Goal: Task Accomplishment & Management: Manage account settings

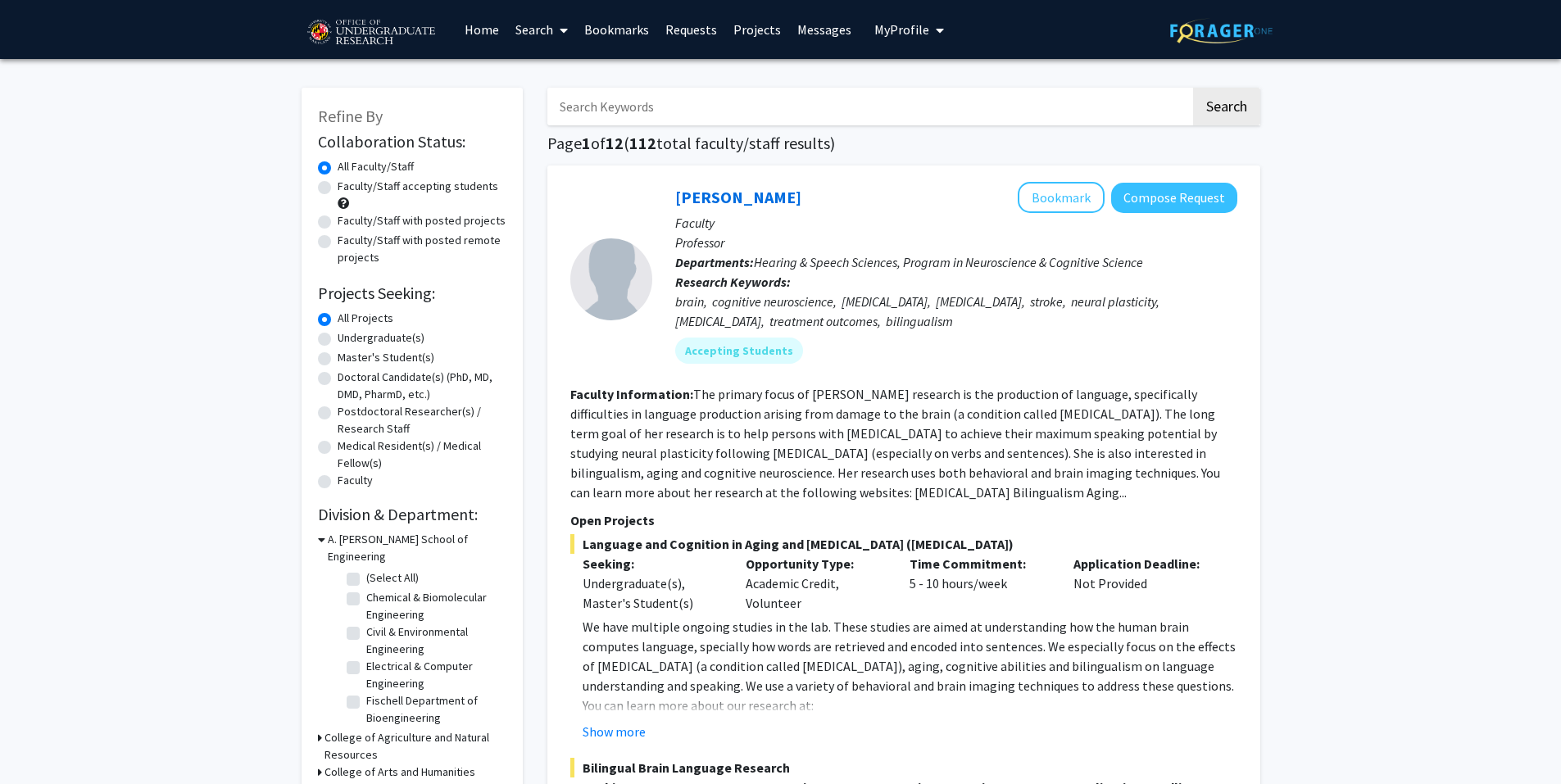
click at [679, 114] on input "Search Keywords" at bounding box center [869, 106] width 644 height 37
click at [1193, 88] on button "Search" at bounding box center [1227, 106] width 68 height 37
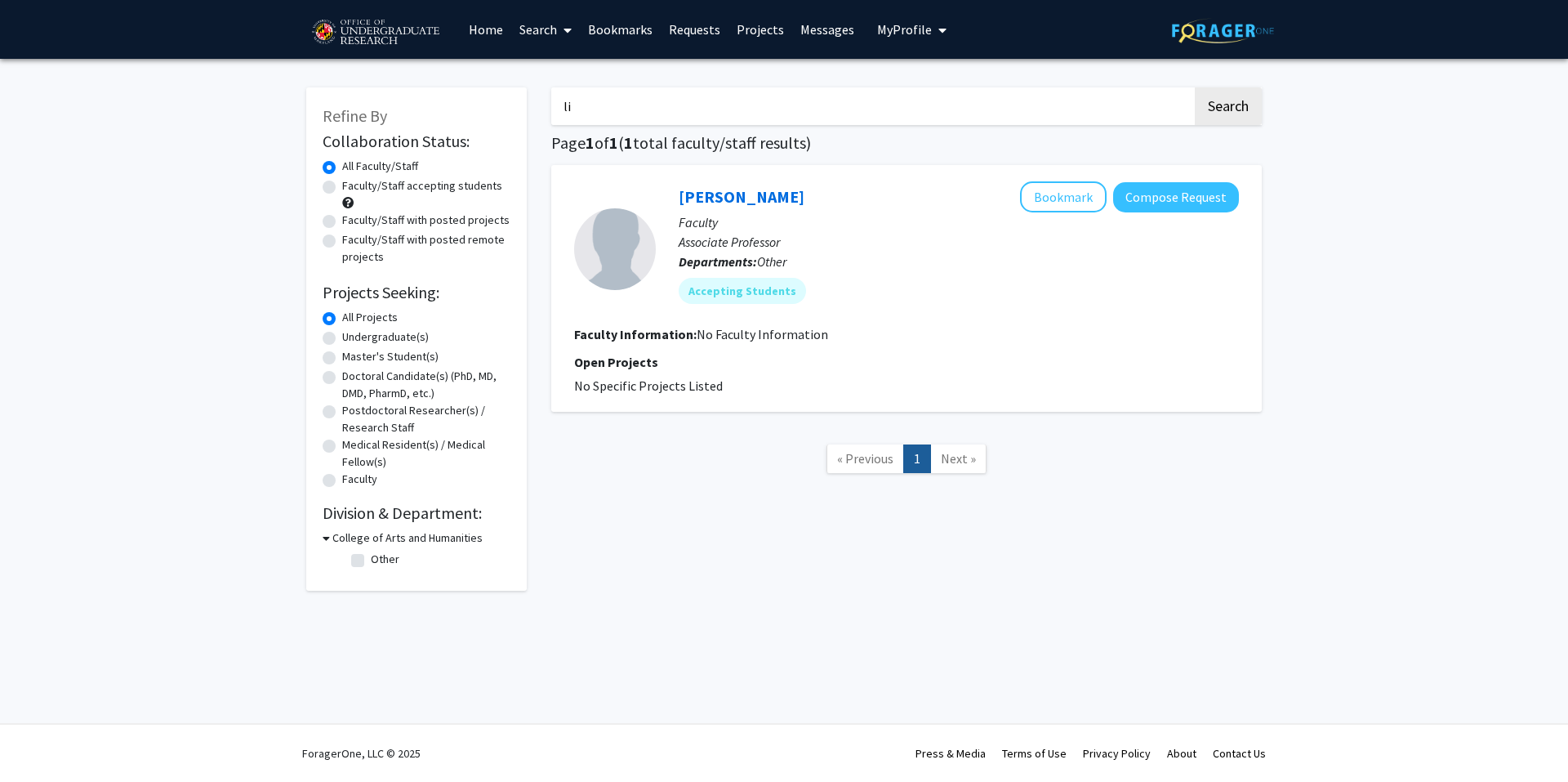
type input "l"
click at [386, 315] on label "All Projects" at bounding box center [369, 317] width 56 height 17
click at [353, 315] on input "All Projects" at bounding box center [348, 314] width 11 height 11
click at [370, 341] on label "Undergraduate(s)" at bounding box center [385, 337] width 86 height 17
click at [353, 339] on input "Undergraduate(s)" at bounding box center [348, 334] width 11 height 11
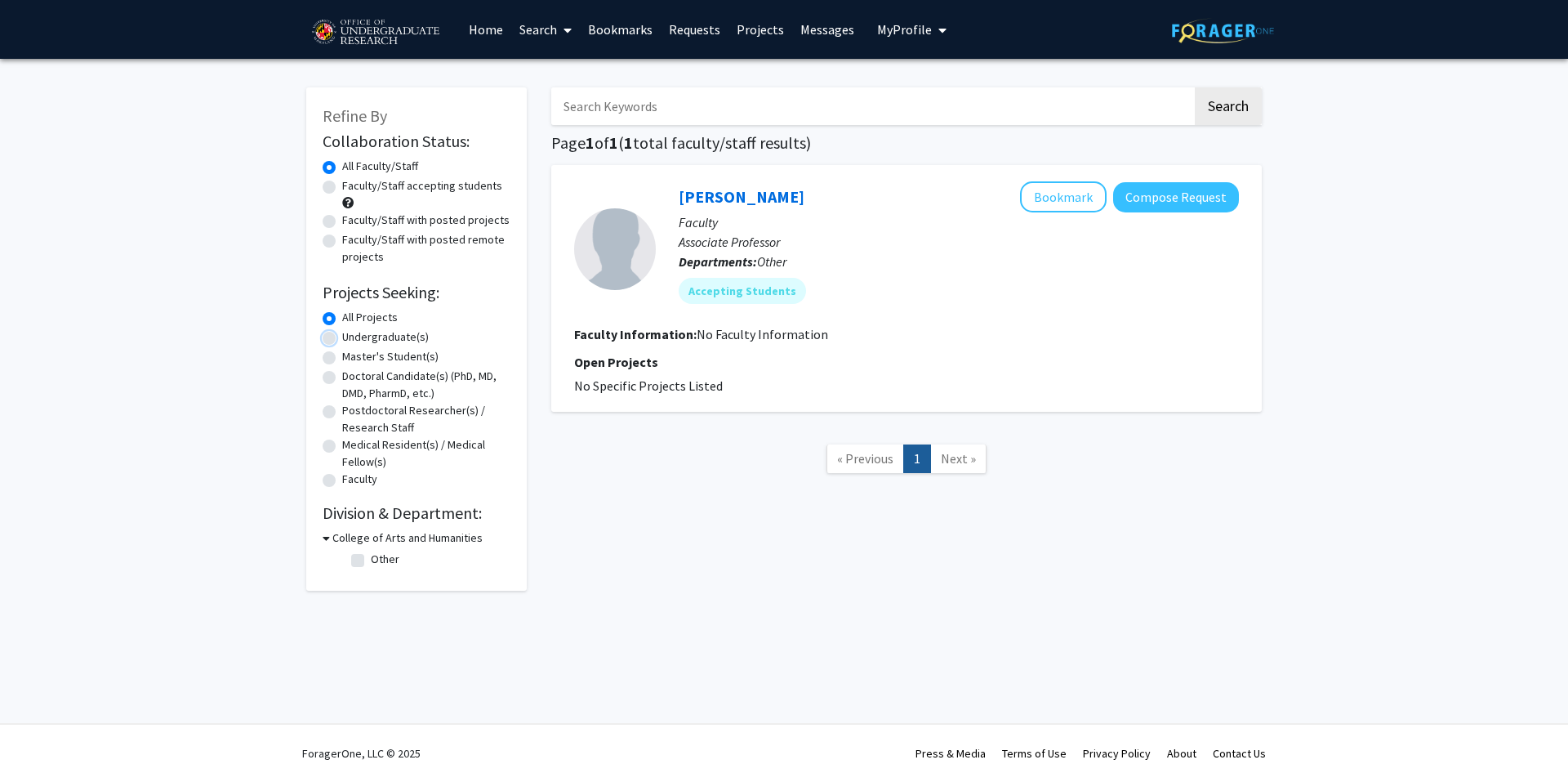
radio input "true"
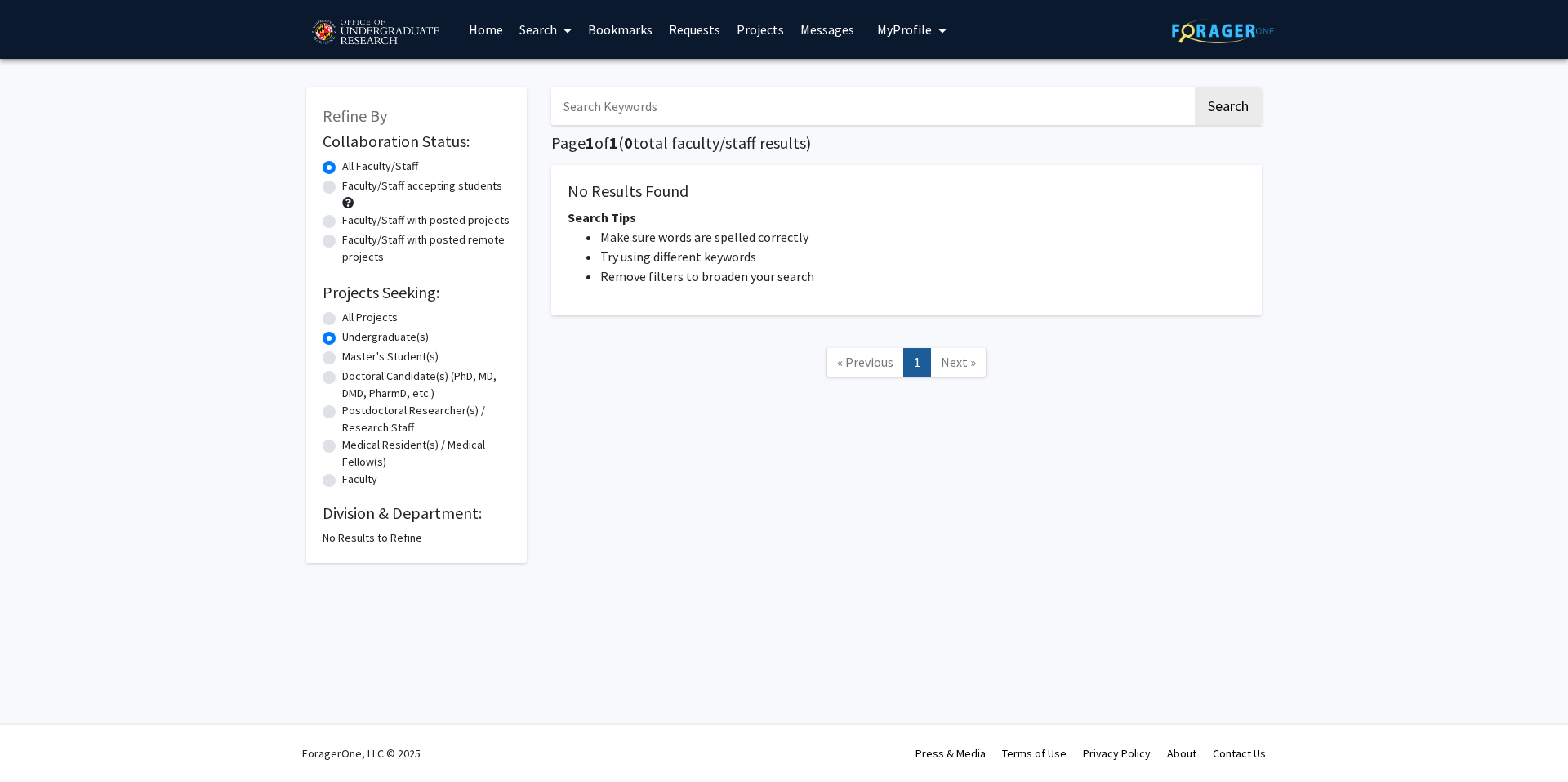
click at [737, 118] on input "Search Keywords" at bounding box center [872, 106] width 642 height 37
click at [969, 368] on span "Next »" at bounding box center [958, 362] width 35 height 16
click at [1219, 115] on button "Search" at bounding box center [1229, 106] width 67 height 37
radio input "true"
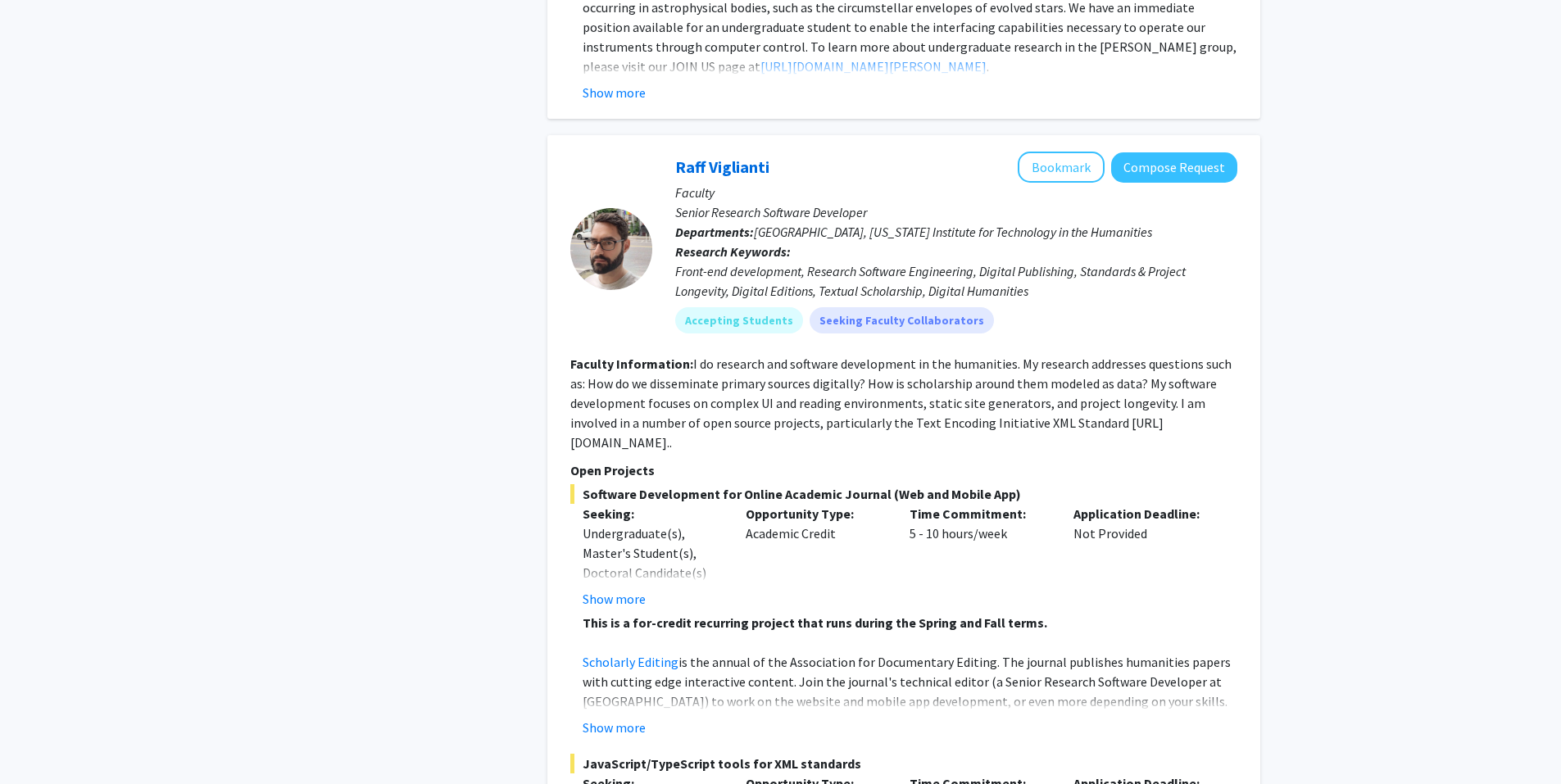
scroll to position [7531, 0]
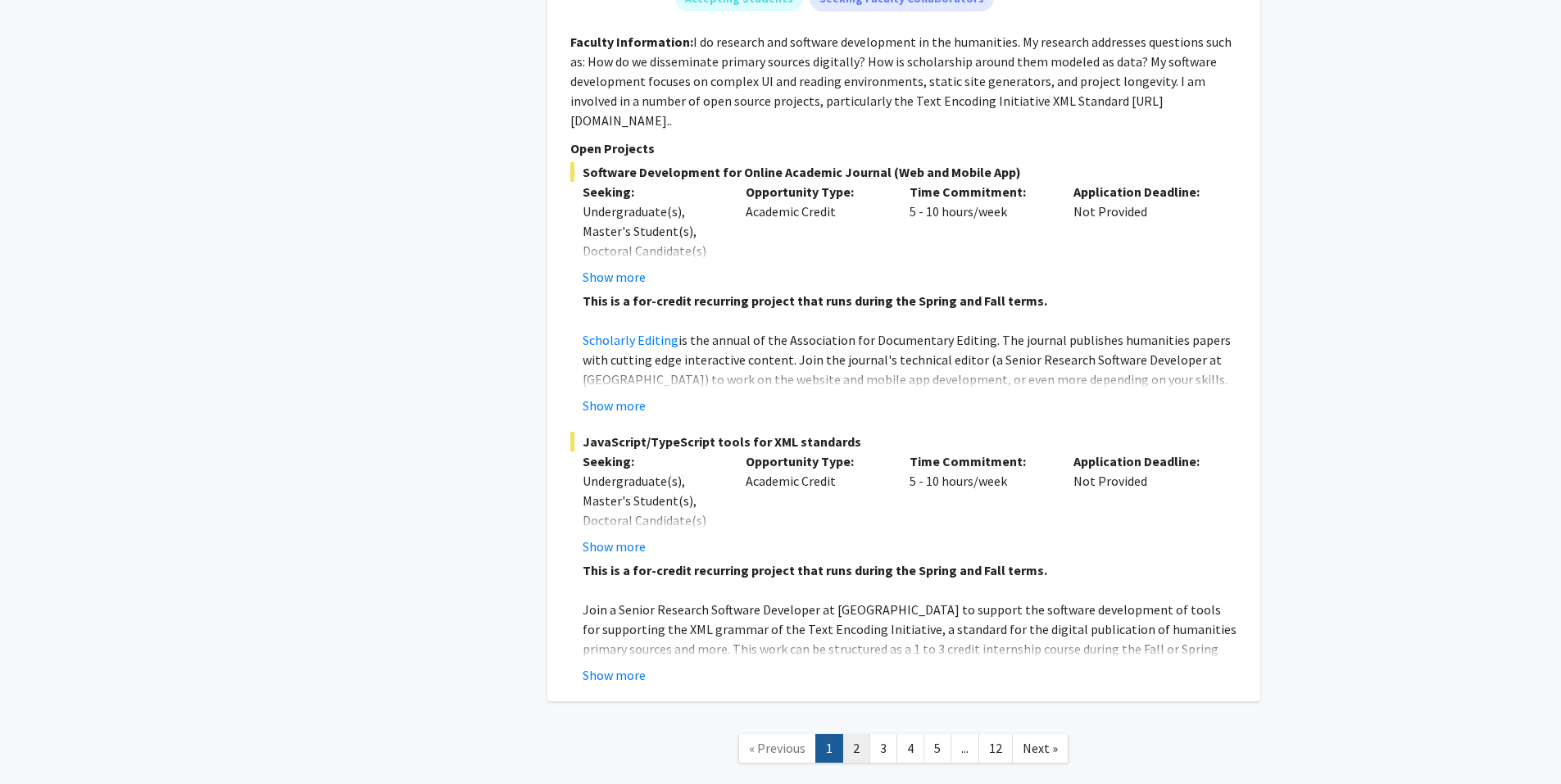
click at [852, 734] on link "2" at bounding box center [856, 747] width 28 height 28
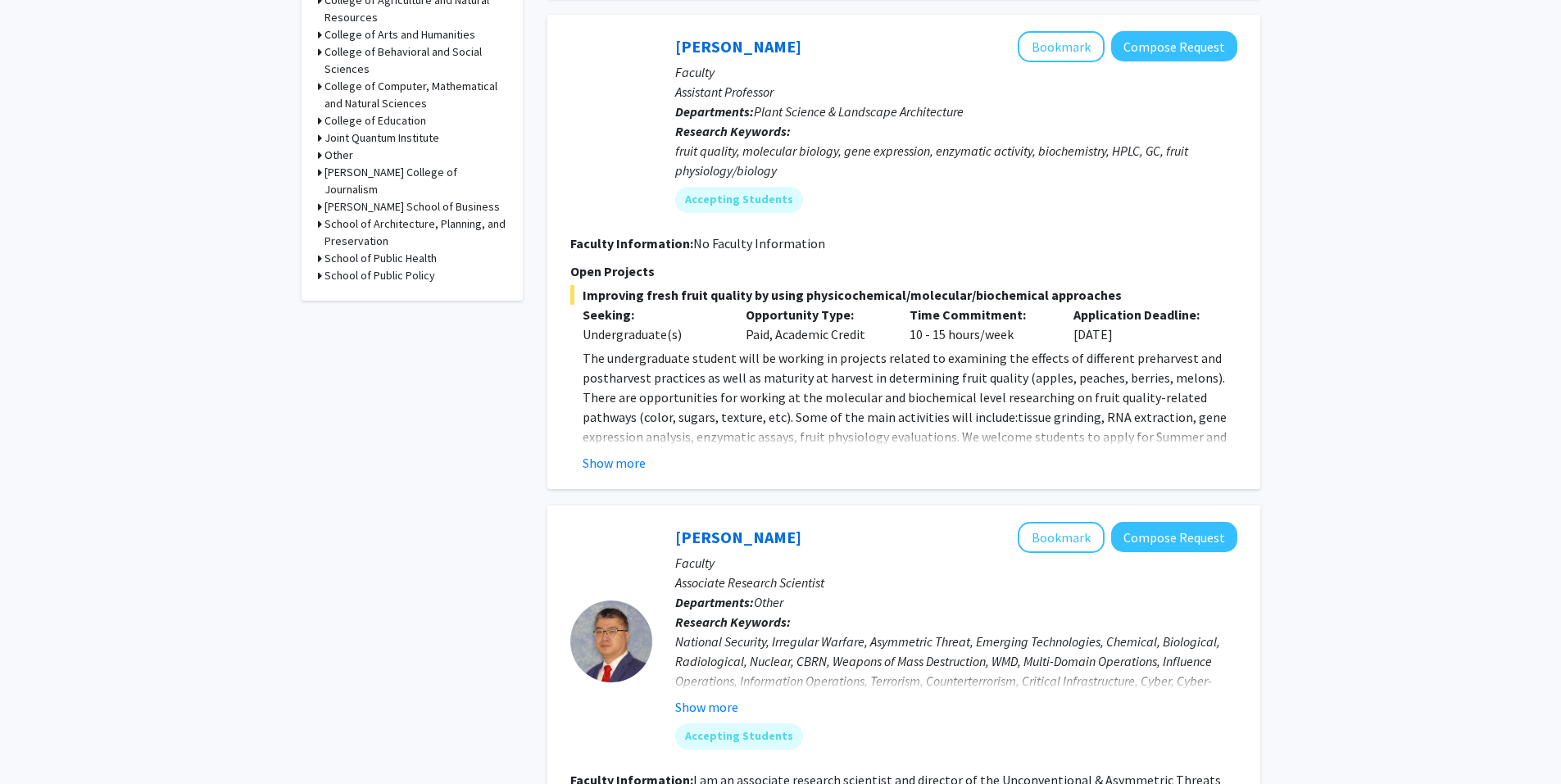
scroll to position [722, 0]
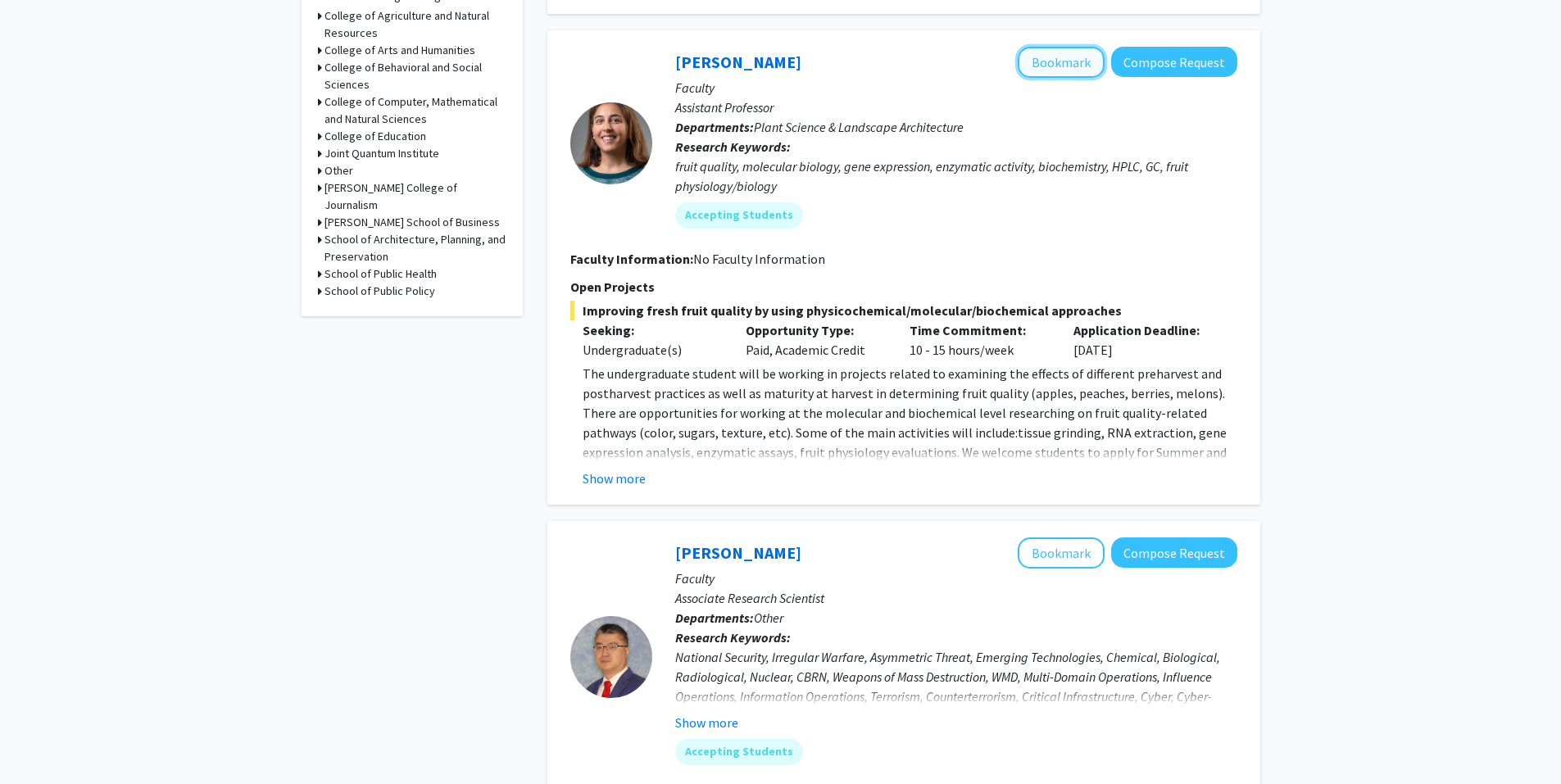
click at [1035, 71] on button "Bookmark" at bounding box center [1061, 62] width 87 height 31
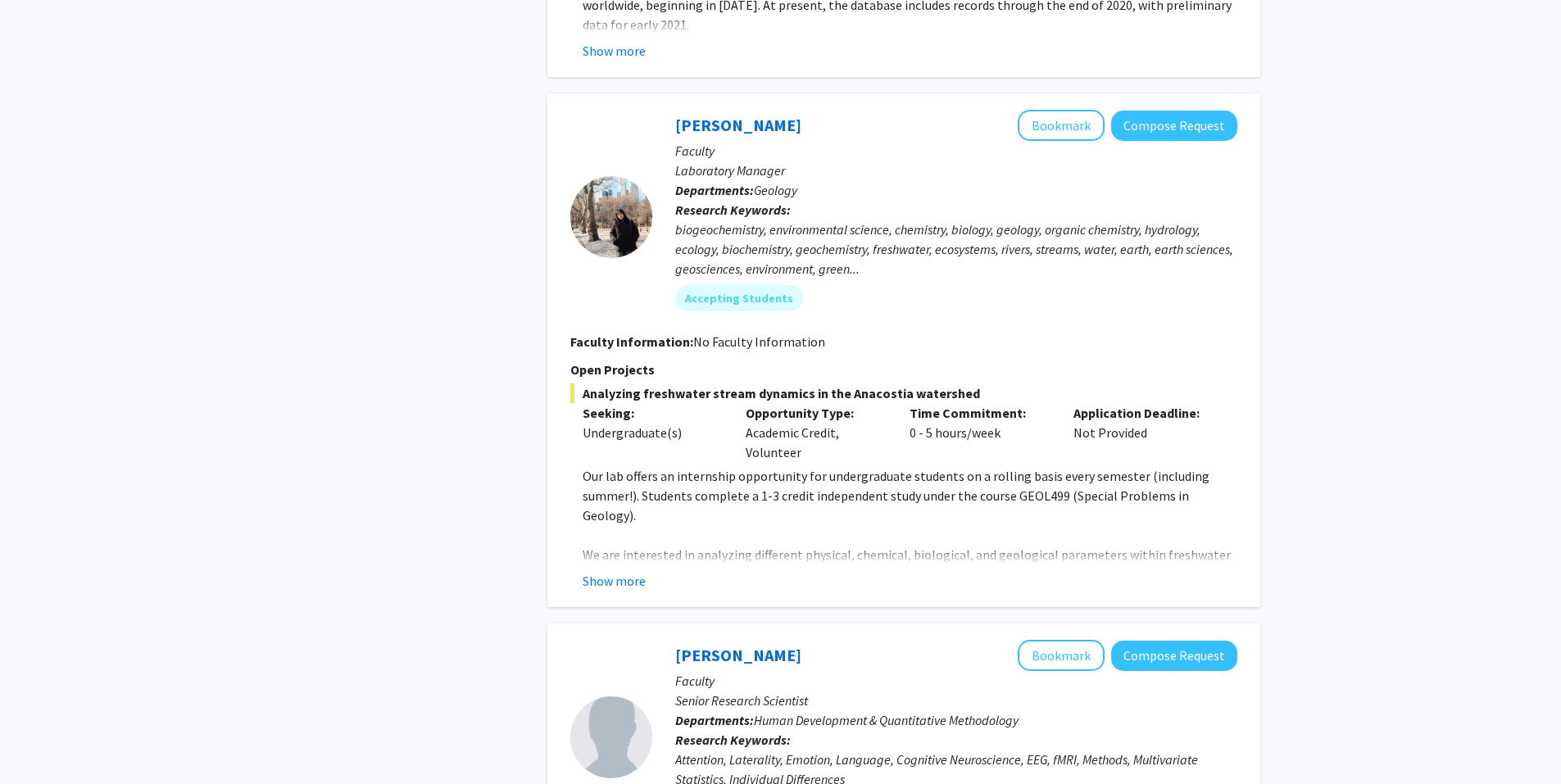
scroll to position [1866, 0]
click at [1044, 122] on button "Bookmark" at bounding box center [1061, 124] width 87 height 31
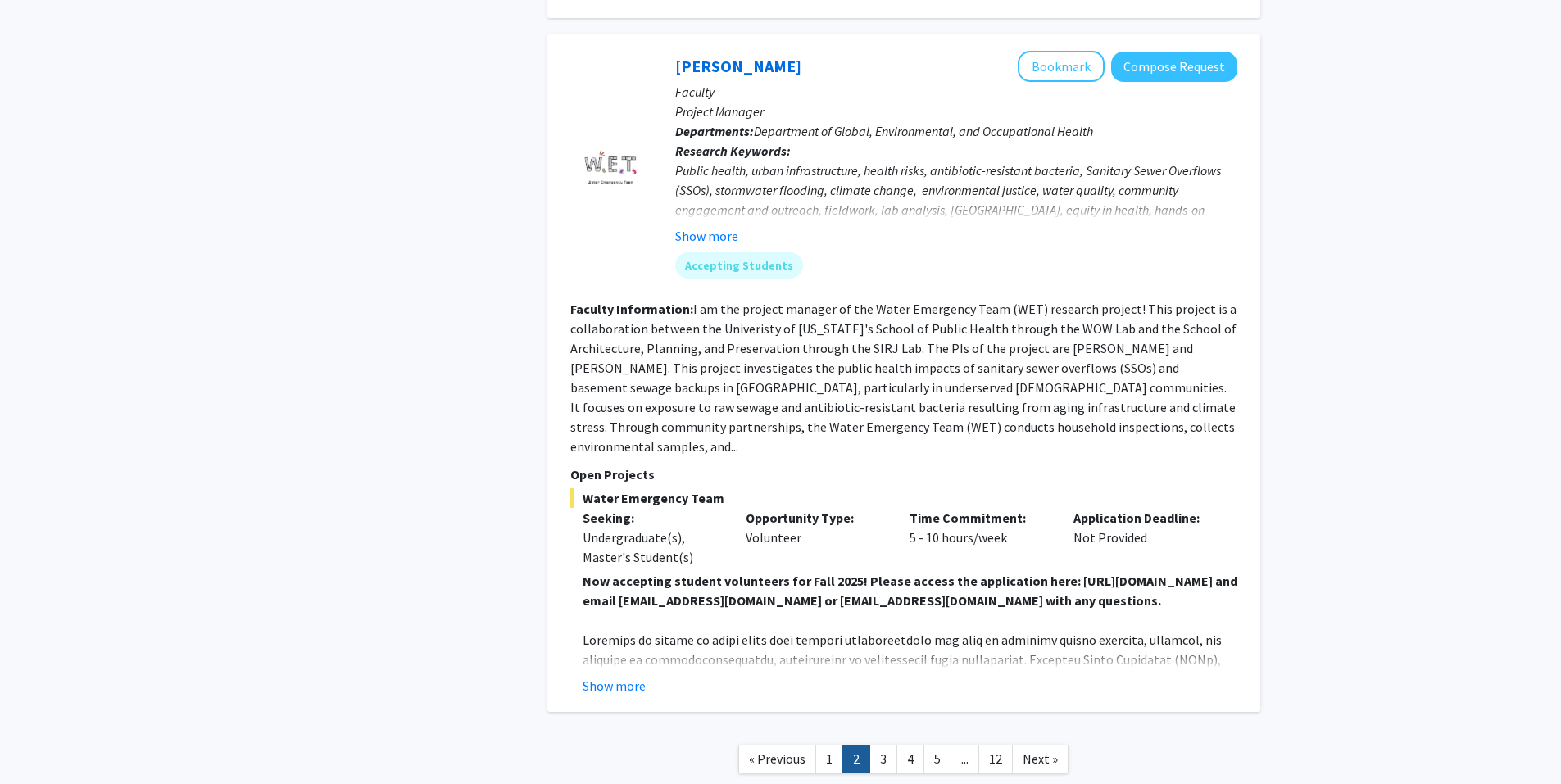
scroll to position [5567, 0]
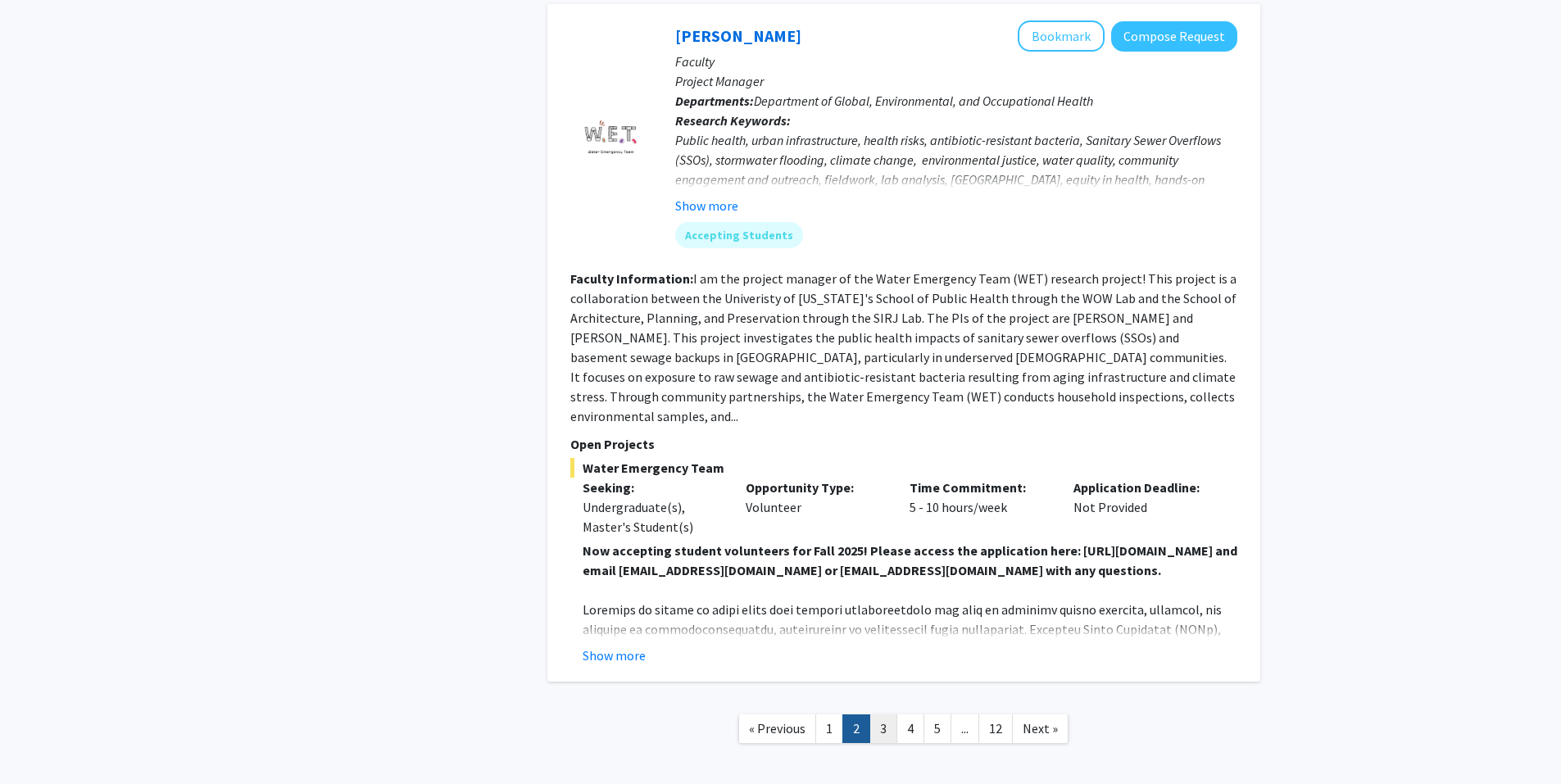
click at [875, 715] on link "3" at bounding box center [883, 728] width 28 height 28
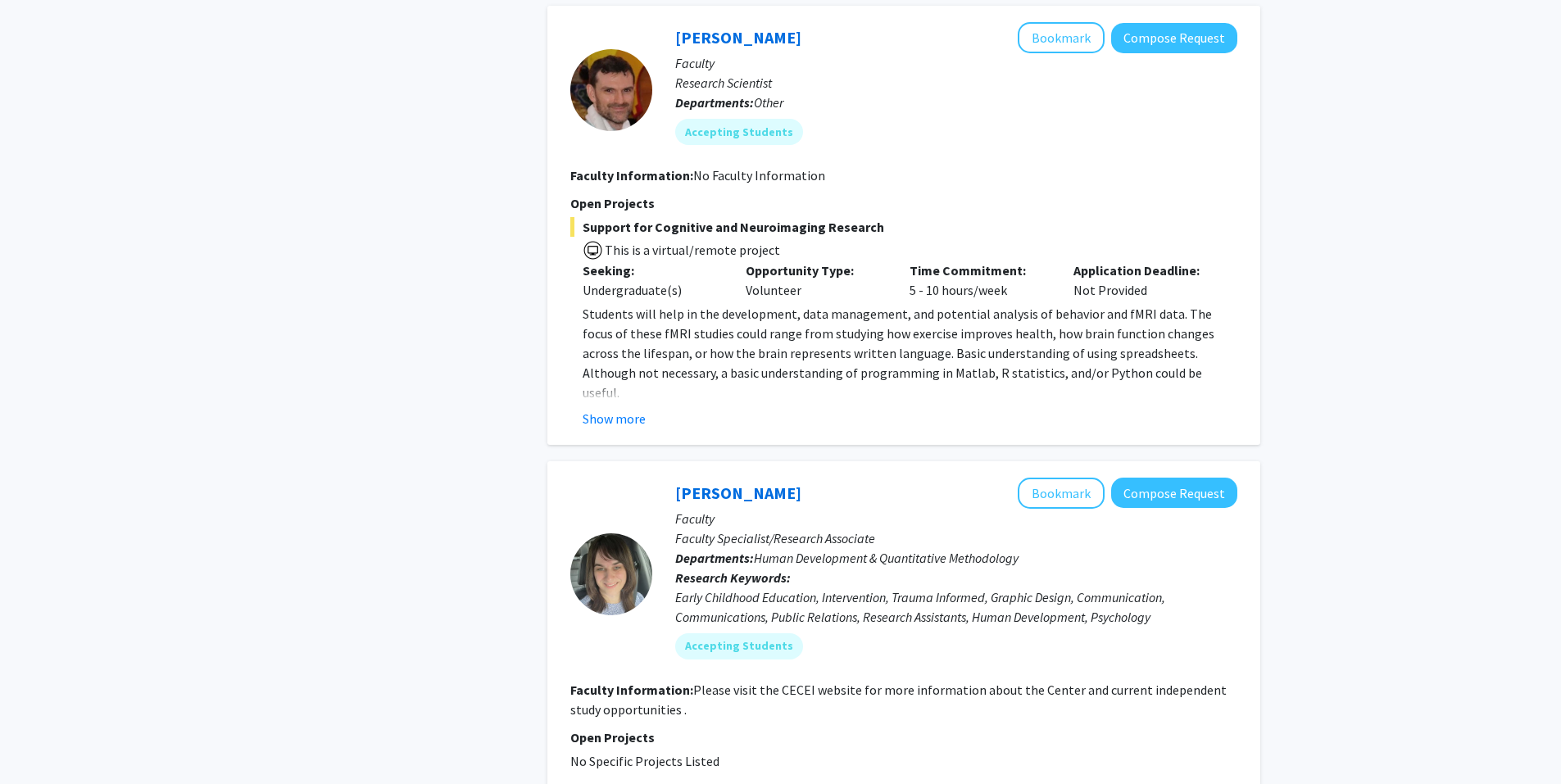
scroll to position [2057, 0]
click at [612, 425] on button "Show more" at bounding box center [613, 419] width 63 height 20
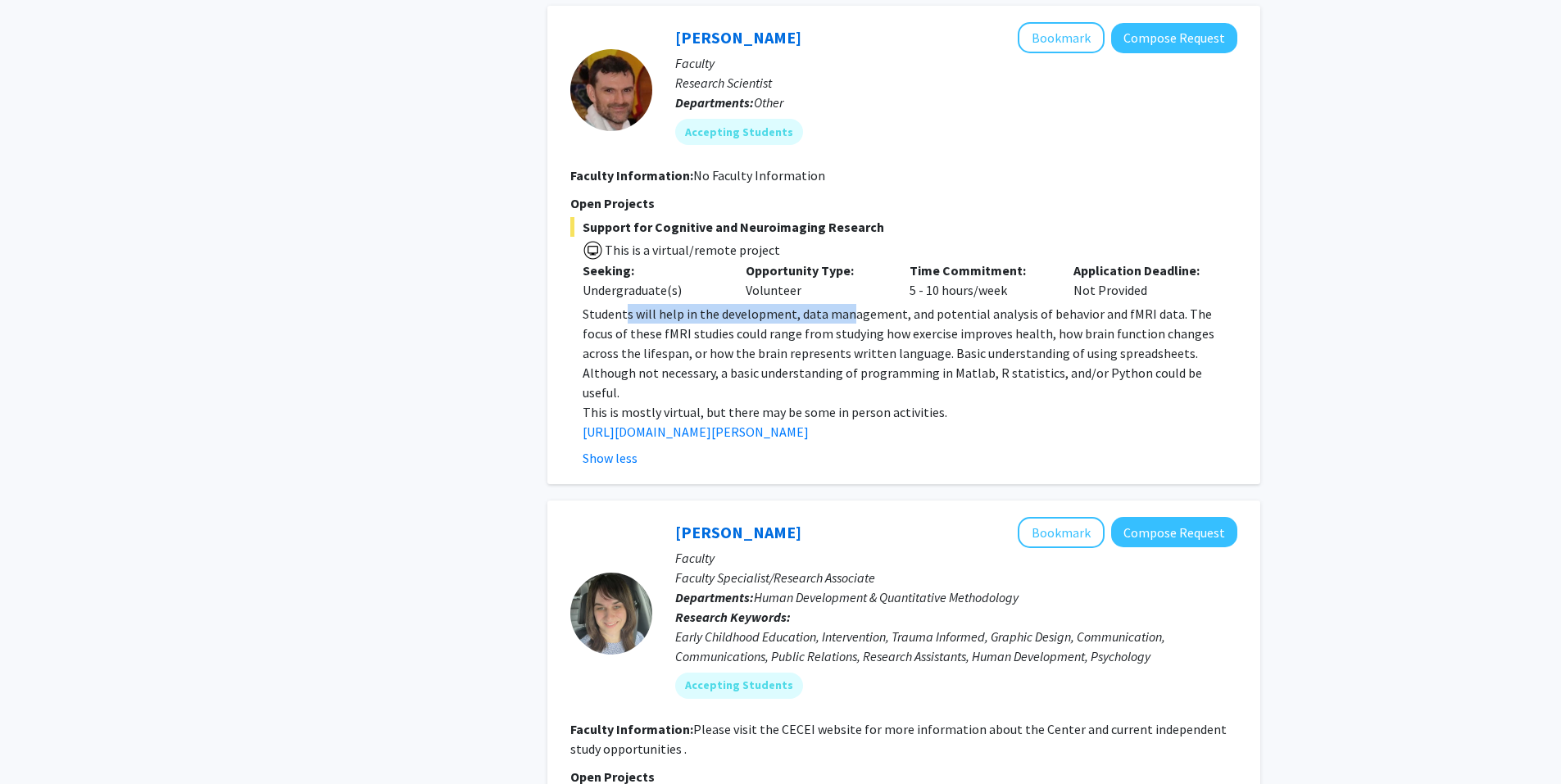
drag, startPoint x: 626, startPoint y: 315, endPoint x: 848, endPoint y: 312, distance: 222.0
click at [848, 312] on span "Students will help in the development, data management, and potential analysis …" at bounding box center [898, 353] width 632 height 95
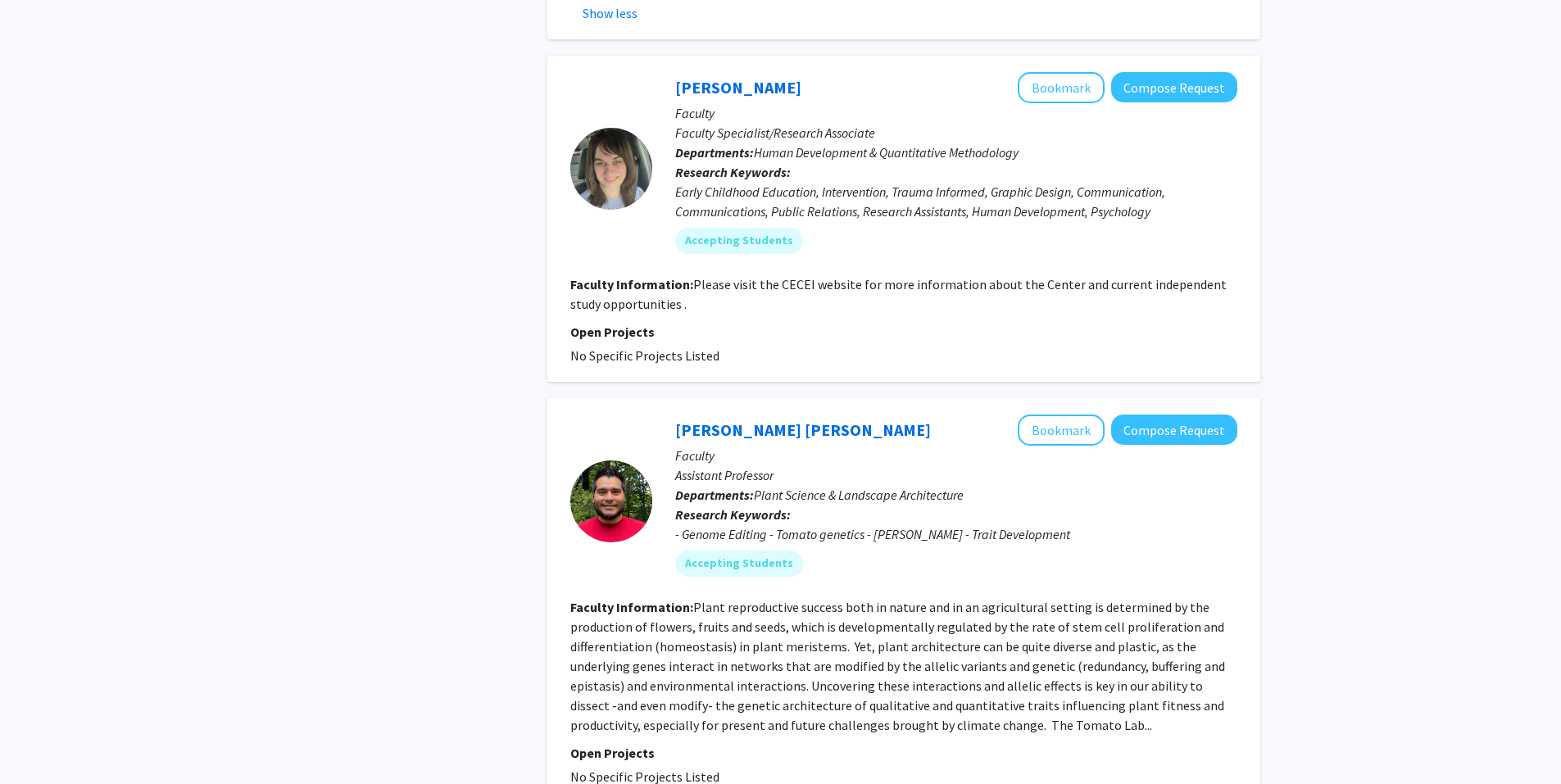
scroll to position [2503, 0]
click at [812, 276] on fg-read-more "Please visit the CECEI website for more information about the Center and curren…" at bounding box center [898, 293] width 656 height 36
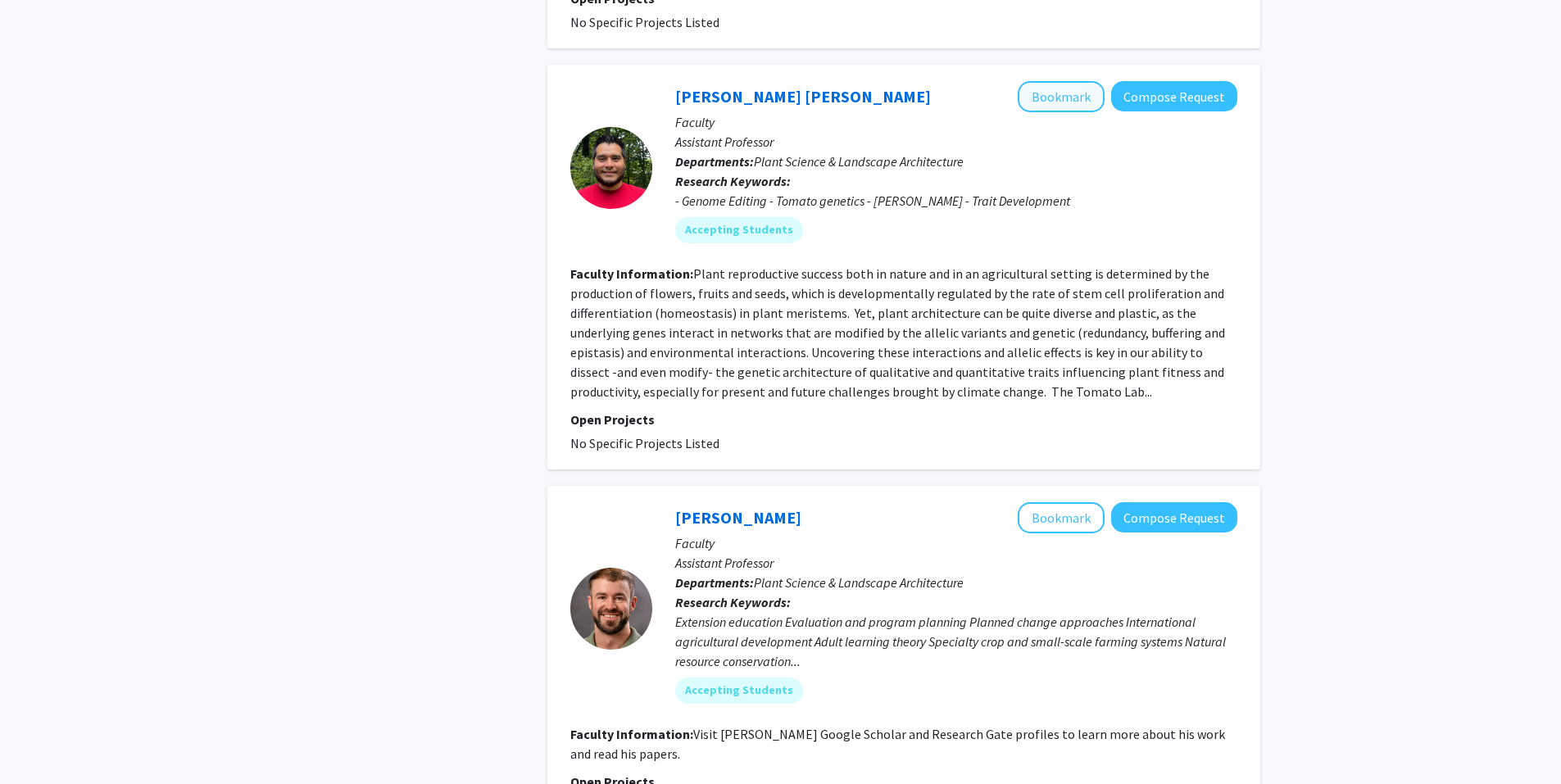
scroll to position [2834, 0]
click at [1065, 82] on button "Bookmark" at bounding box center [1061, 98] width 87 height 31
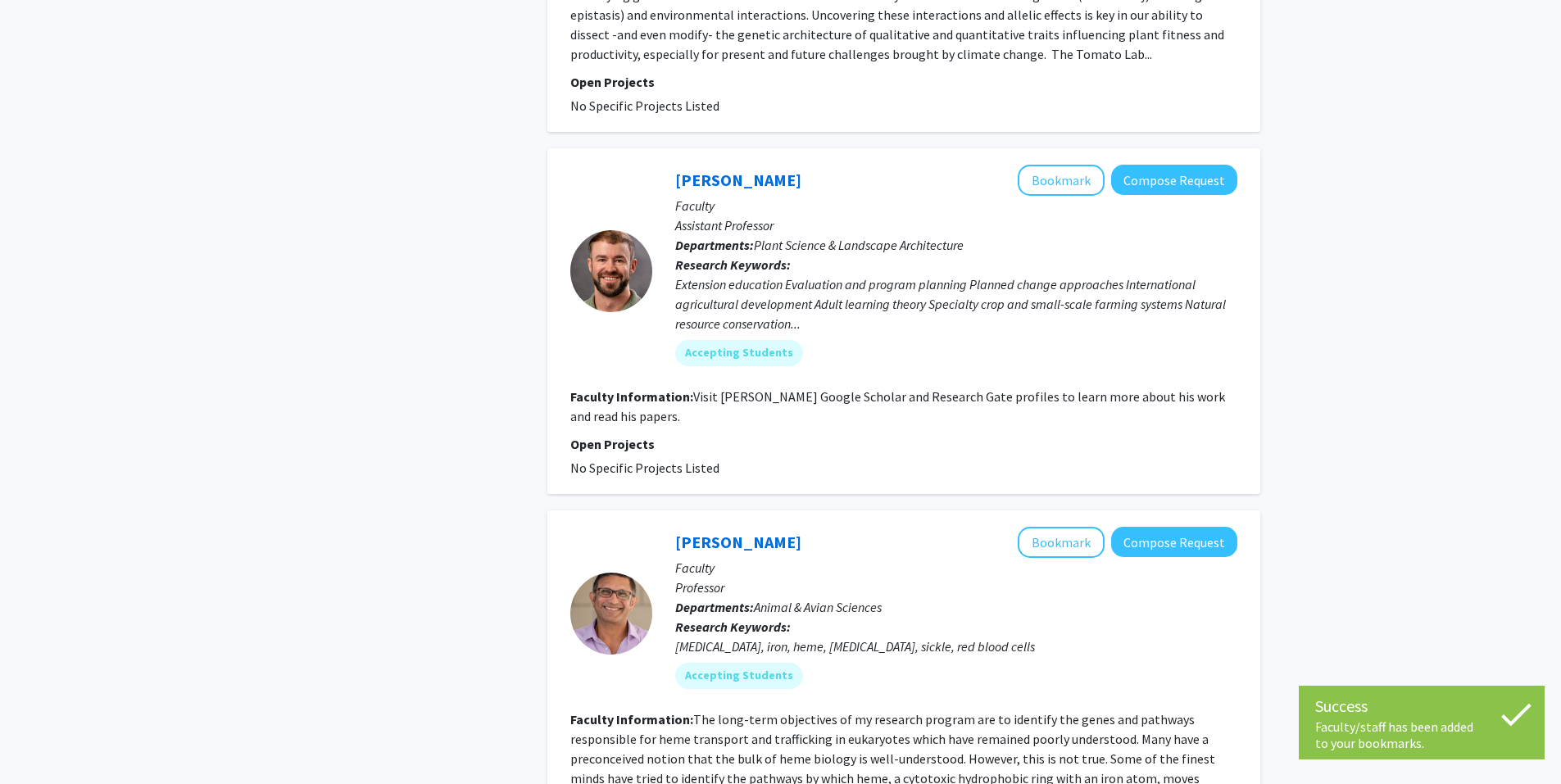
scroll to position [3173, 0]
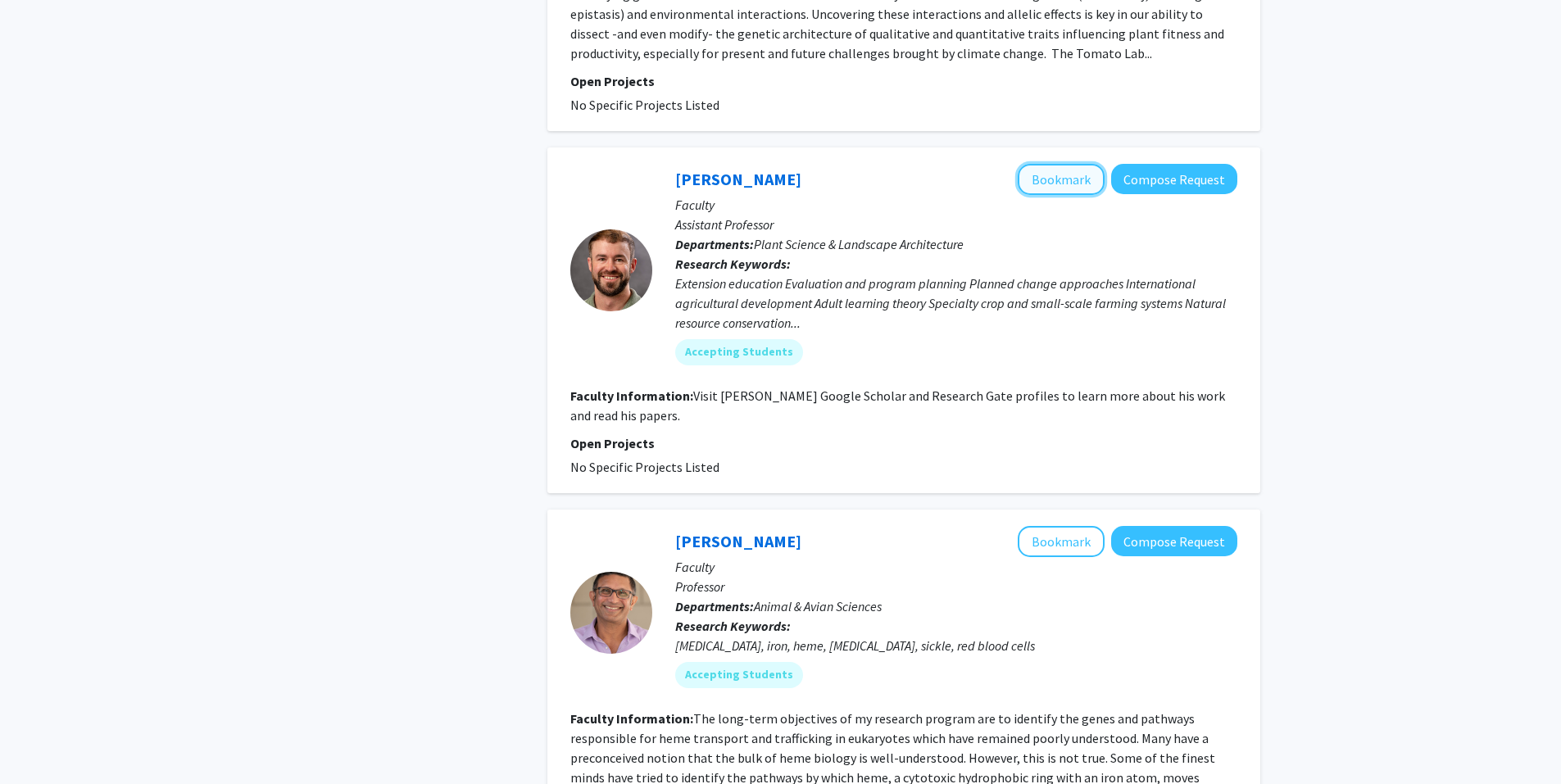
click at [1051, 164] on button "Bookmark" at bounding box center [1061, 180] width 87 height 31
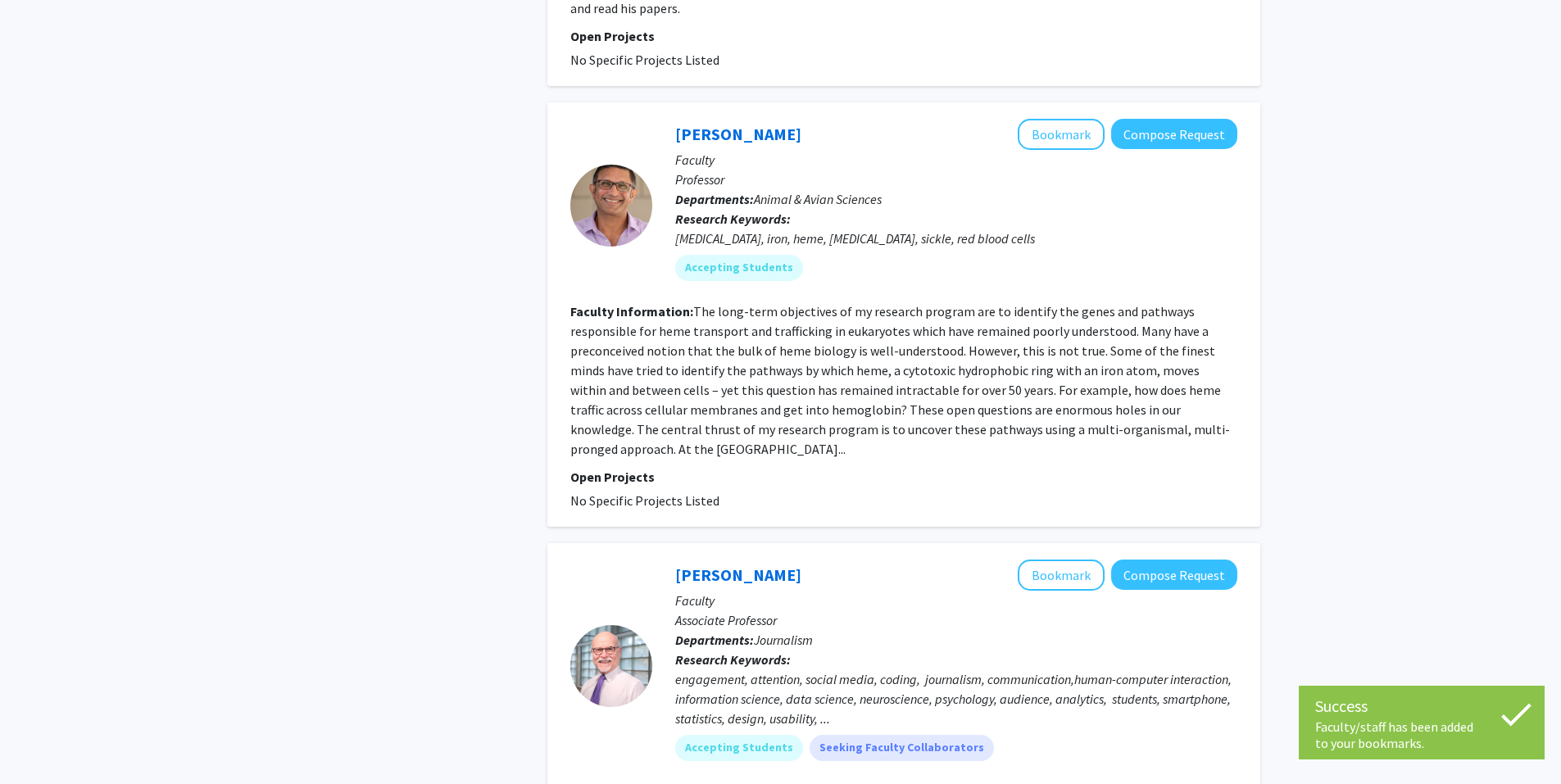
scroll to position [3582, 0]
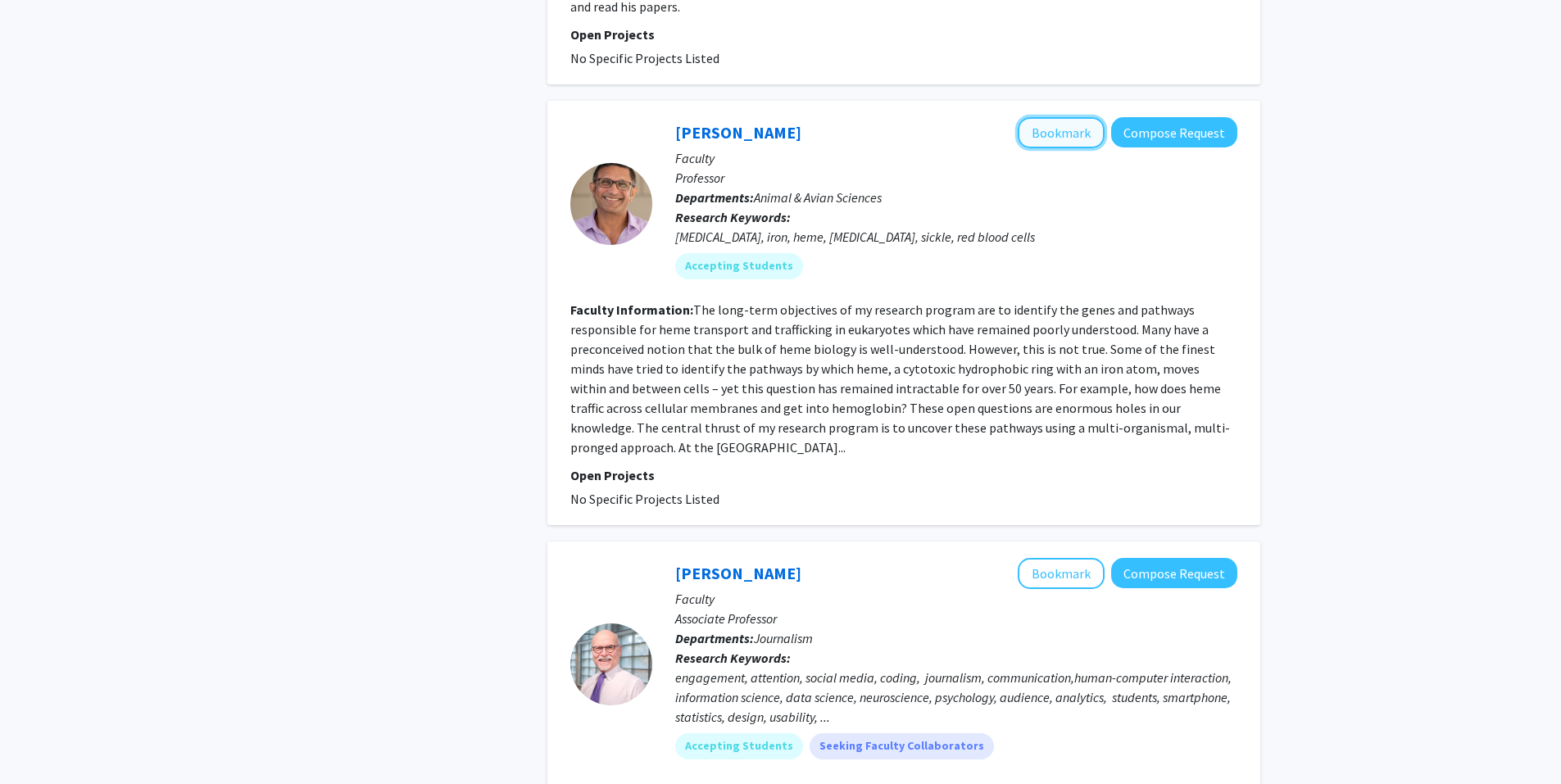
click at [1088, 117] on button "Bookmark" at bounding box center [1061, 132] width 87 height 31
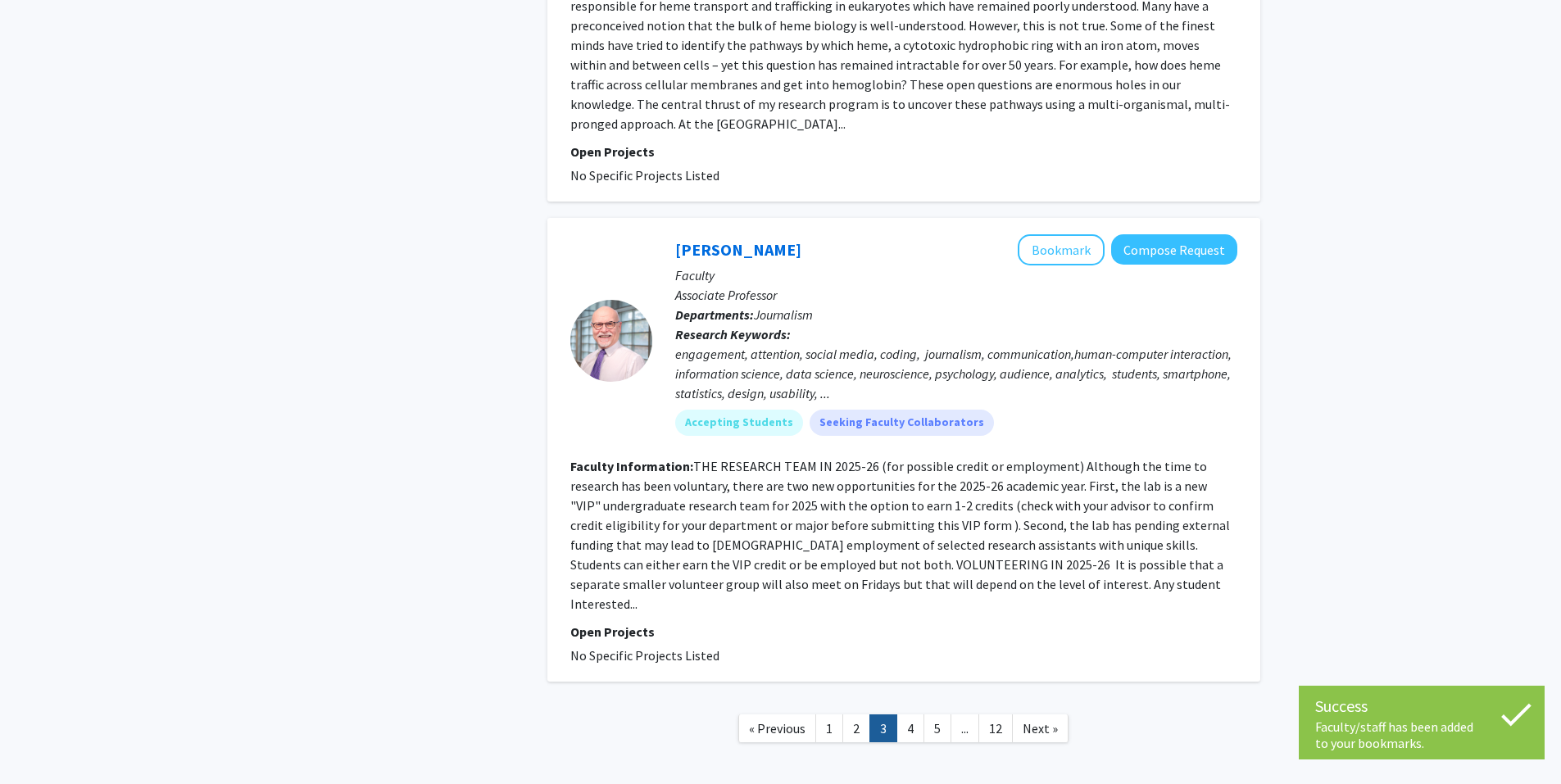
scroll to position [3945, 0]
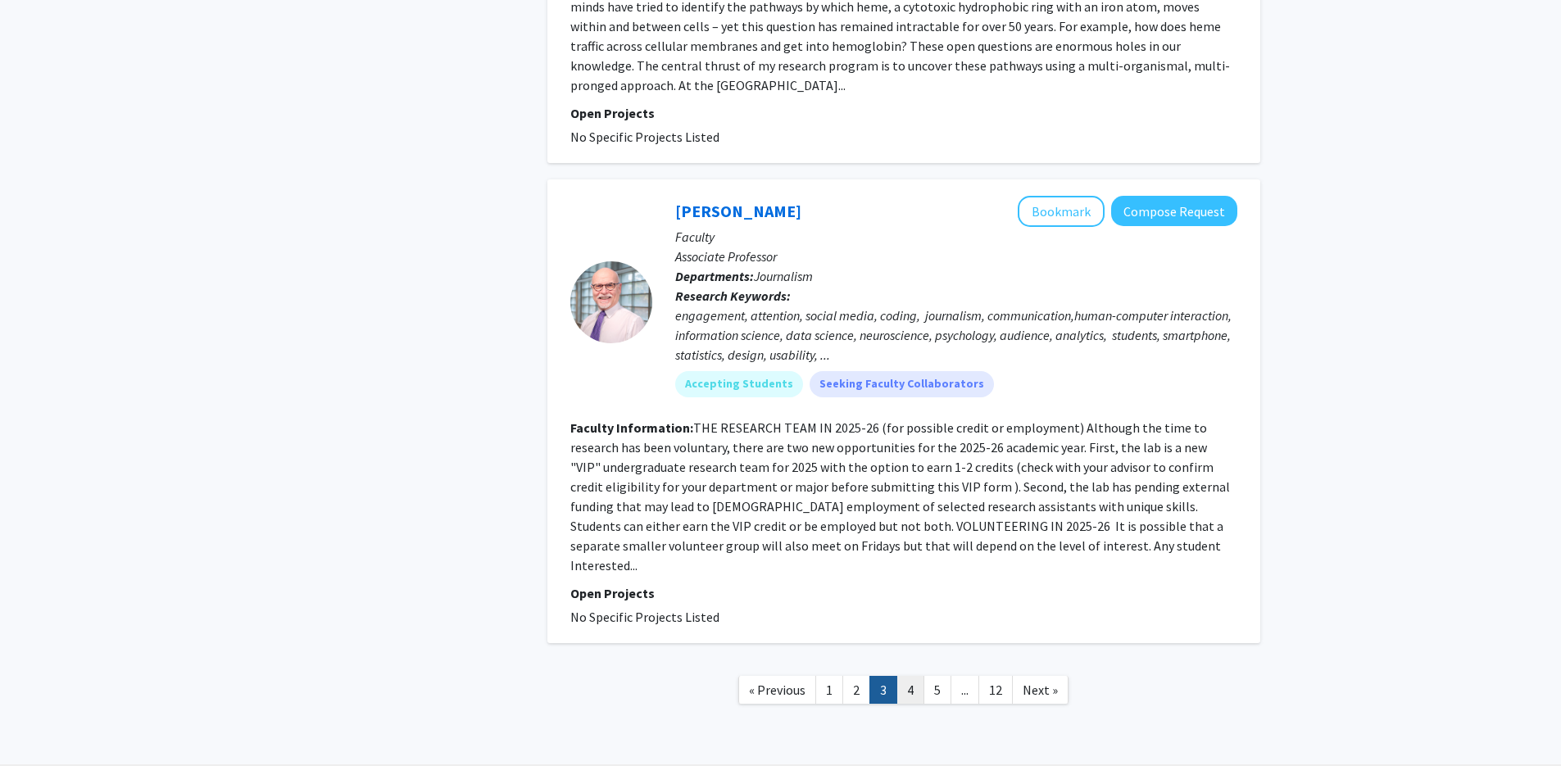
click at [919, 675] on link "4" at bounding box center [910, 689] width 28 height 28
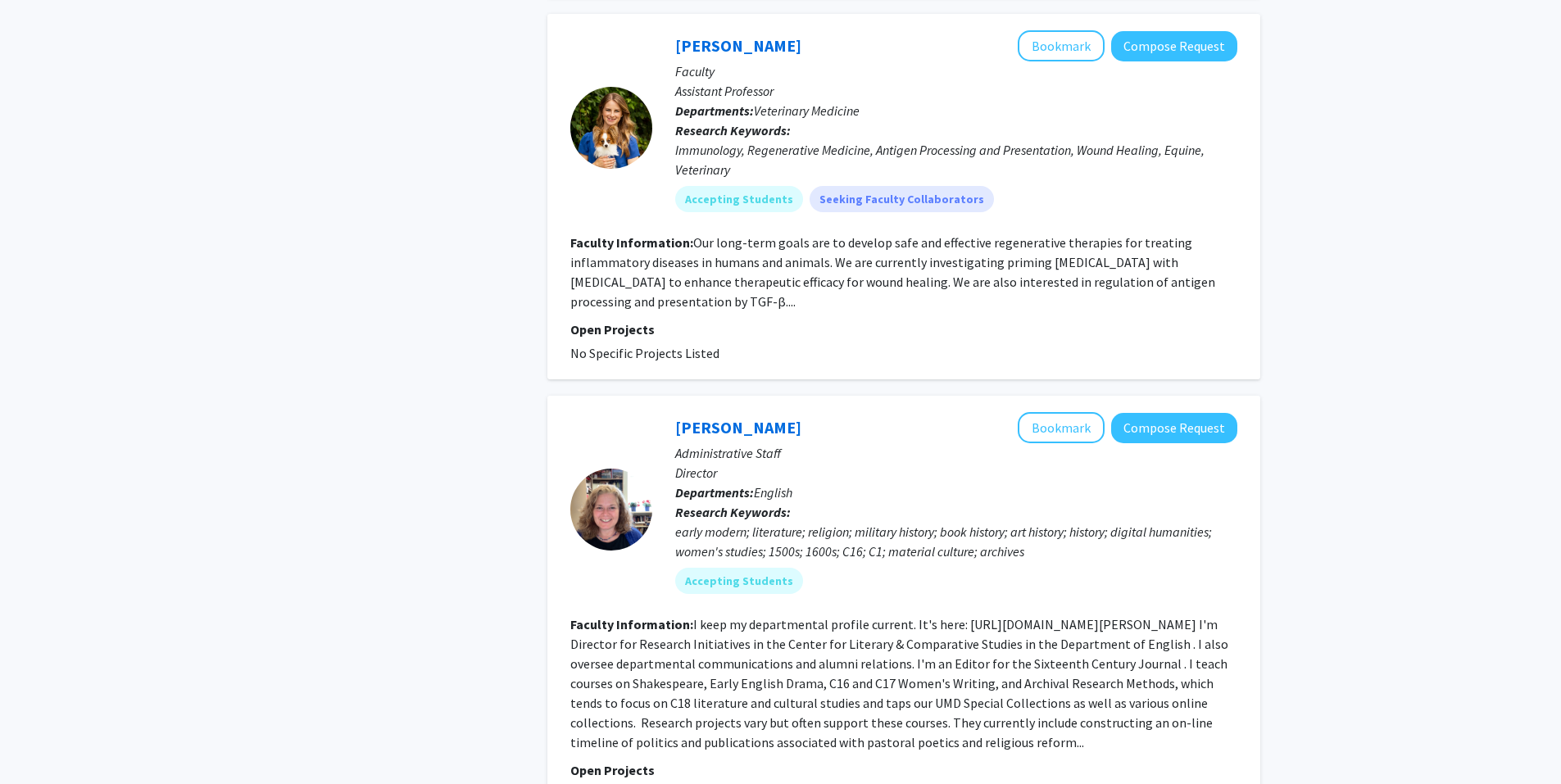
scroll to position [1356, 0]
click at [1071, 32] on button "Bookmark" at bounding box center [1061, 45] width 87 height 31
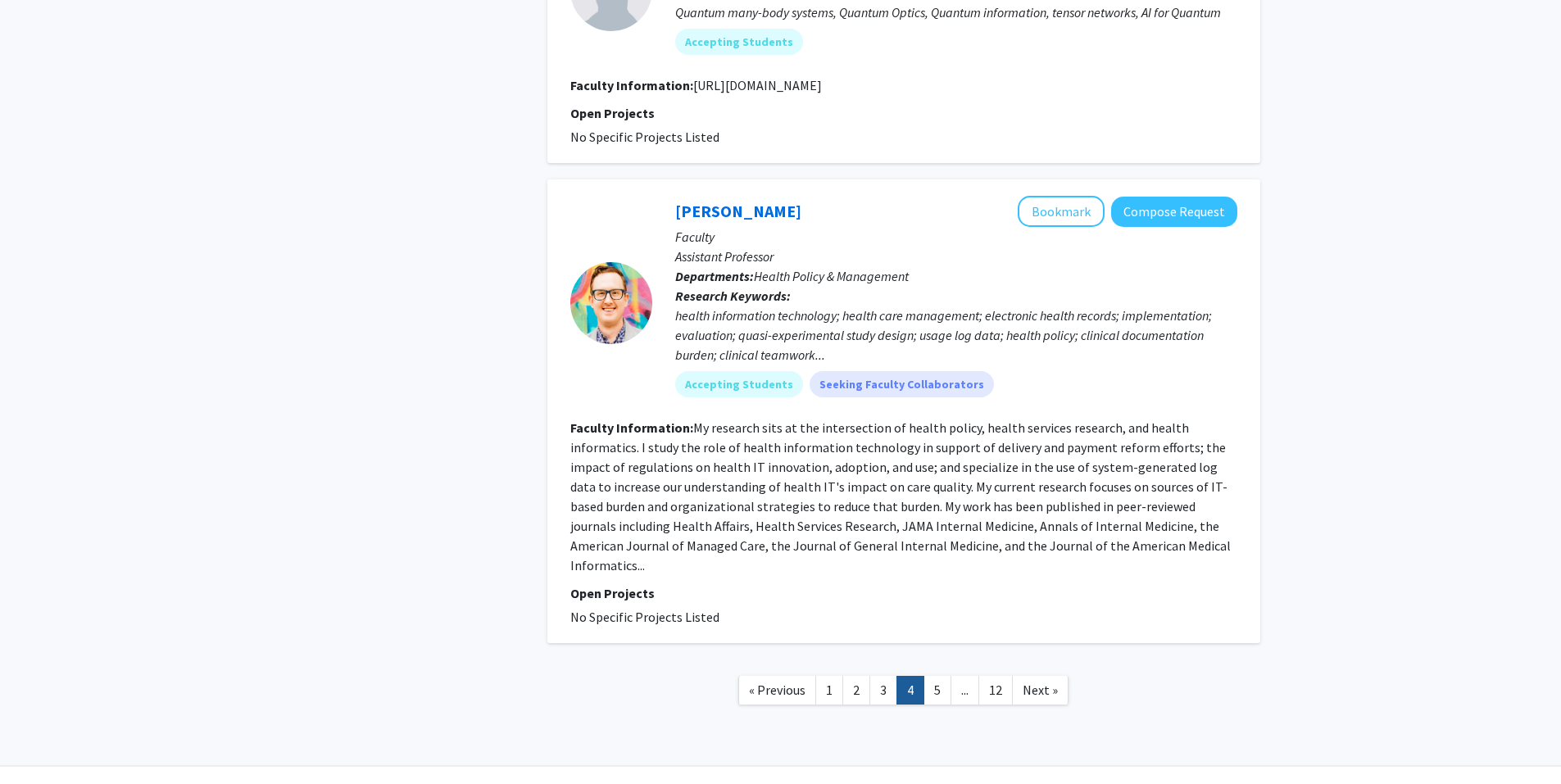
scroll to position [3528, 0]
click at [939, 675] on link "5" at bounding box center [938, 689] width 28 height 28
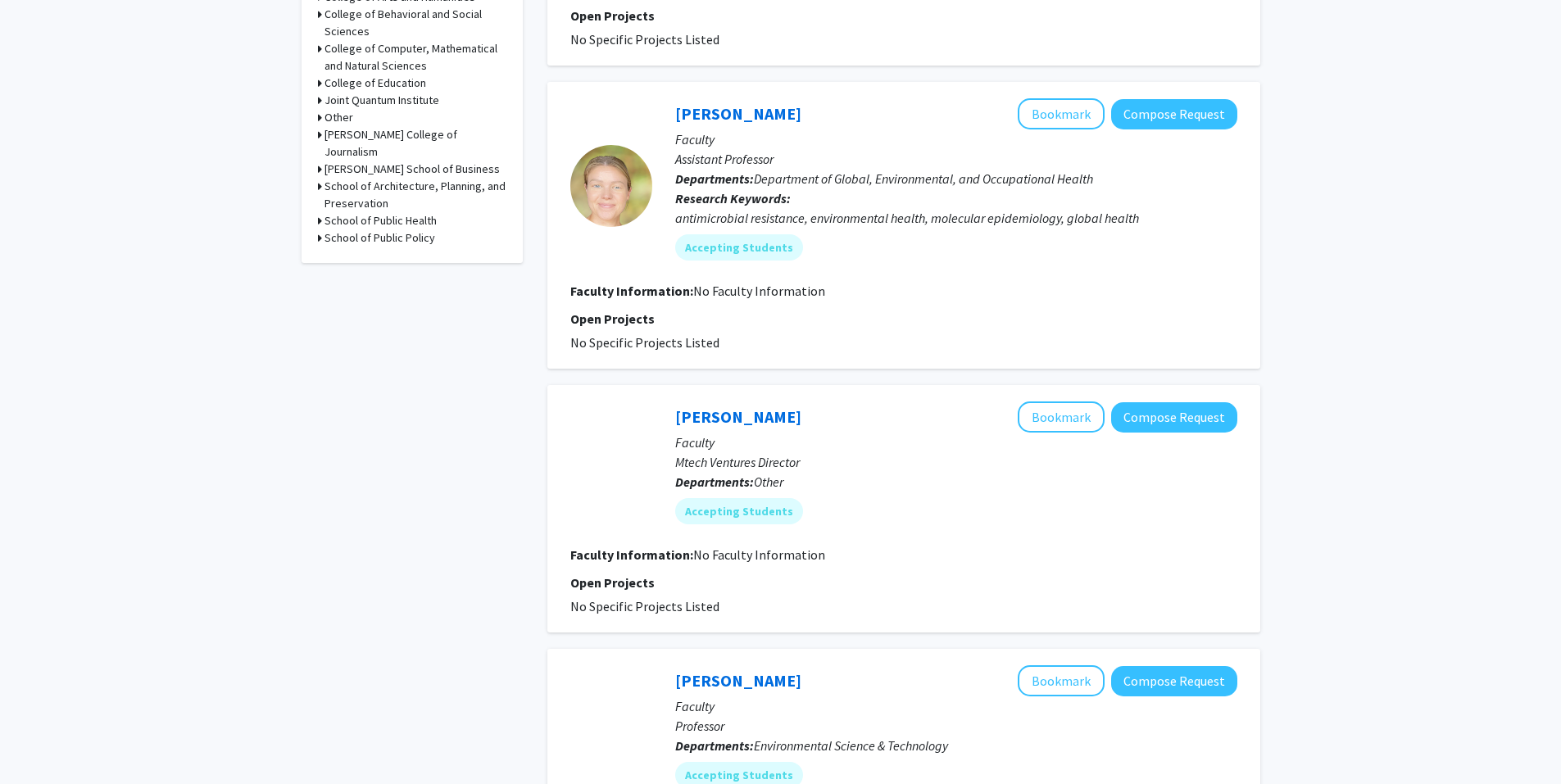
scroll to position [756, 0]
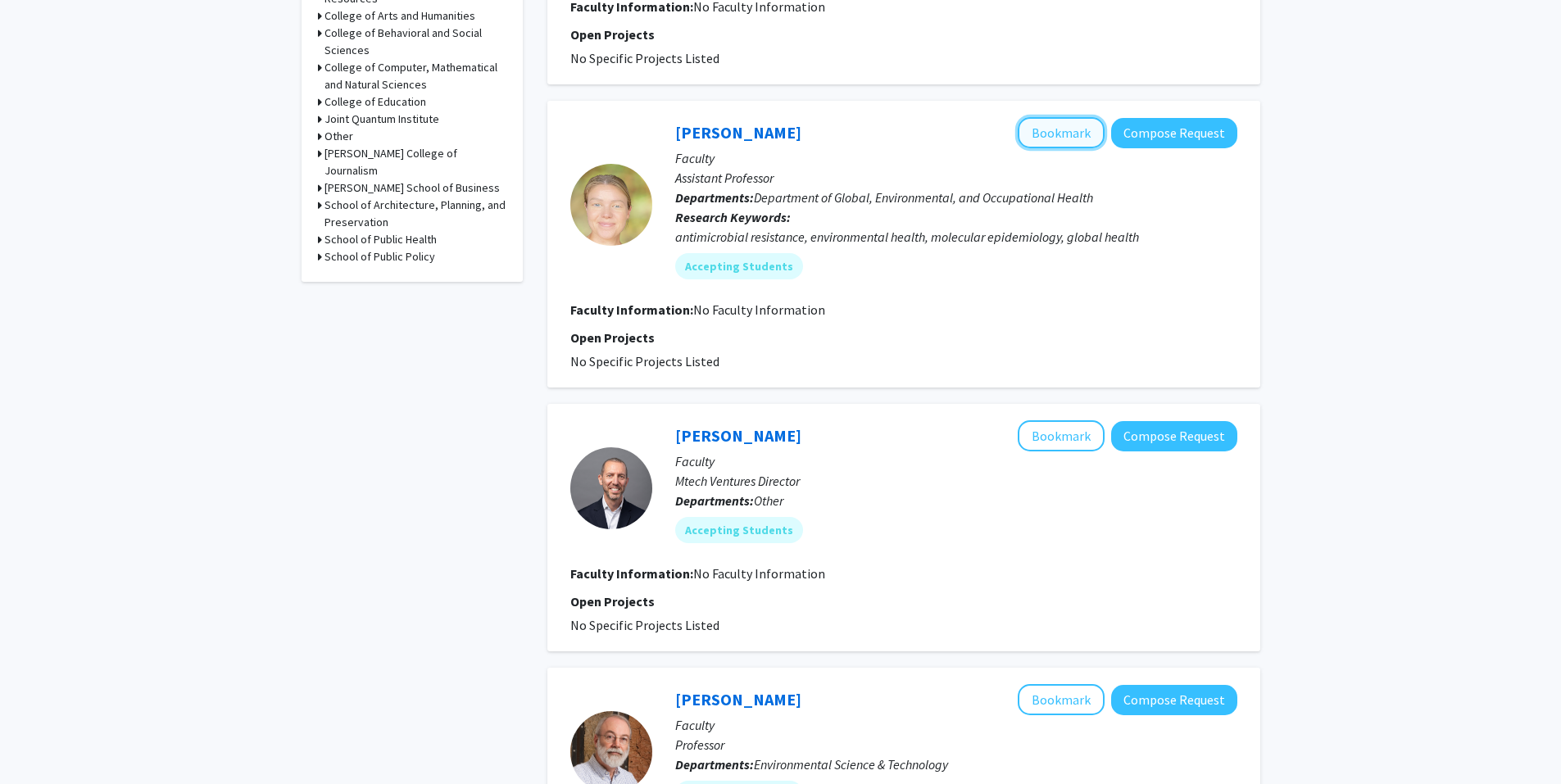
click at [1062, 136] on button "Bookmark" at bounding box center [1061, 132] width 87 height 31
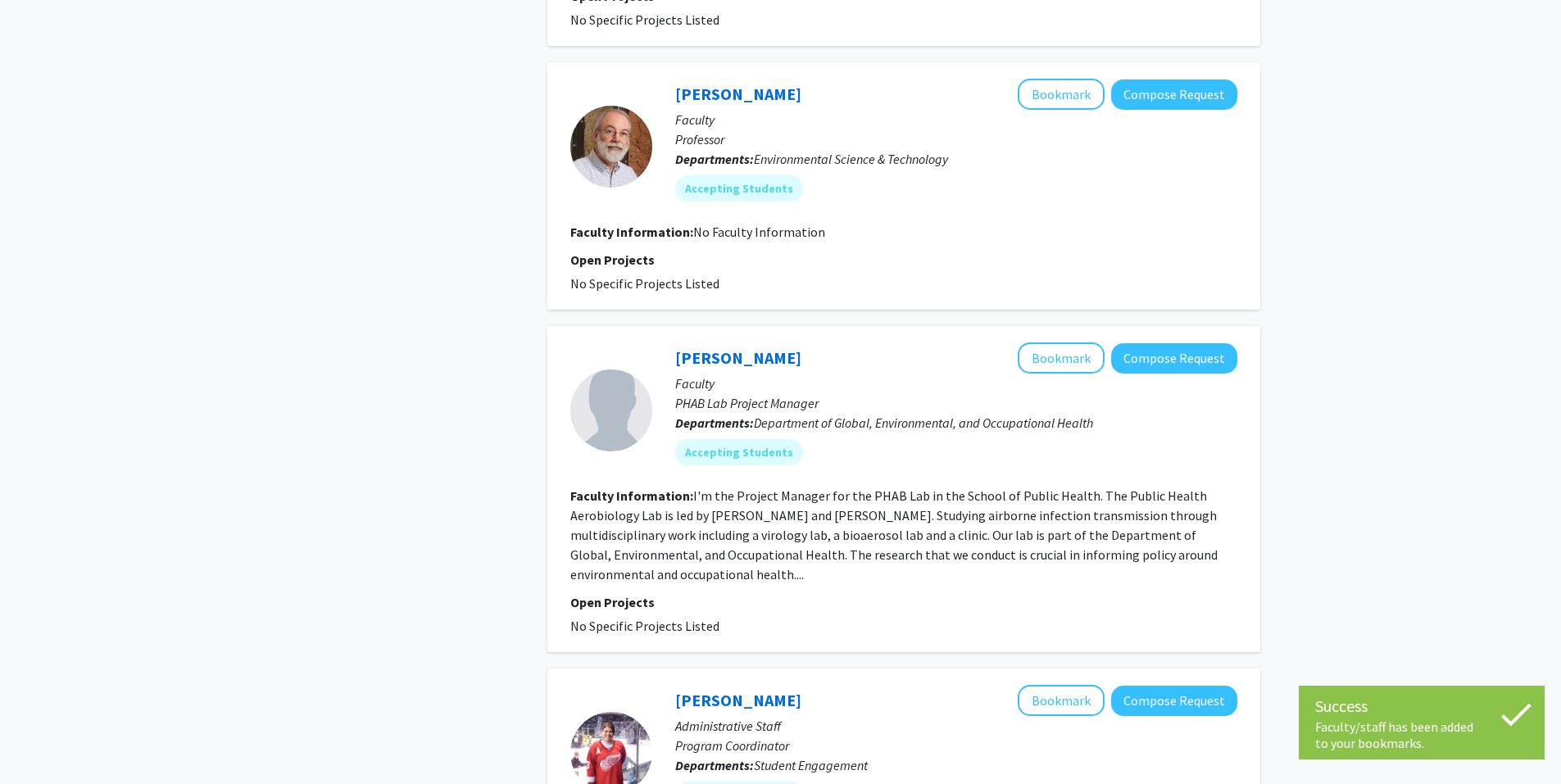
scroll to position [1363, 0]
click at [1052, 97] on button "Bookmark" at bounding box center [1061, 93] width 87 height 31
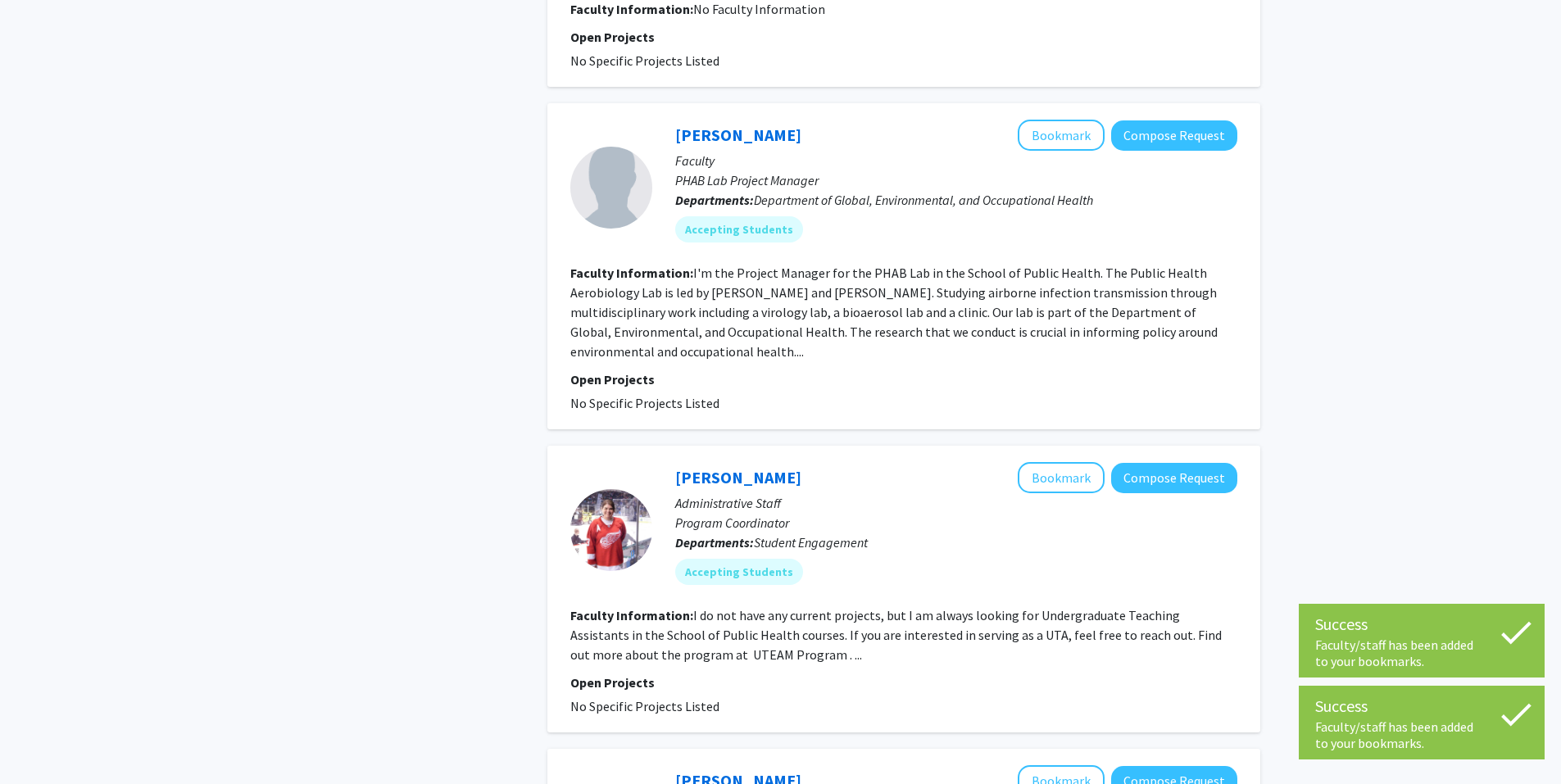
scroll to position [1585, 0]
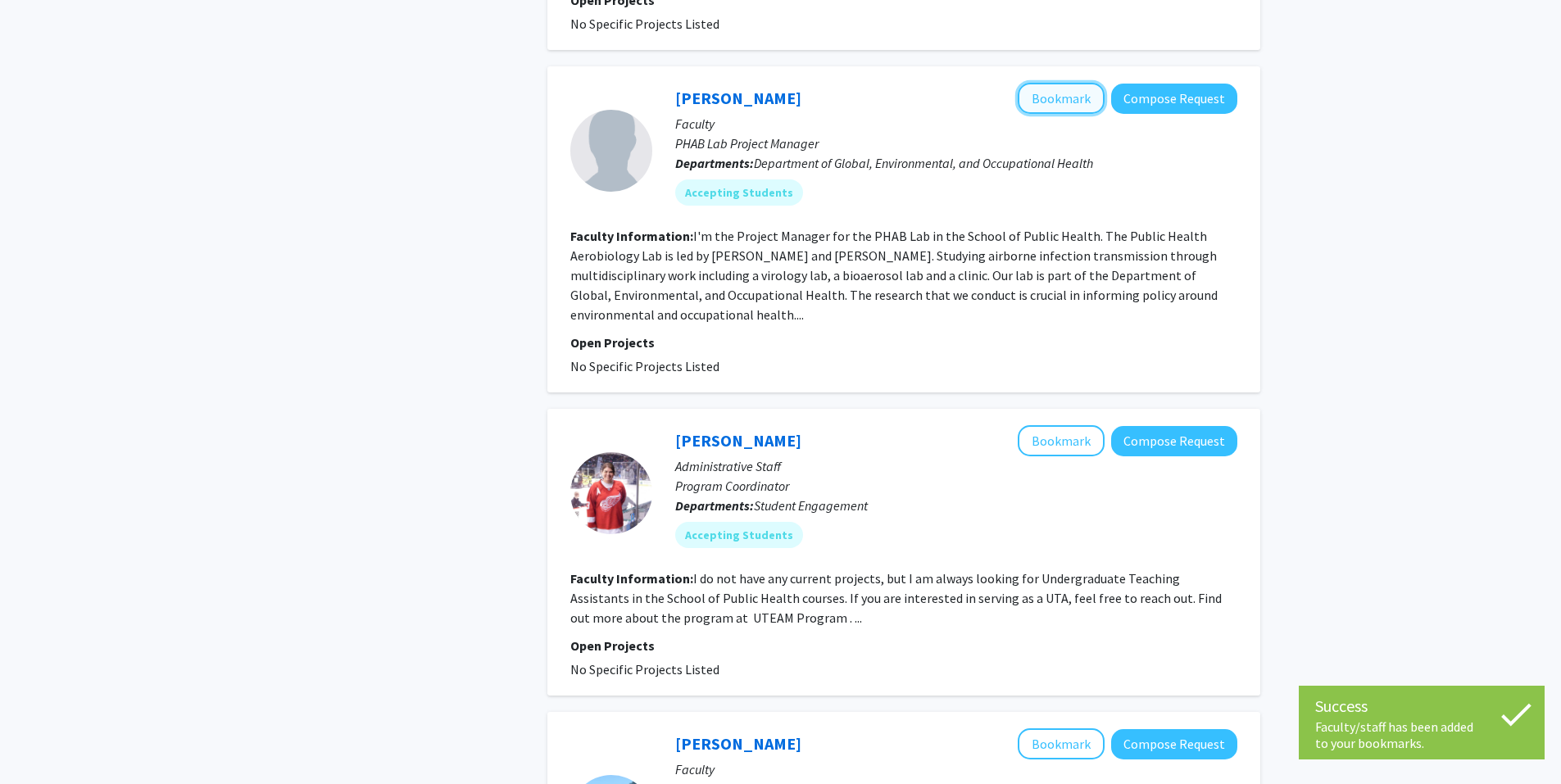
click at [1053, 103] on button "Bookmark" at bounding box center [1061, 99] width 87 height 31
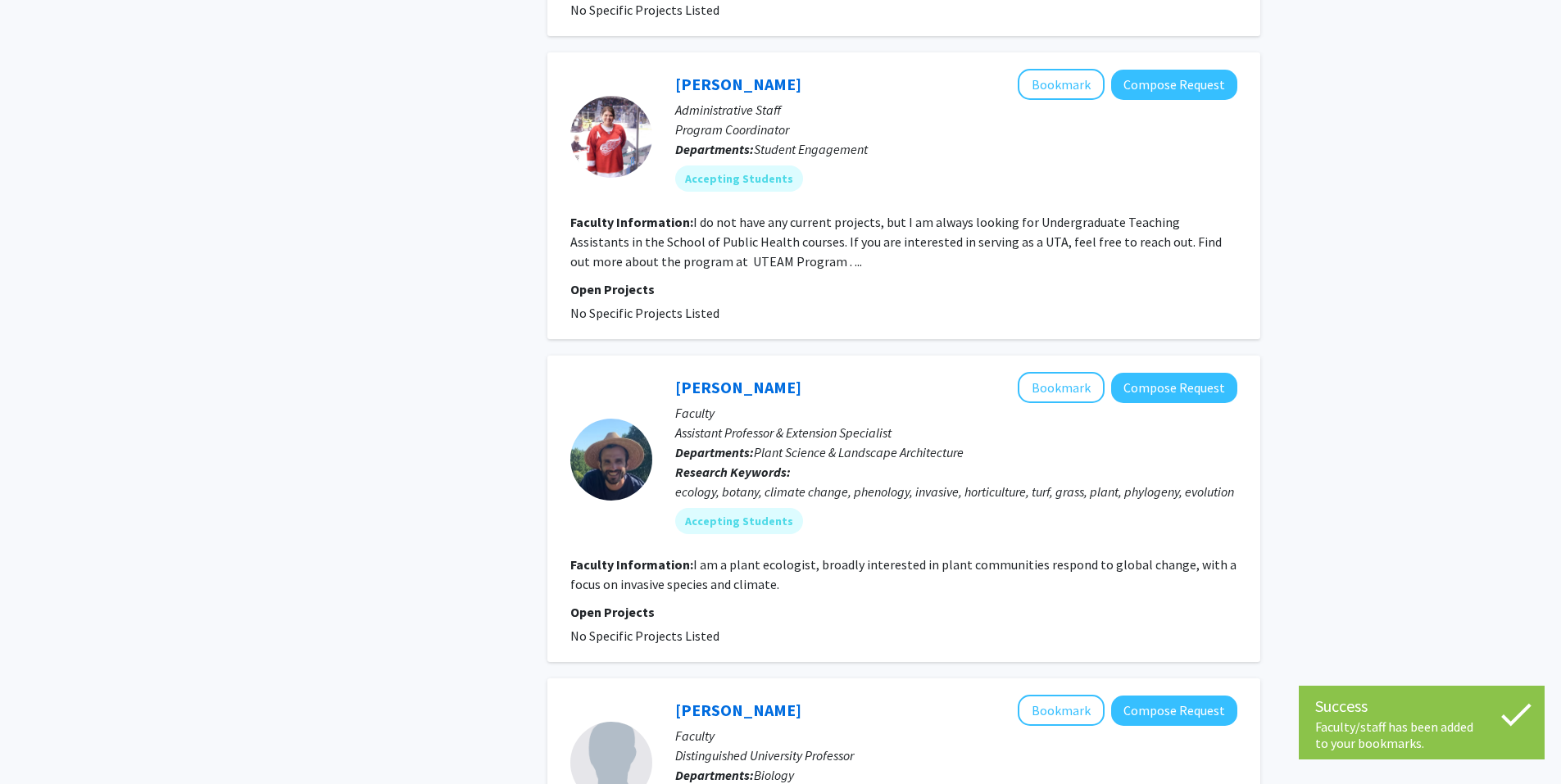
scroll to position [1979, 0]
click at [1056, 92] on button "Bookmark" at bounding box center [1061, 83] width 87 height 31
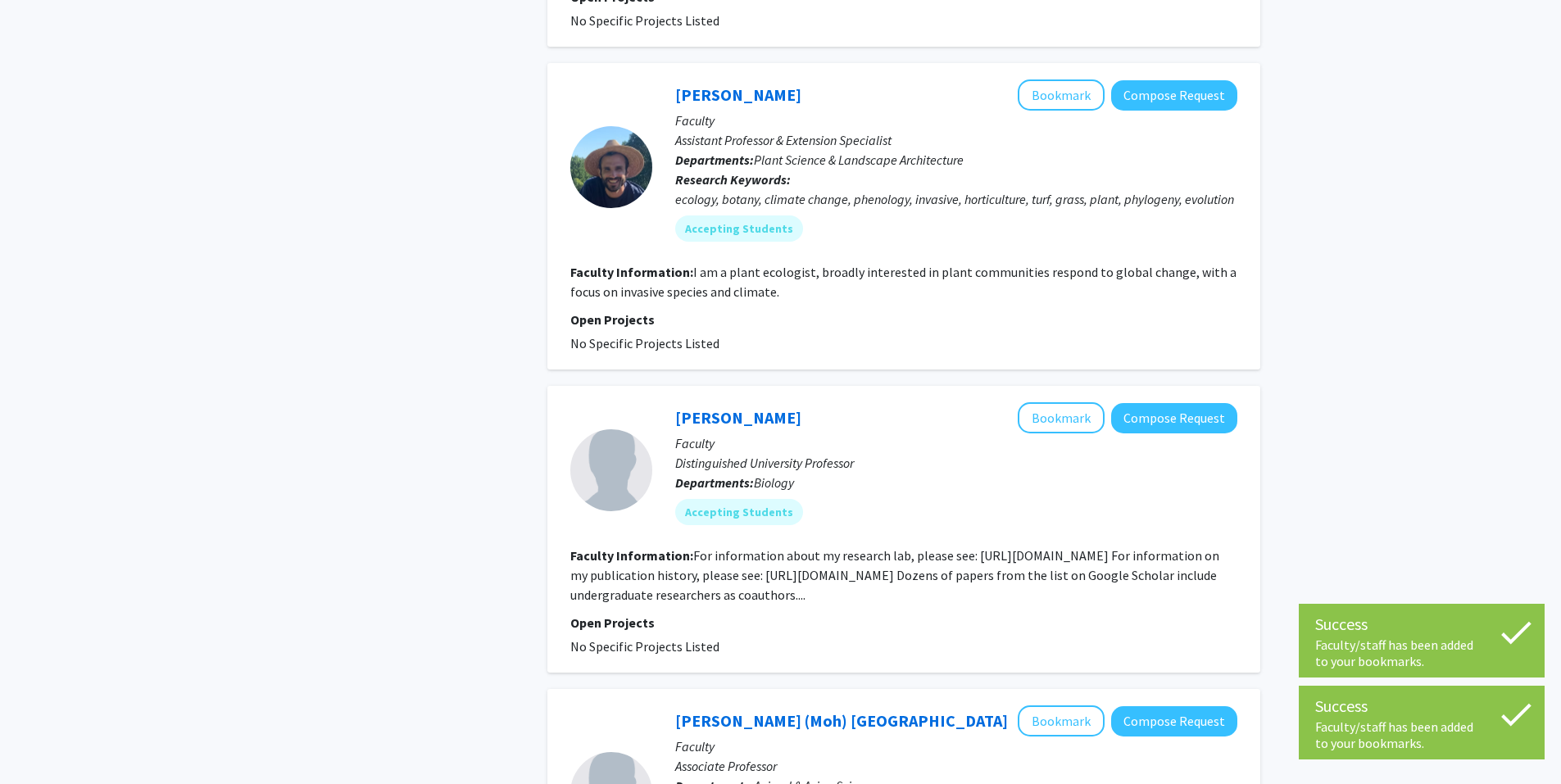
scroll to position [2275, 0]
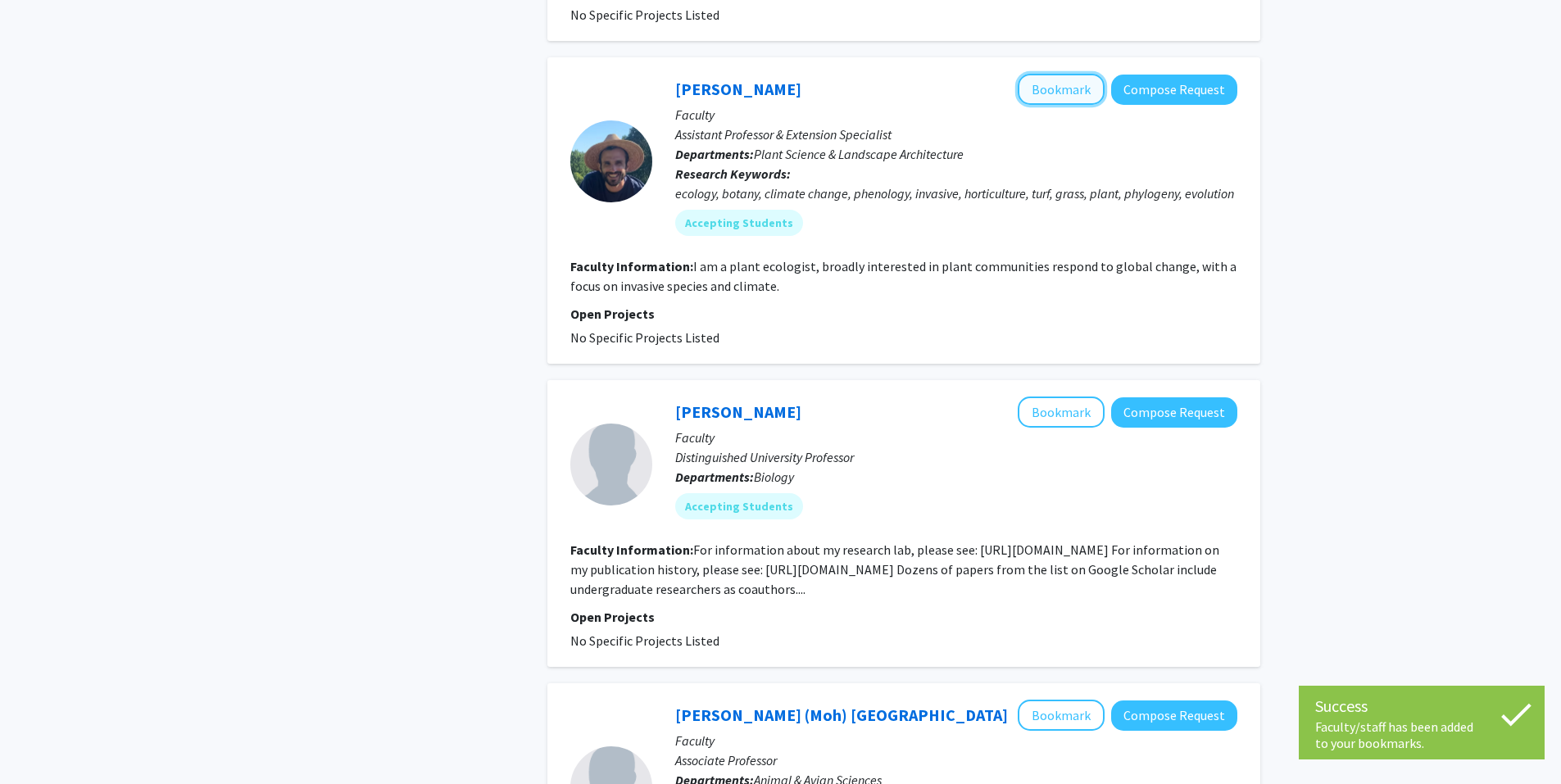
click at [1067, 89] on button "Bookmark" at bounding box center [1061, 89] width 87 height 31
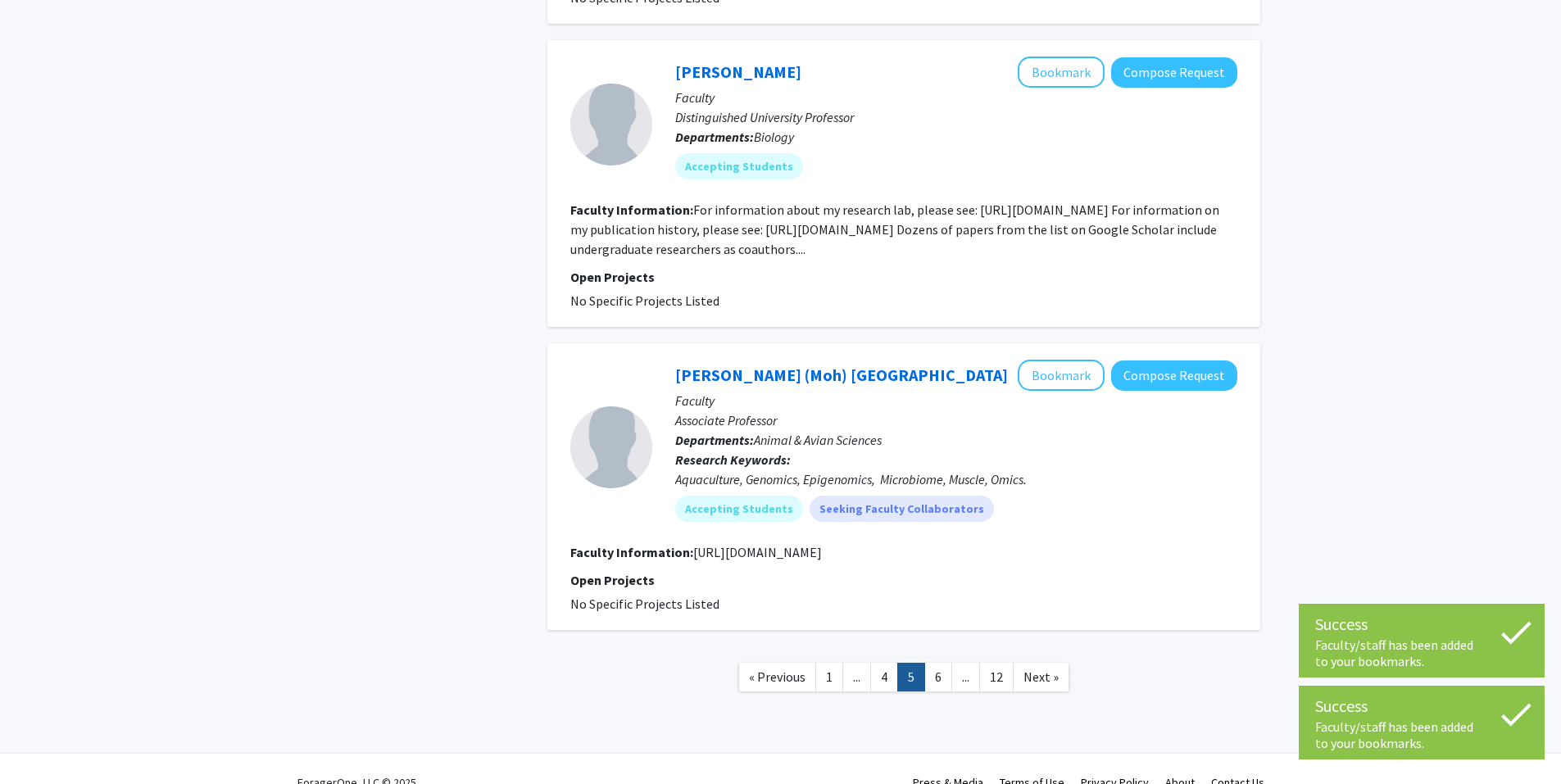
scroll to position [2662, 0]
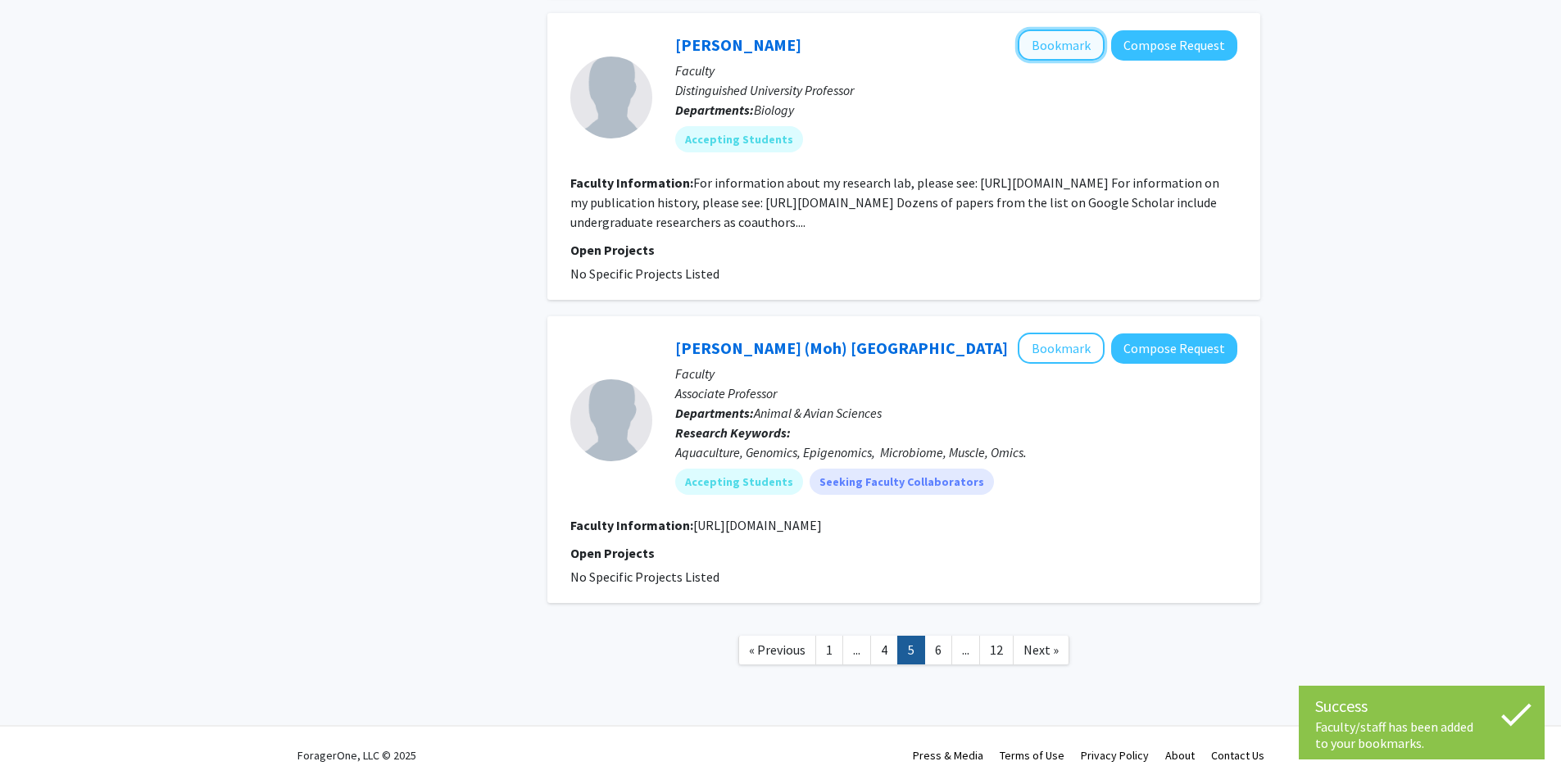
click at [1057, 44] on button "Bookmark" at bounding box center [1061, 45] width 87 height 31
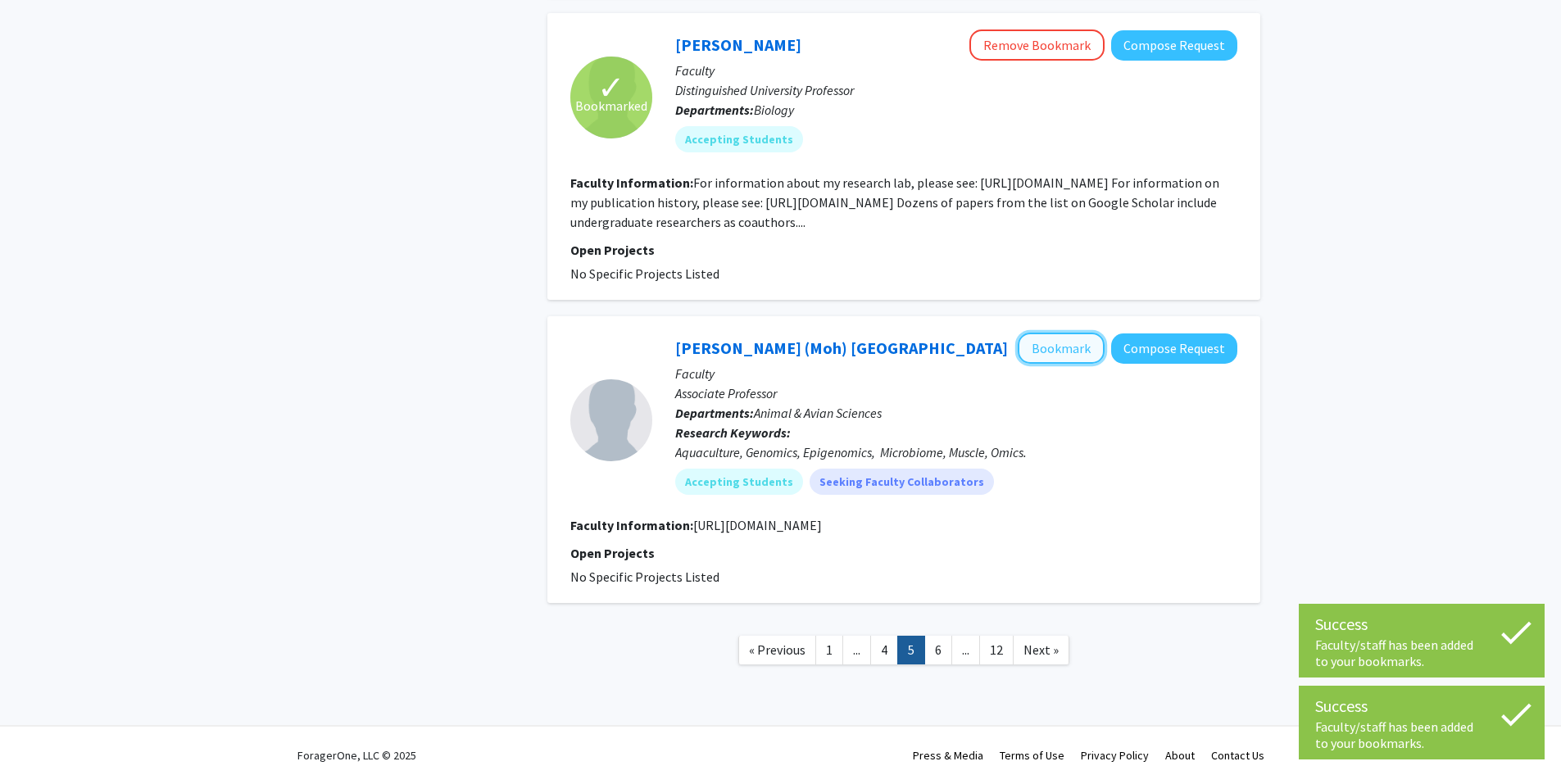
click at [1080, 344] on button "Bookmark" at bounding box center [1061, 348] width 87 height 31
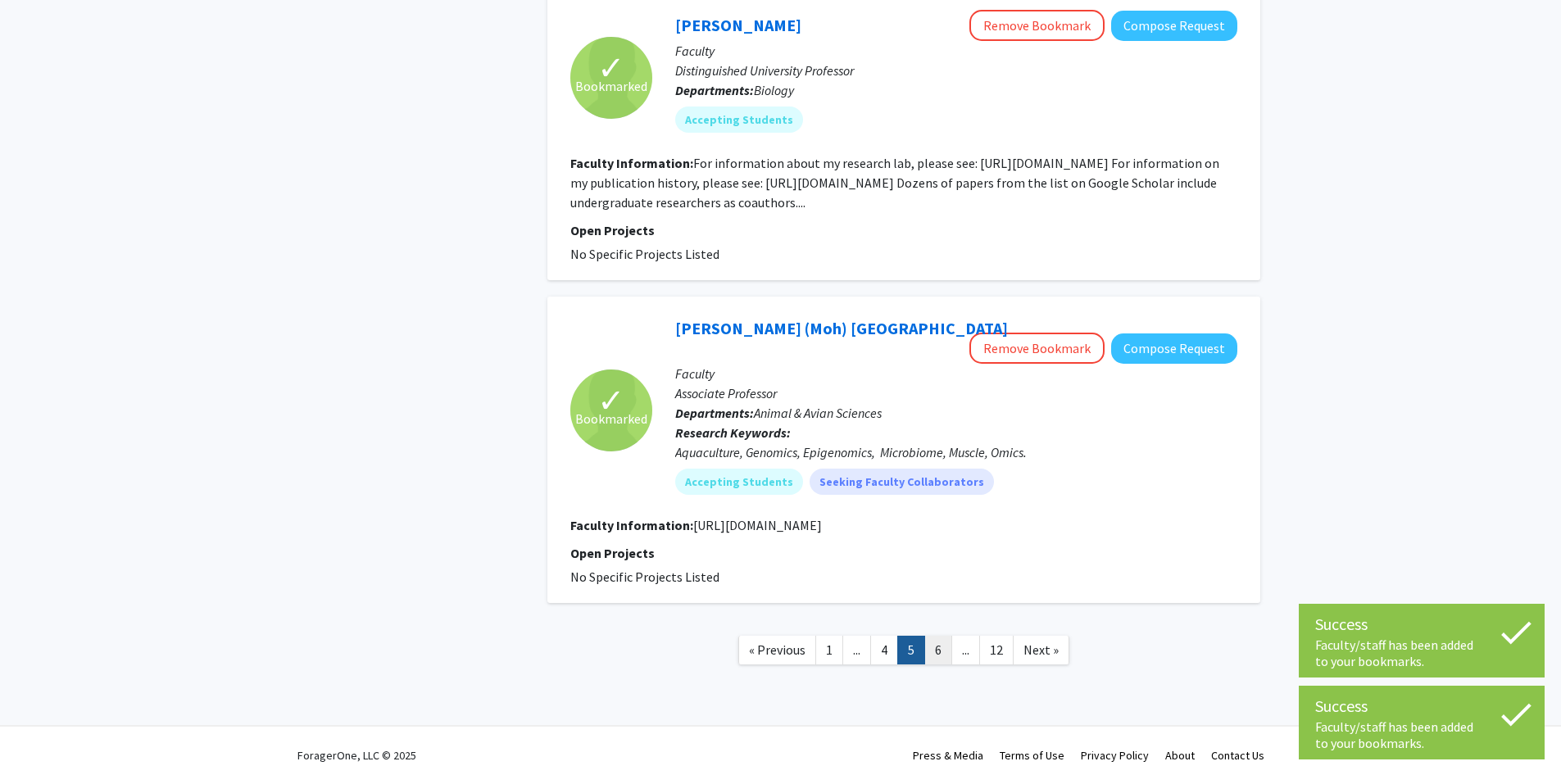
click at [935, 646] on link "6" at bounding box center [938, 649] width 28 height 28
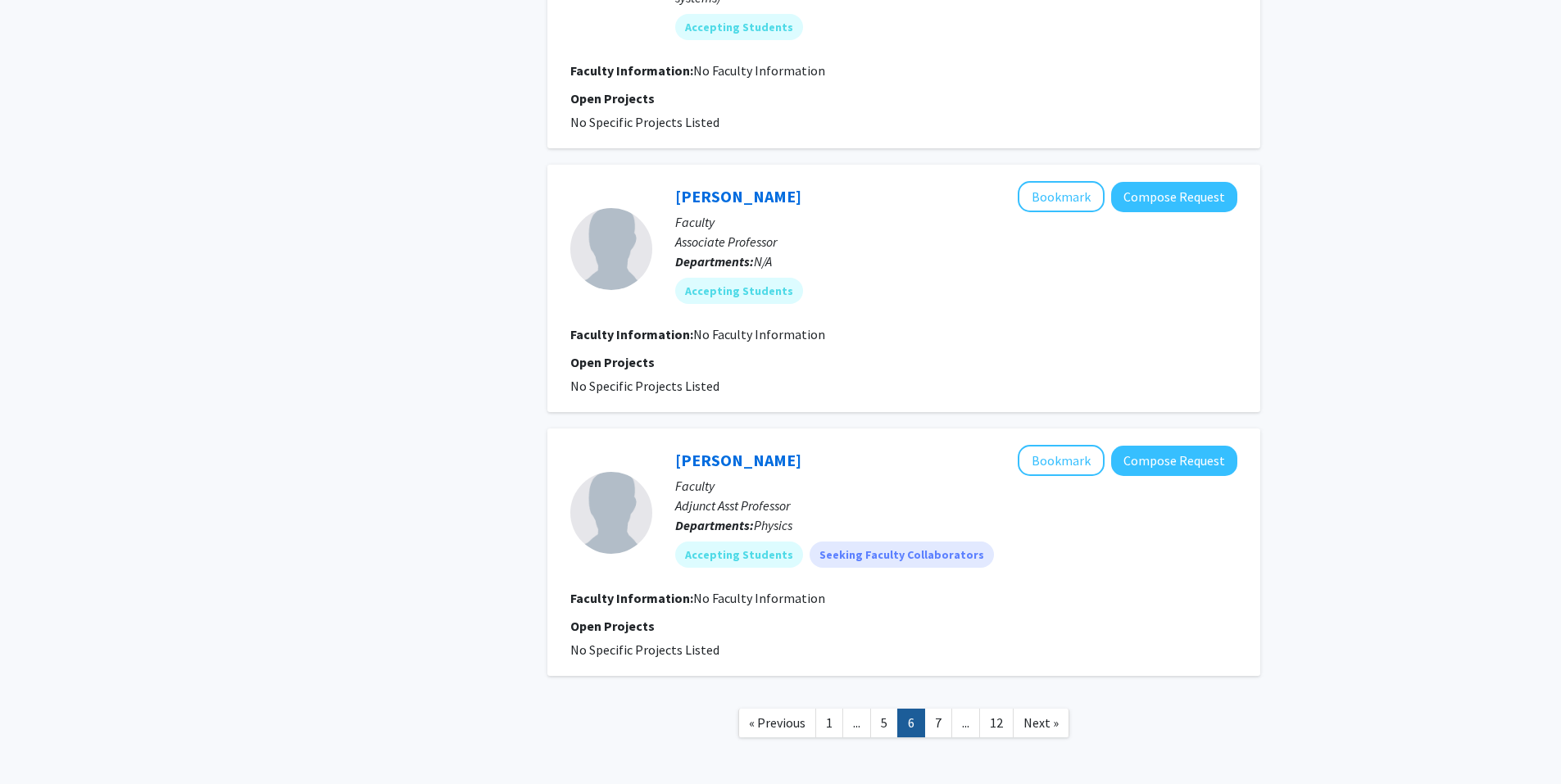
scroll to position [2259, 0]
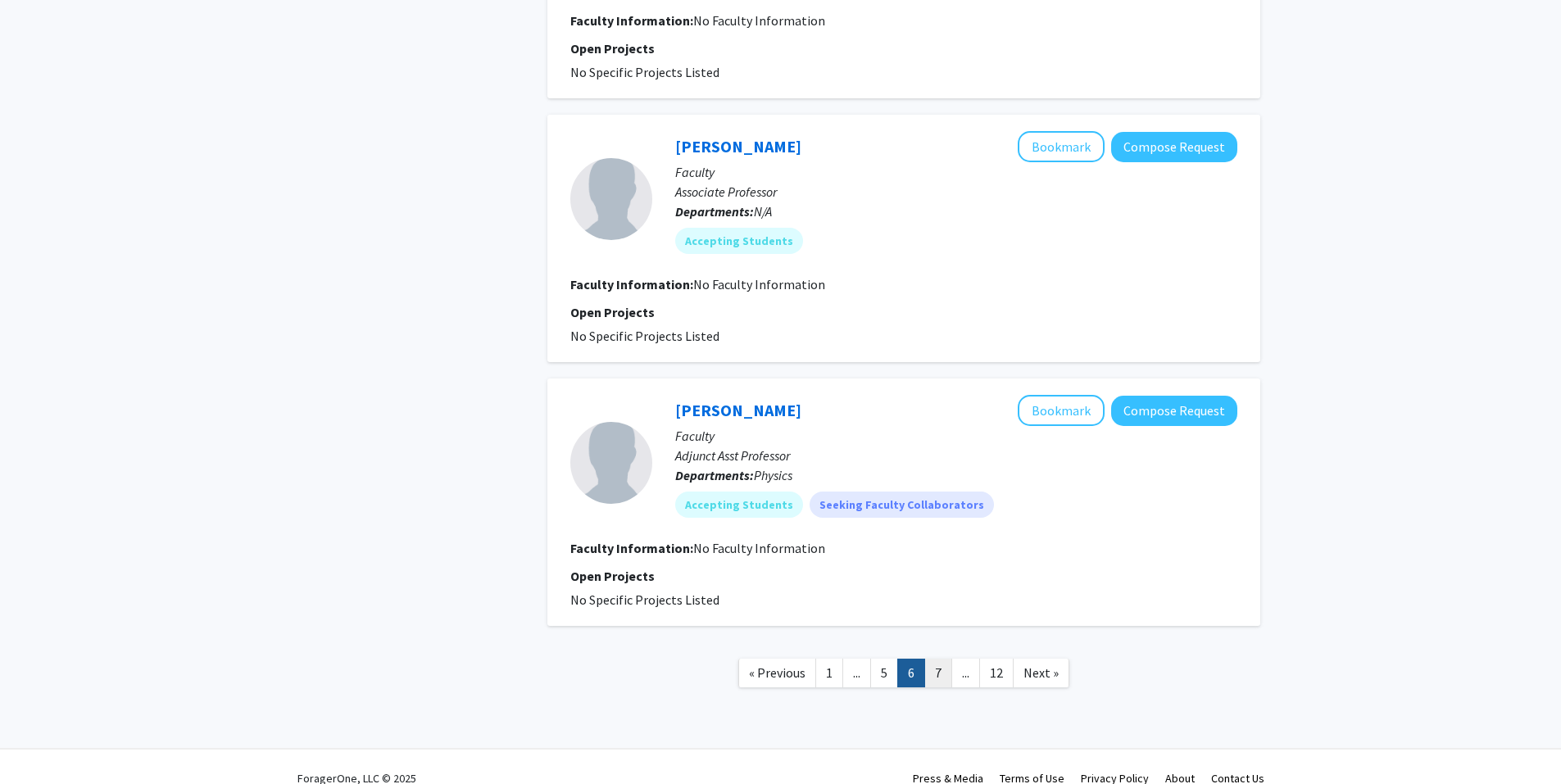
click at [931, 675] on link "7" at bounding box center [938, 673] width 28 height 28
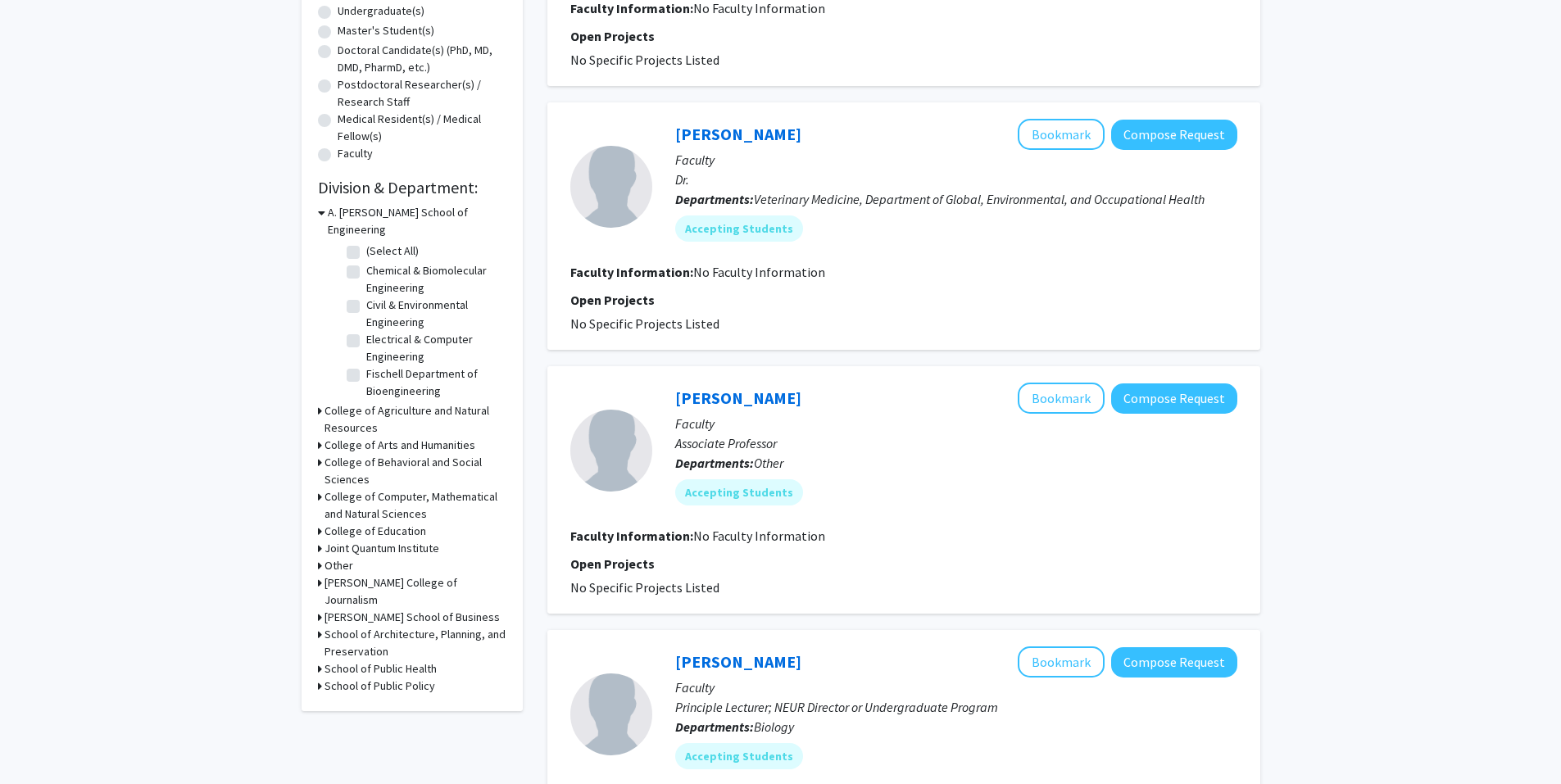
scroll to position [390, 0]
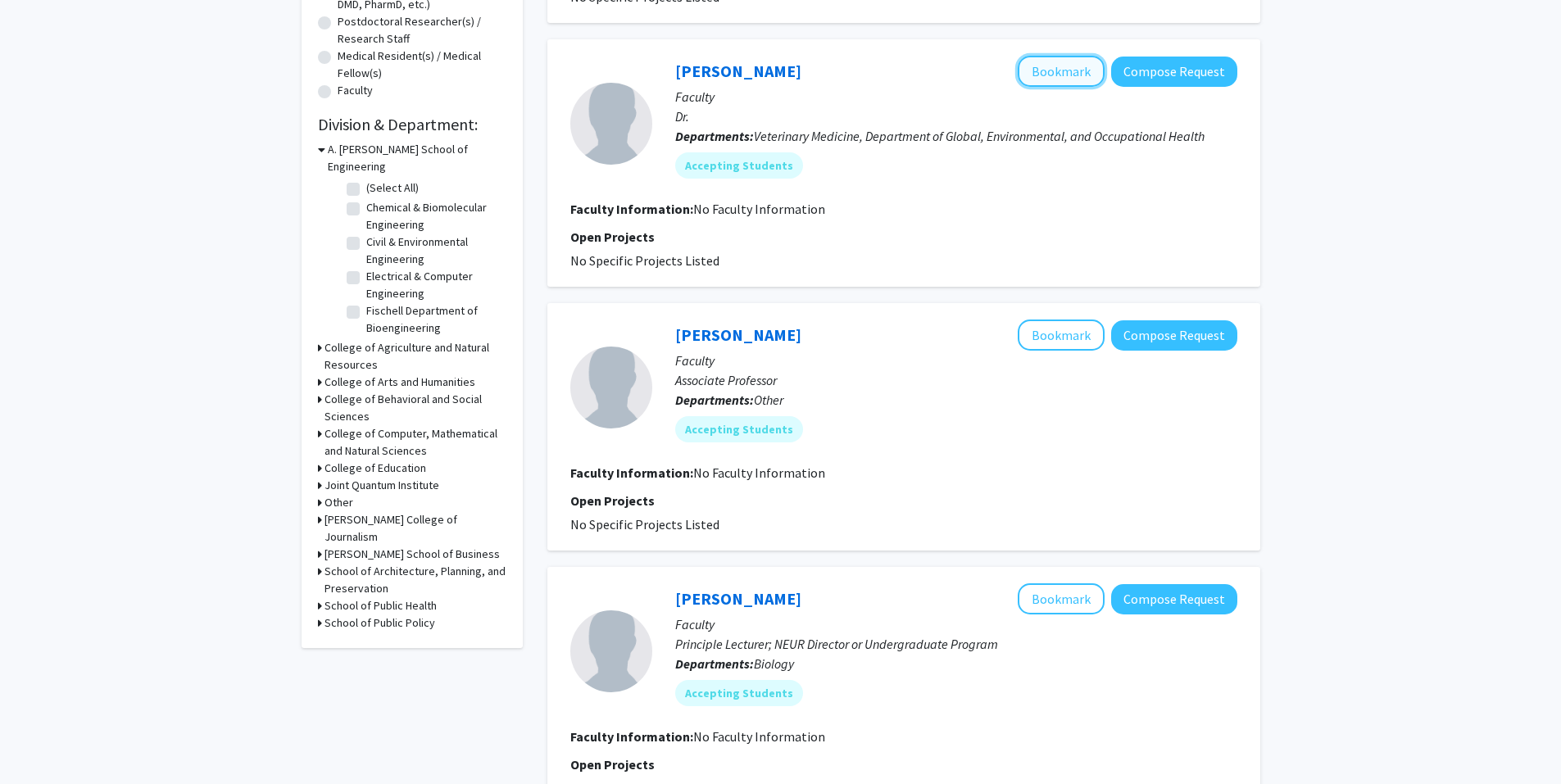
click at [1064, 75] on button "Bookmark" at bounding box center [1061, 71] width 87 height 31
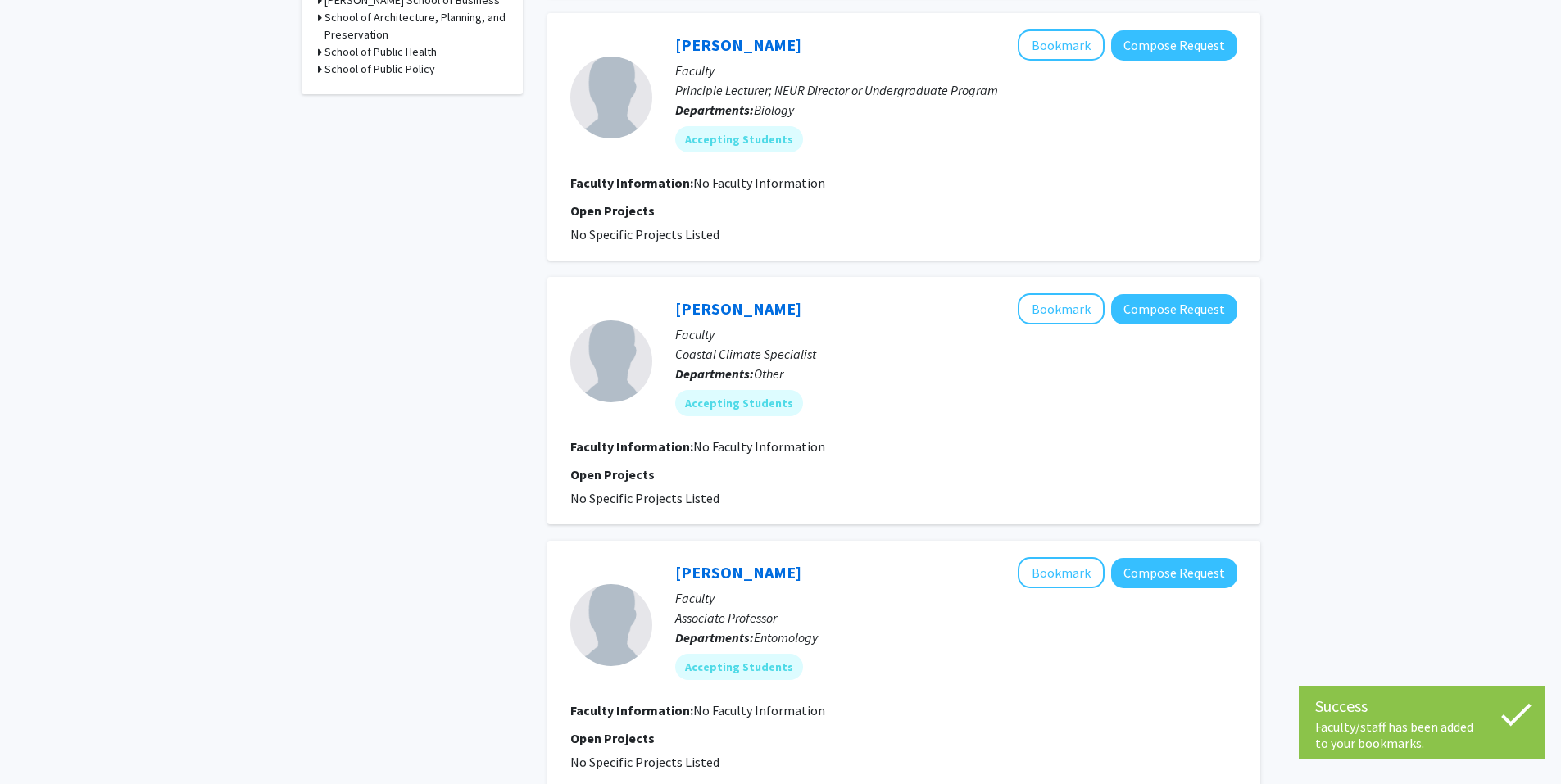
scroll to position [945, 0]
click at [1073, 36] on button "Bookmark" at bounding box center [1061, 44] width 87 height 31
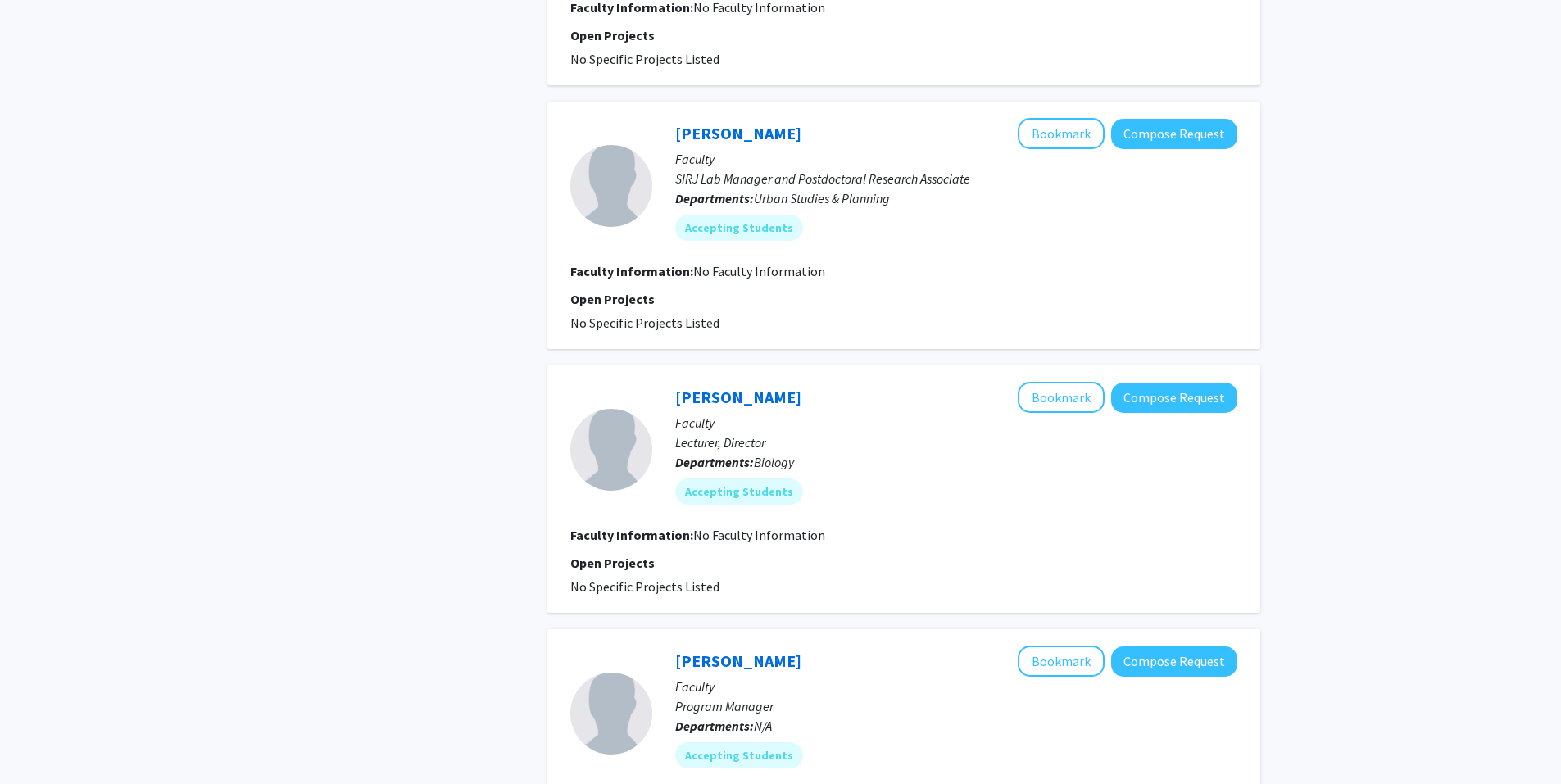
scroll to position [1647, 0]
click at [1047, 390] on button "Bookmark" at bounding box center [1061, 396] width 87 height 31
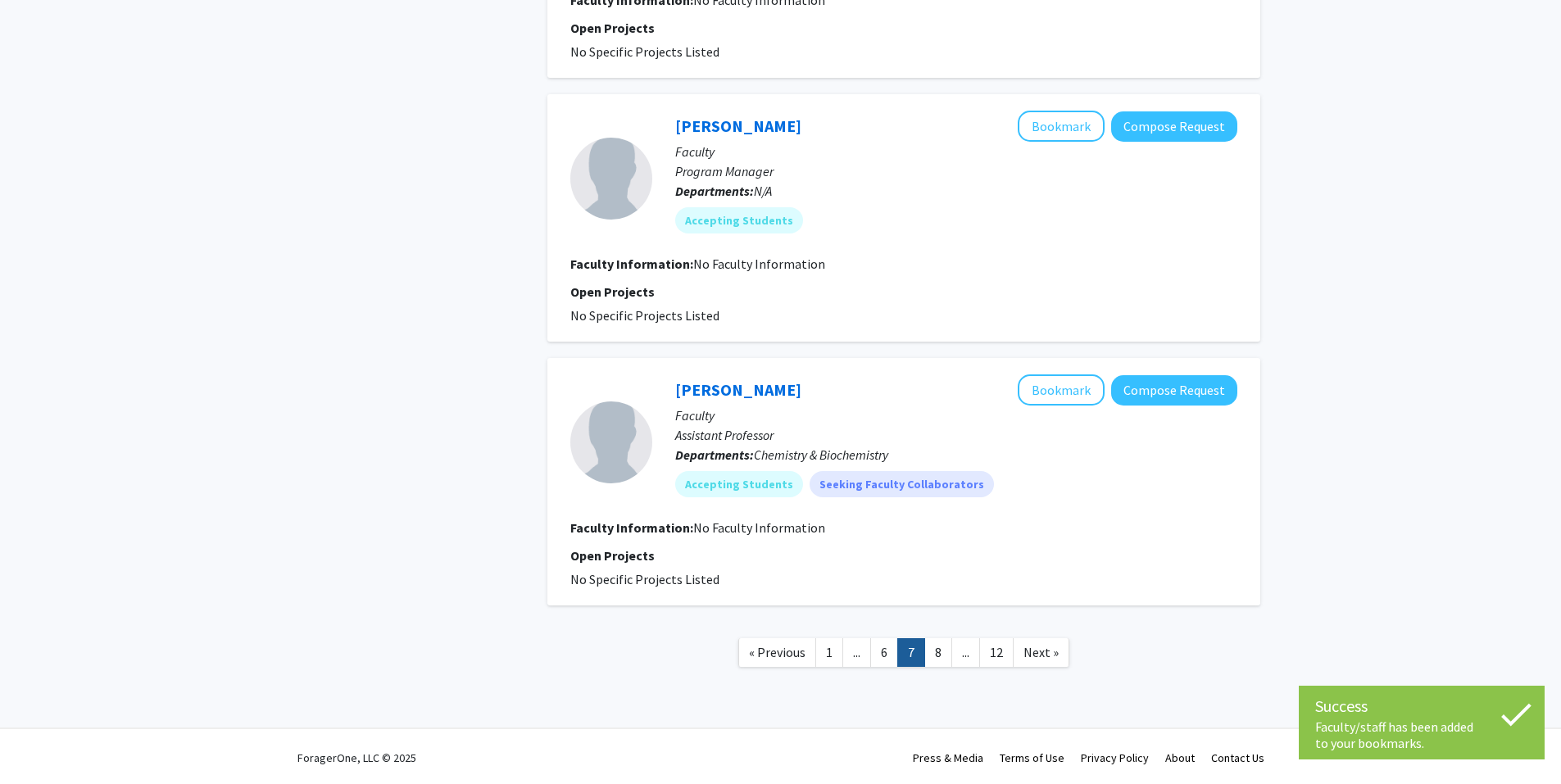
scroll to position [2182, 0]
click at [941, 658] on link "8" at bounding box center [938, 651] width 28 height 28
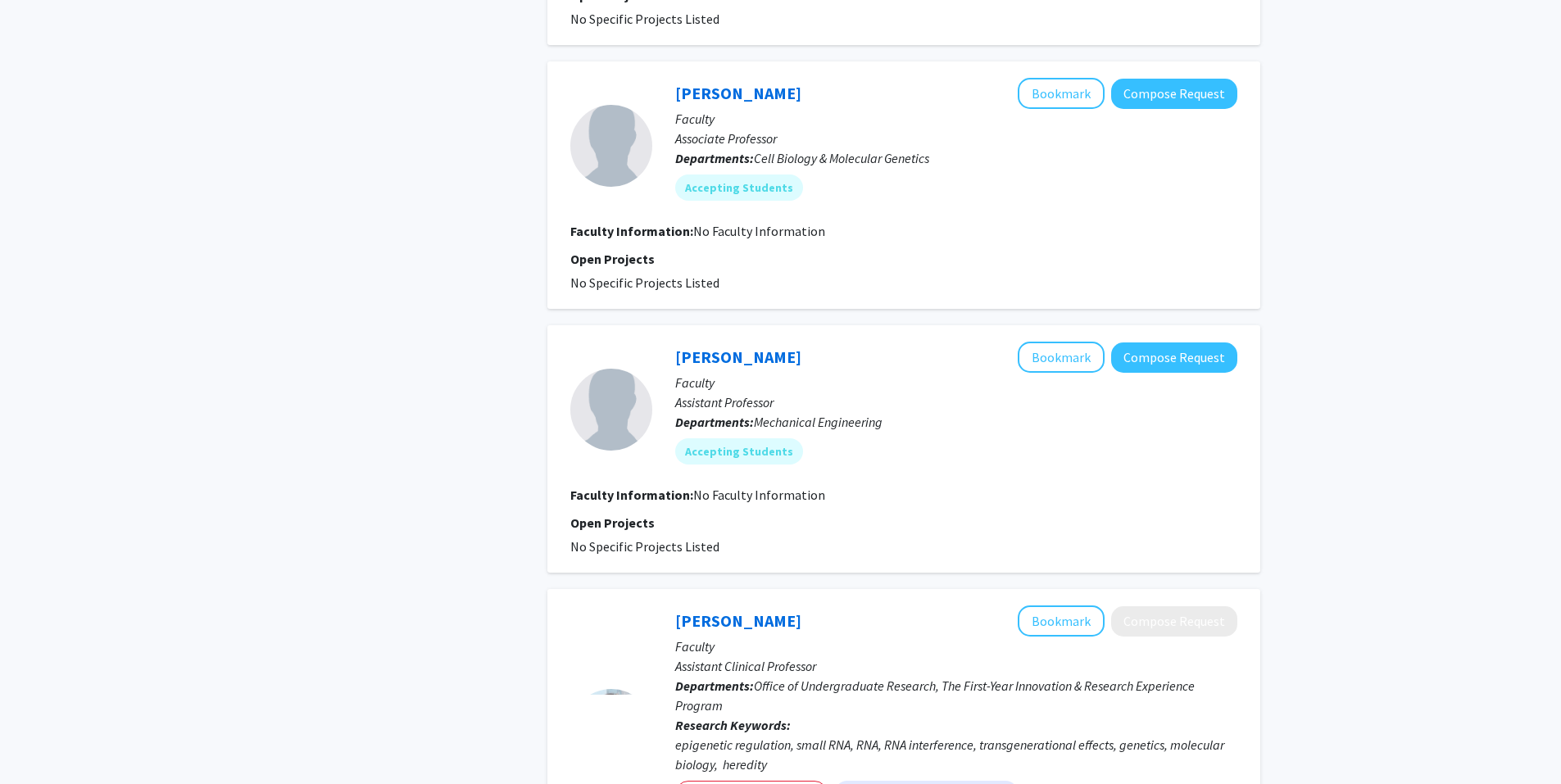
scroll to position [1688, 0]
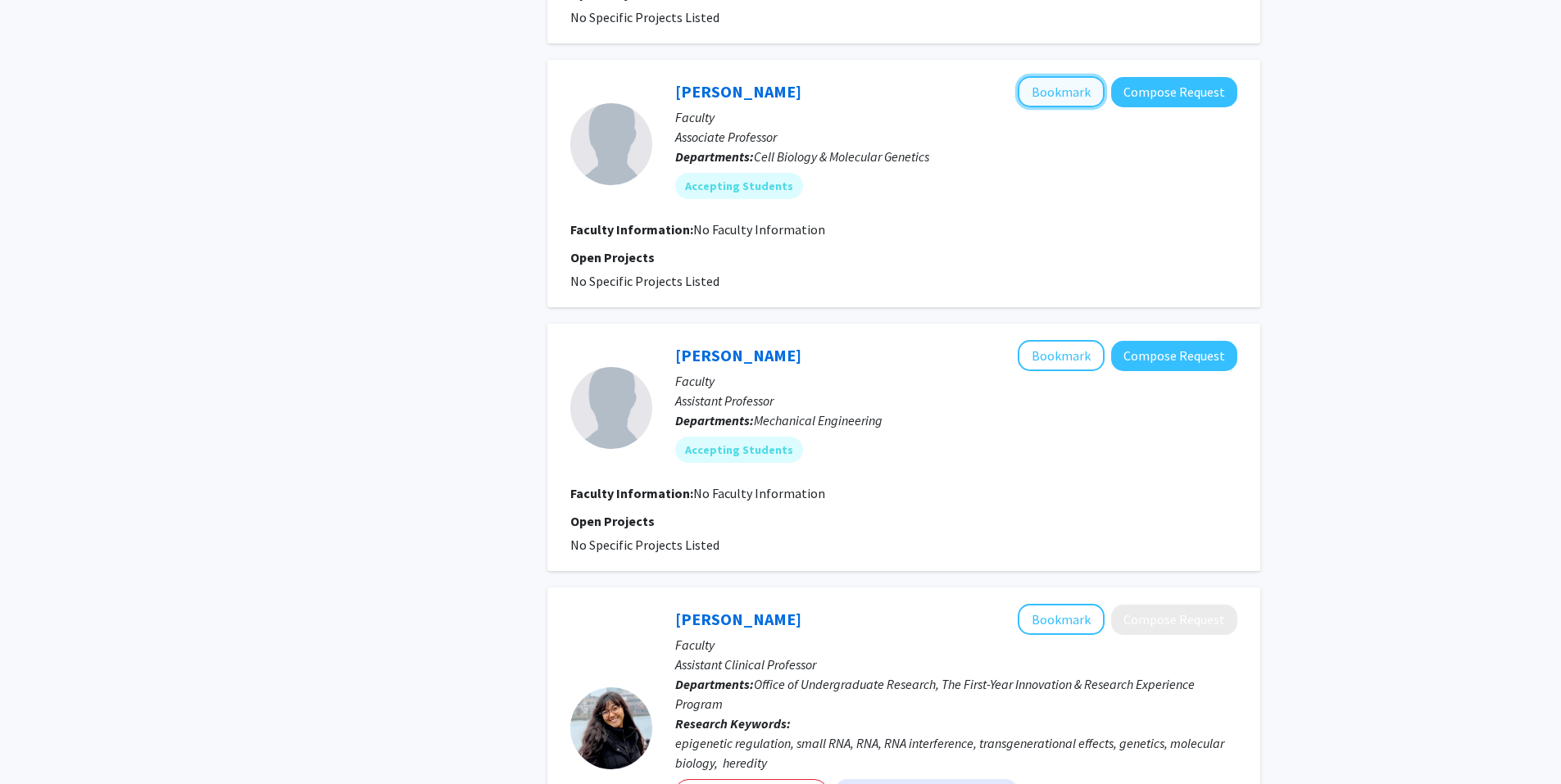
click at [1046, 88] on button "Bookmark" at bounding box center [1061, 91] width 87 height 31
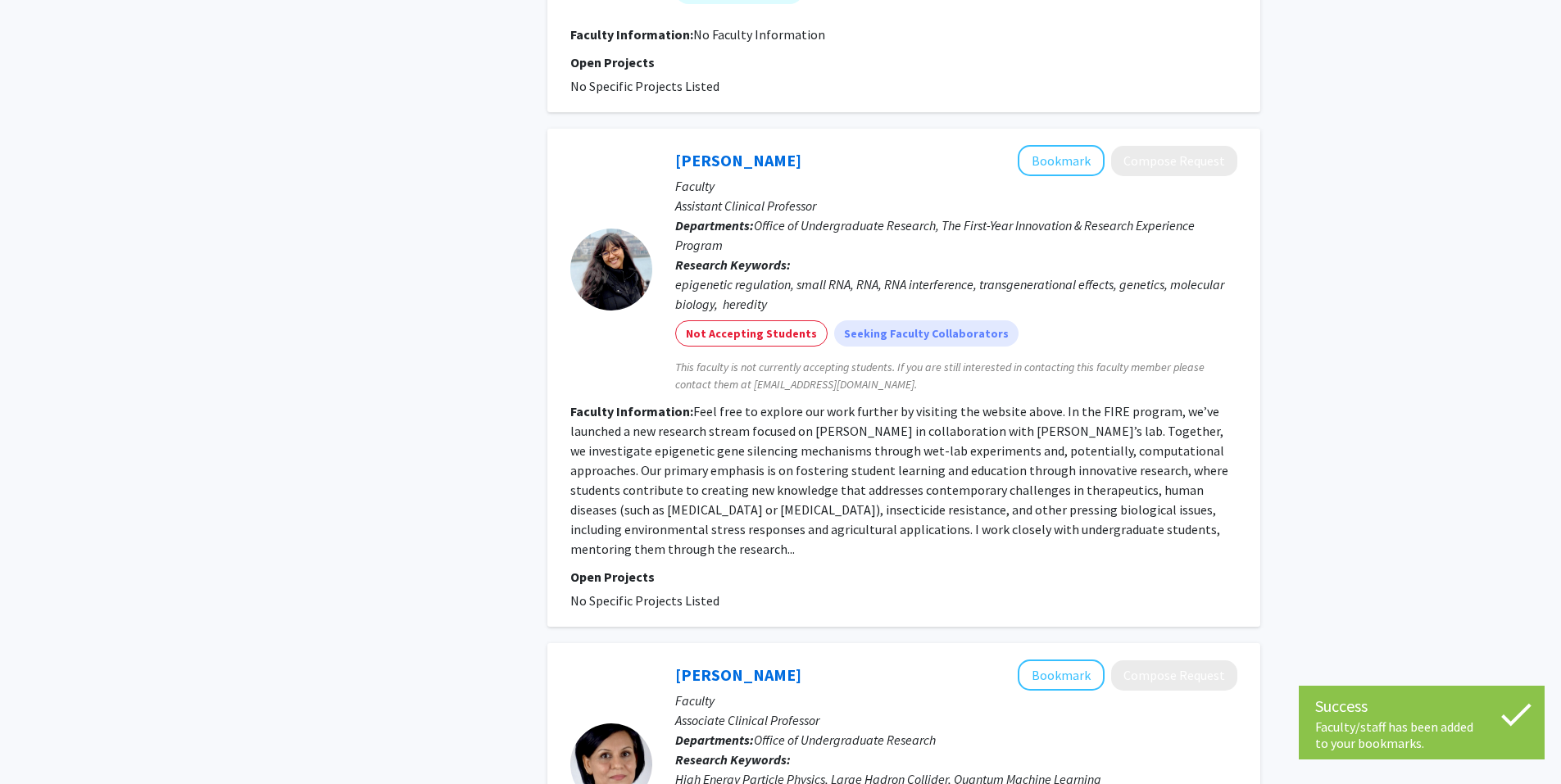
scroll to position [2232, 0]
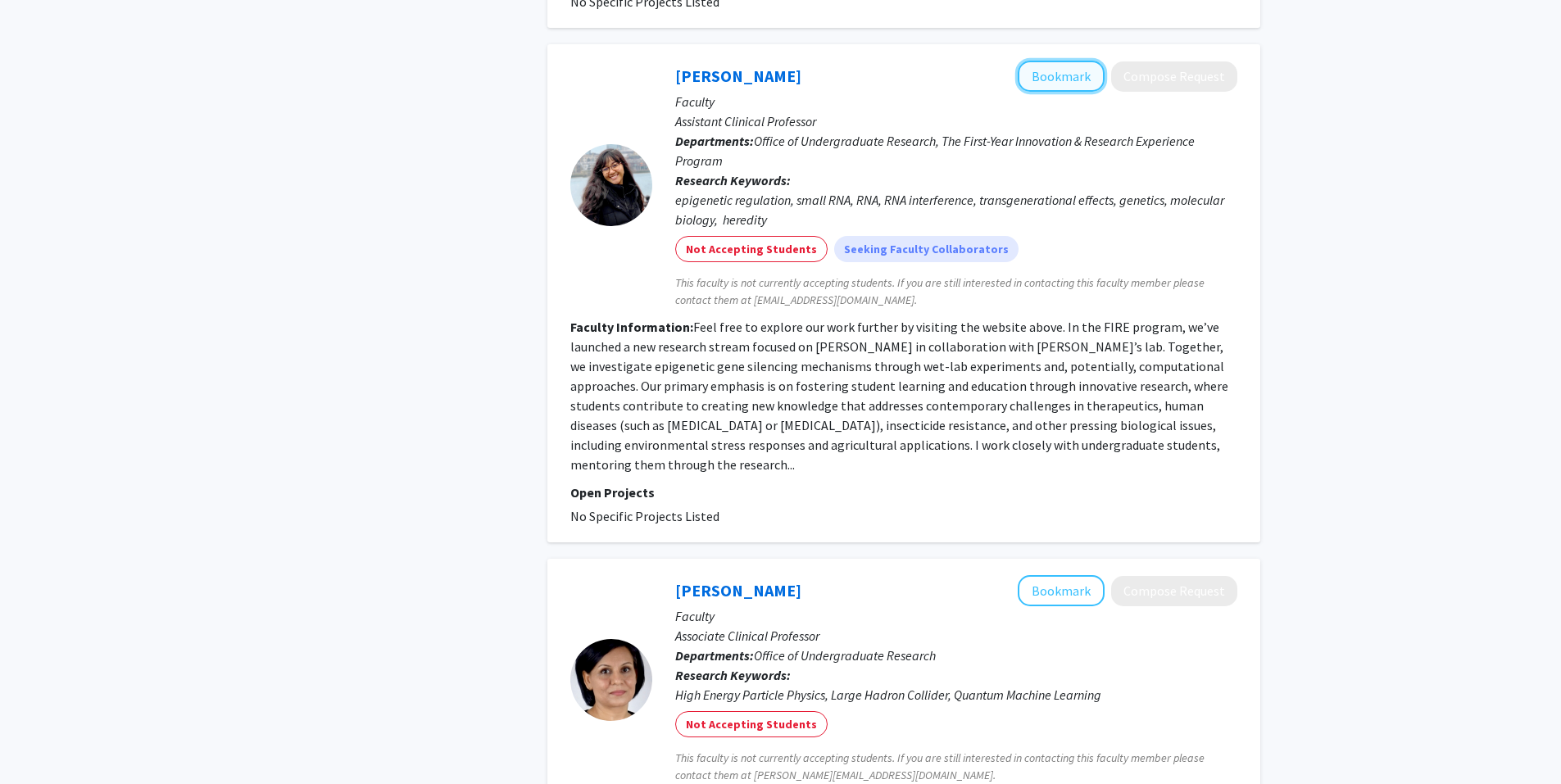
click at [1058, 72] on button "Bookmark" at bounding box center [1061, 76] width 87 height 31
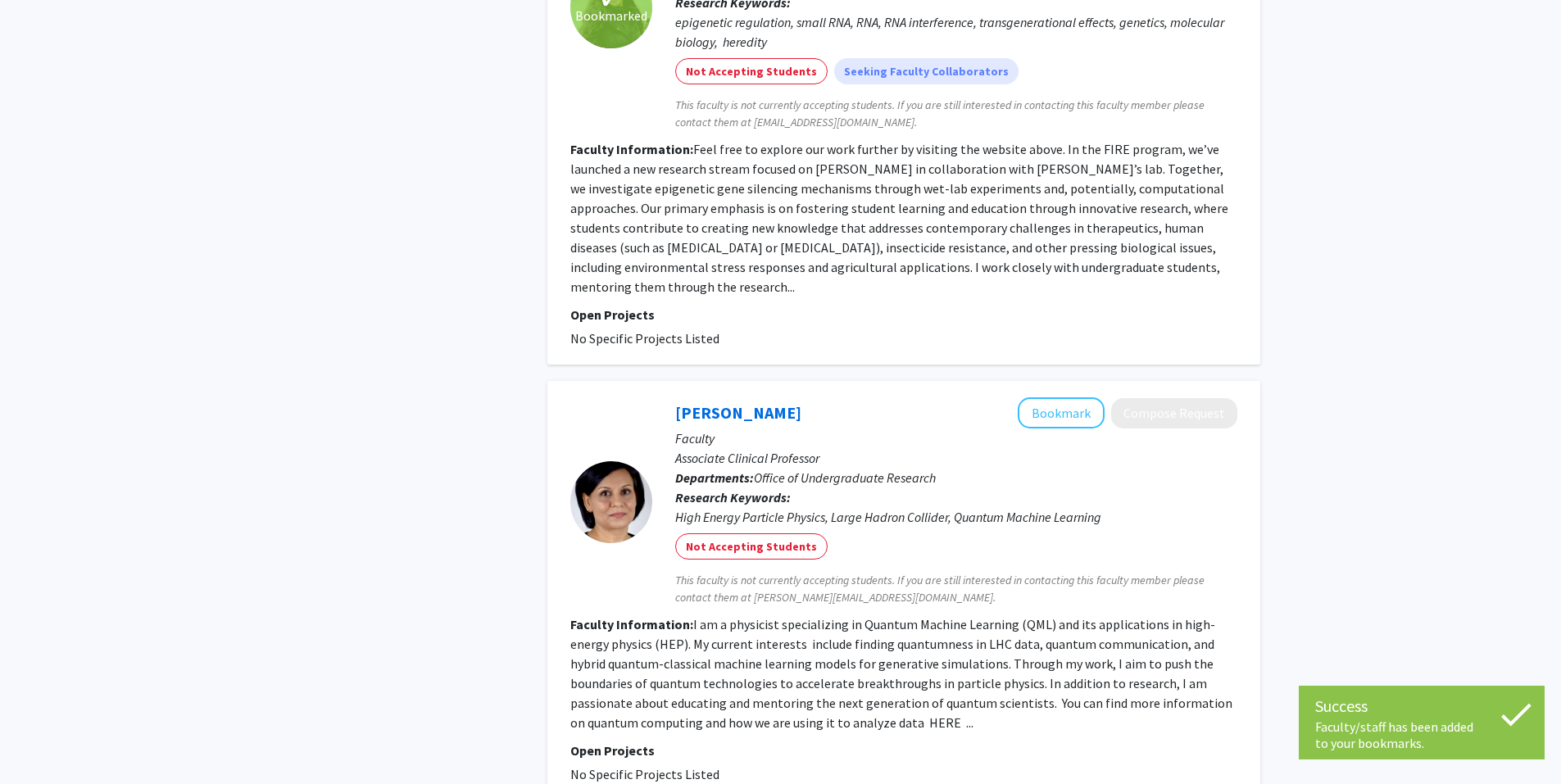
scroll to position [2607, 0]
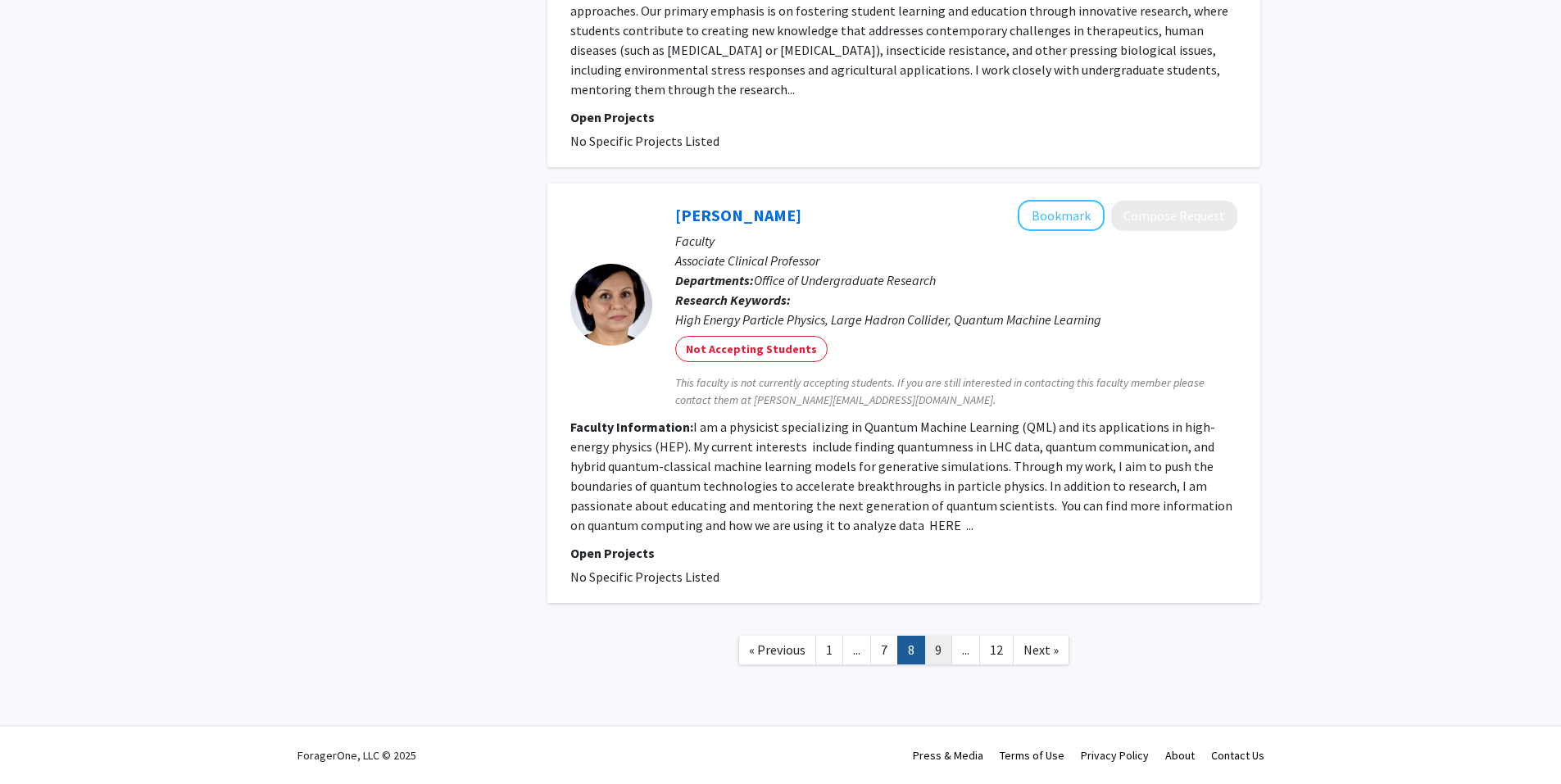
click at [944, 647] on link "9" at bounding box center [938, 649] width 28 height 28
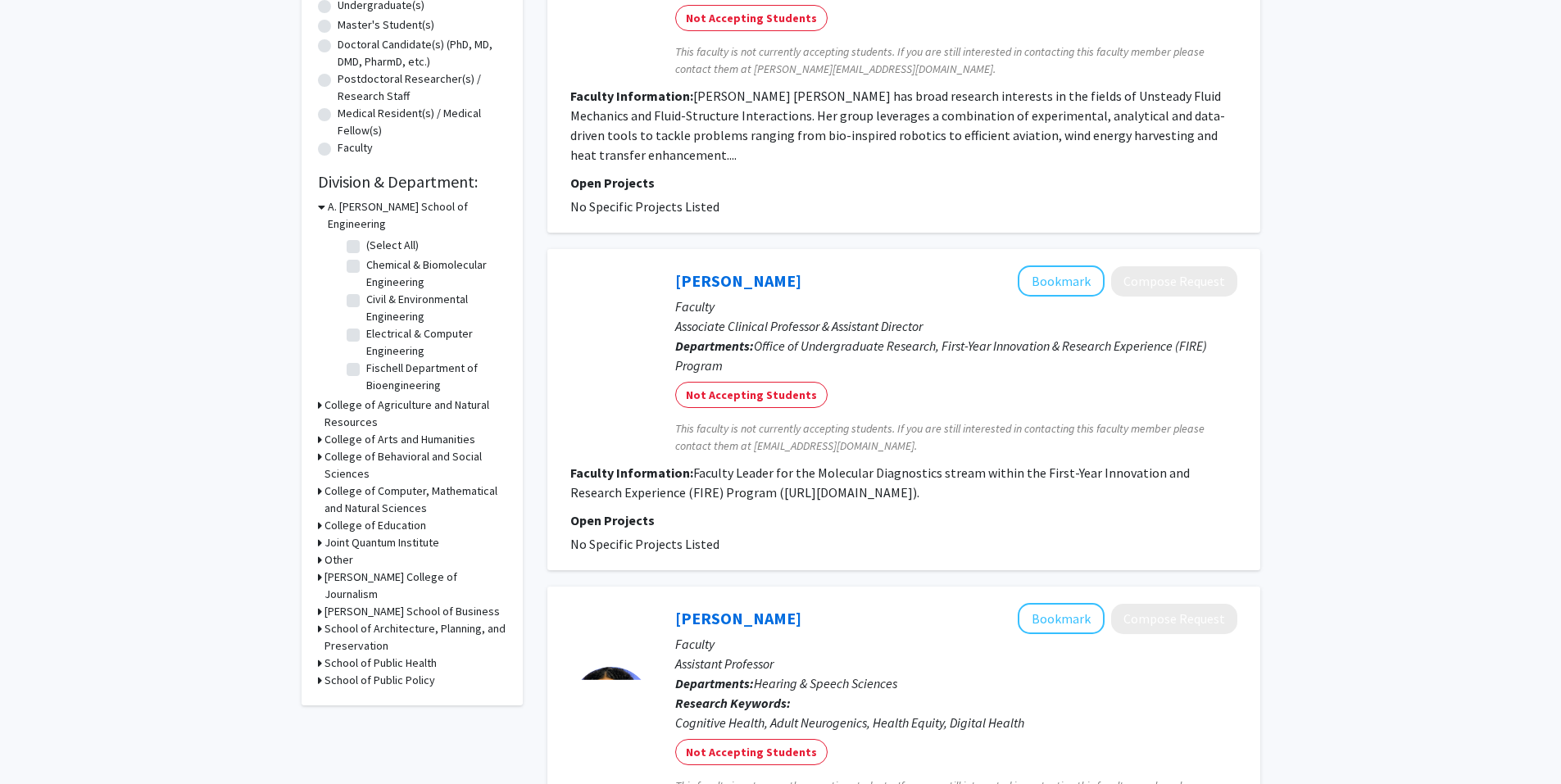
scroll to position [339, 0]
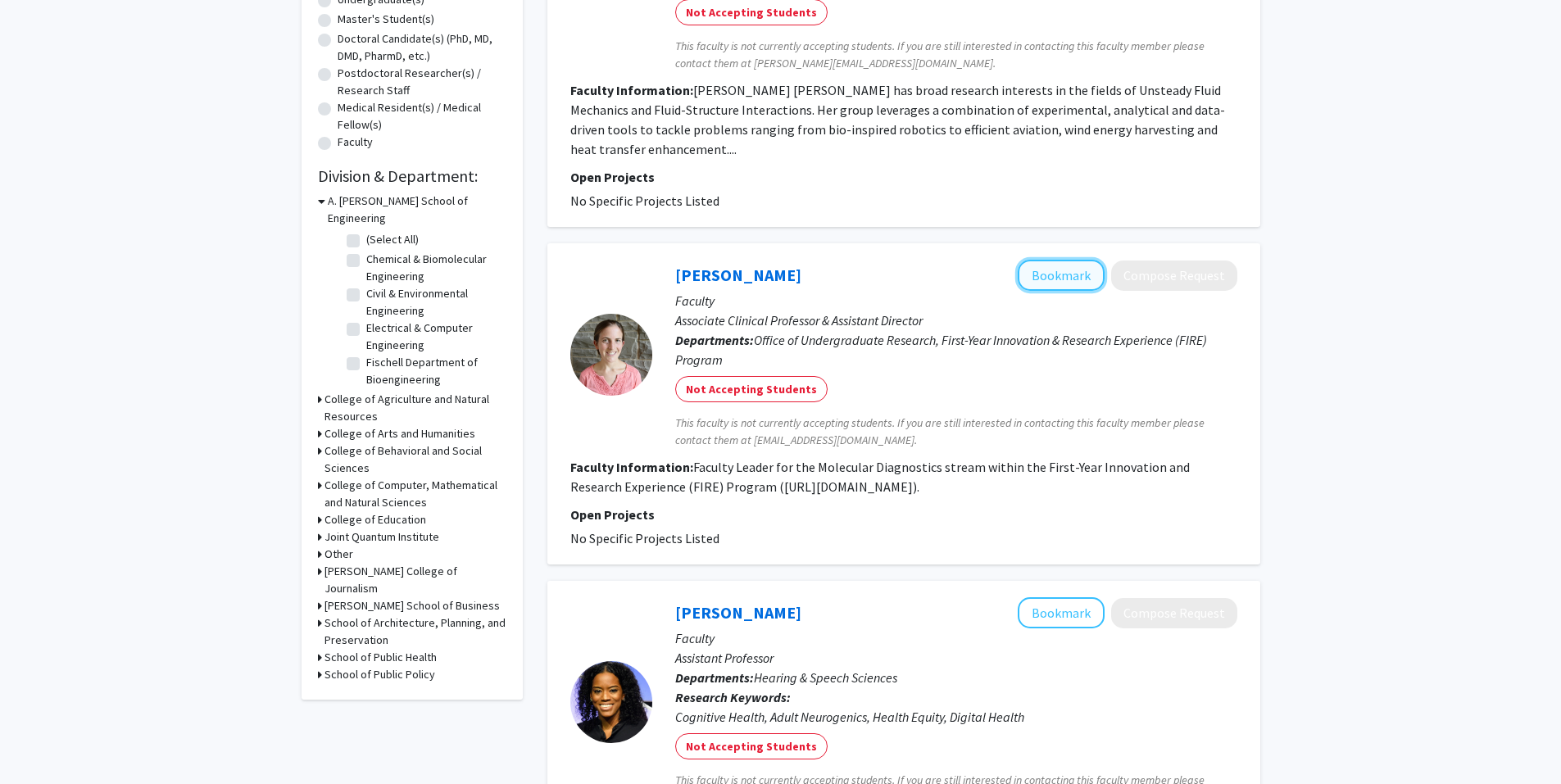
click at [1047, 271] on button "Bookmark" at bounding box center [1061, 276] width 87 height 31
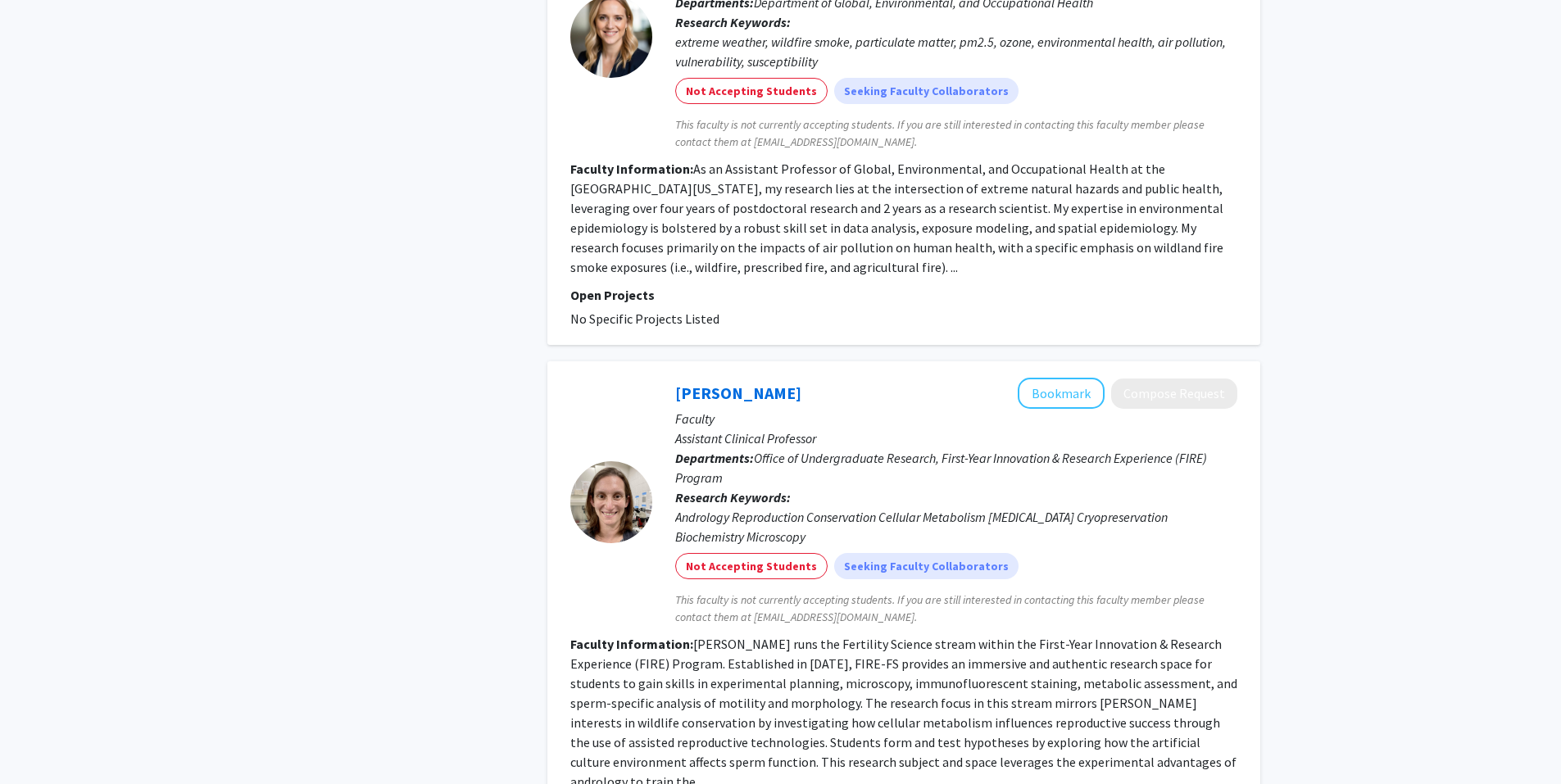
scroll to position [3668, 0]
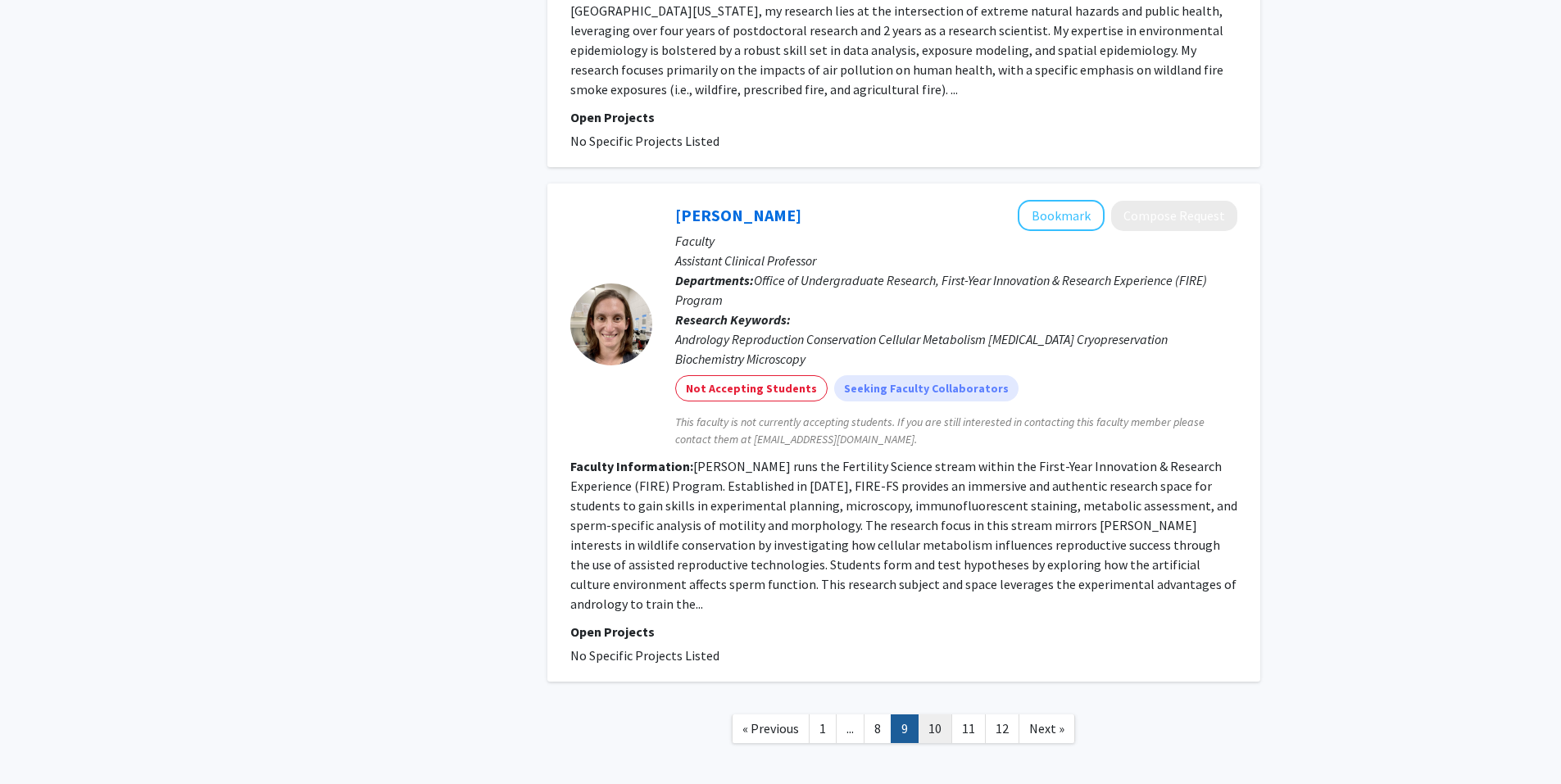
click at [946, 715] on link "10" at bounding box center [935, 728] width 35 height 28
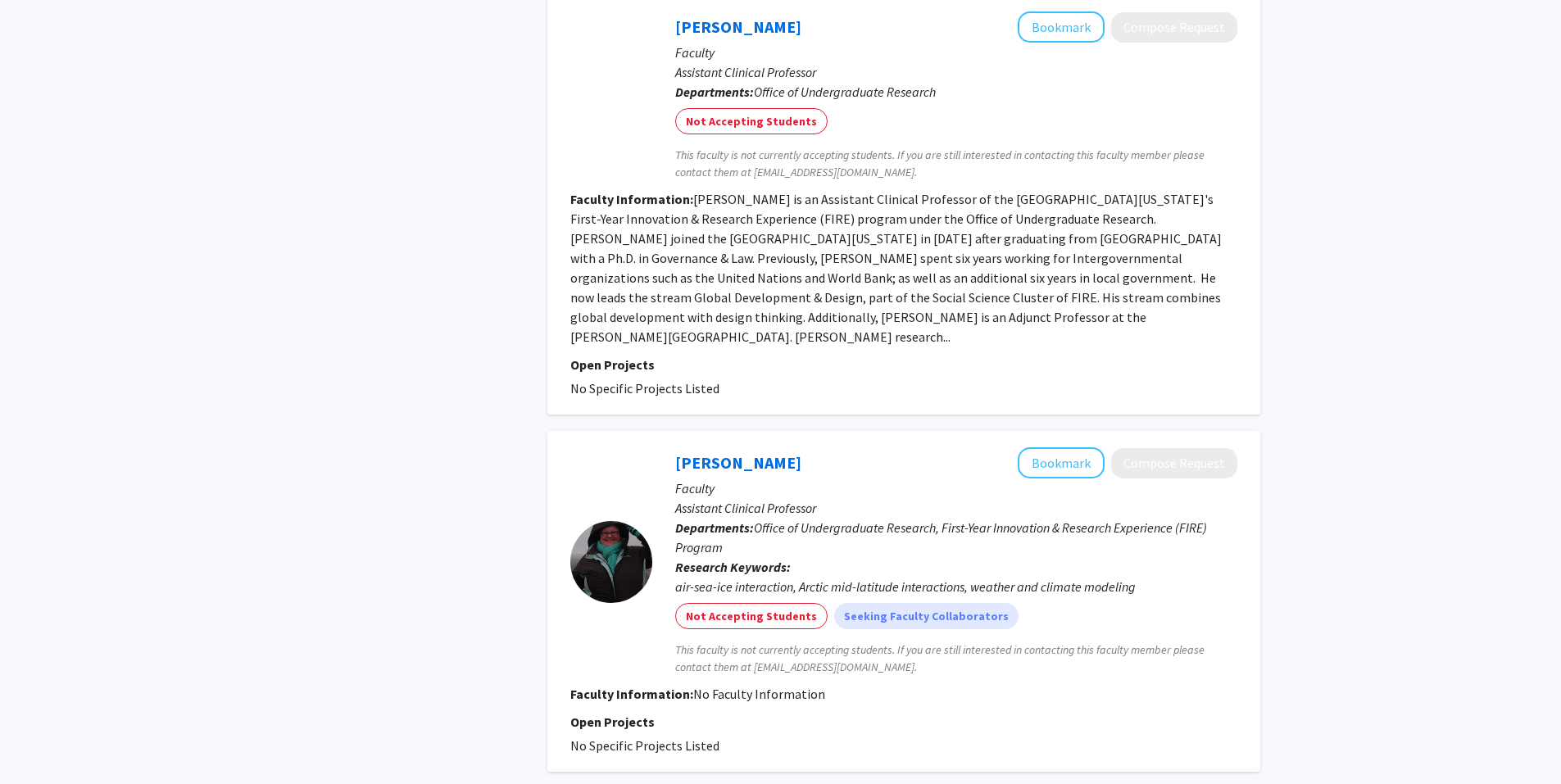
scroll to position [3157, 0]
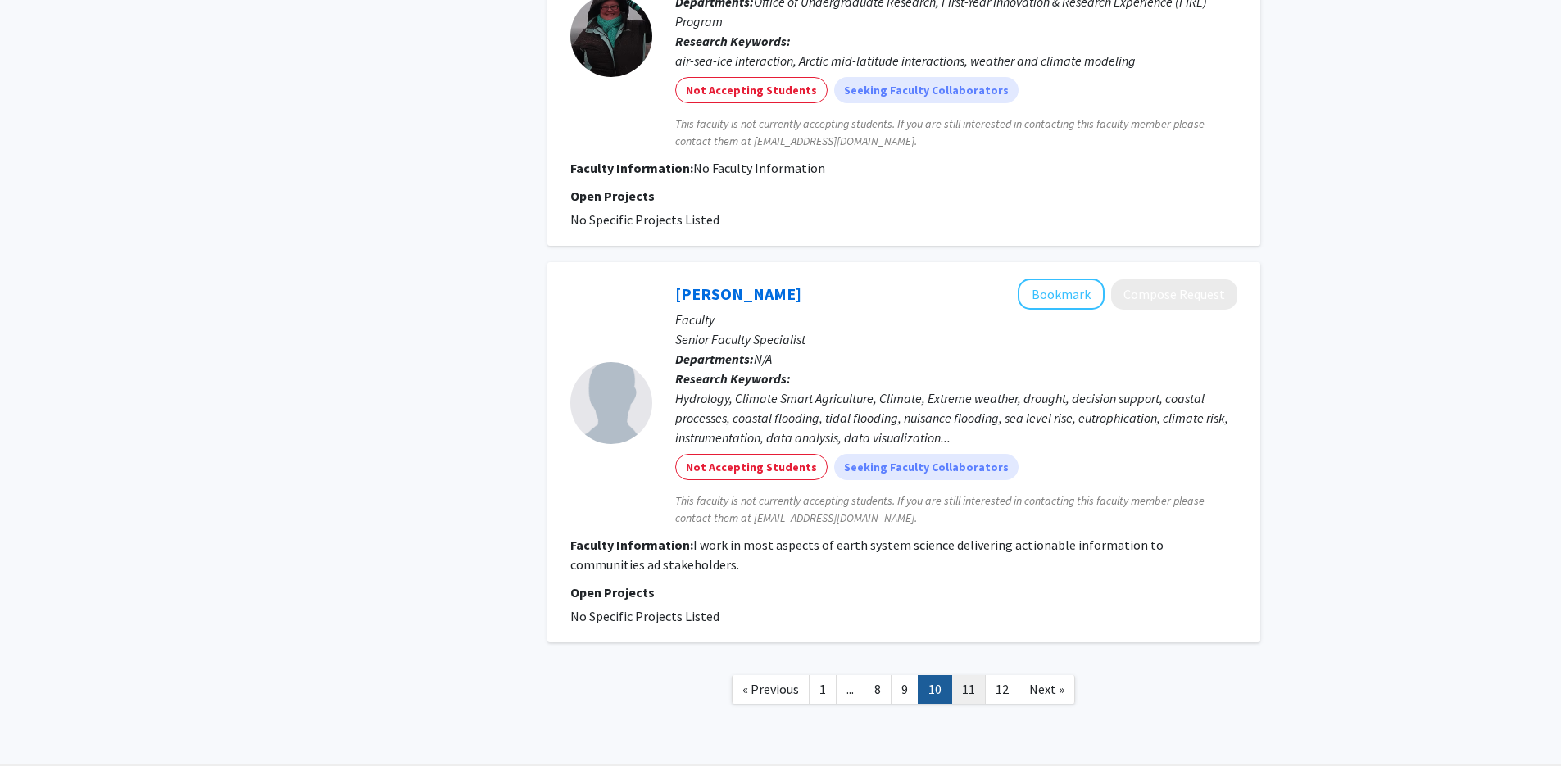
click at [979, 675] on link "11" at bounding box center [969, 689] width 35 height 28
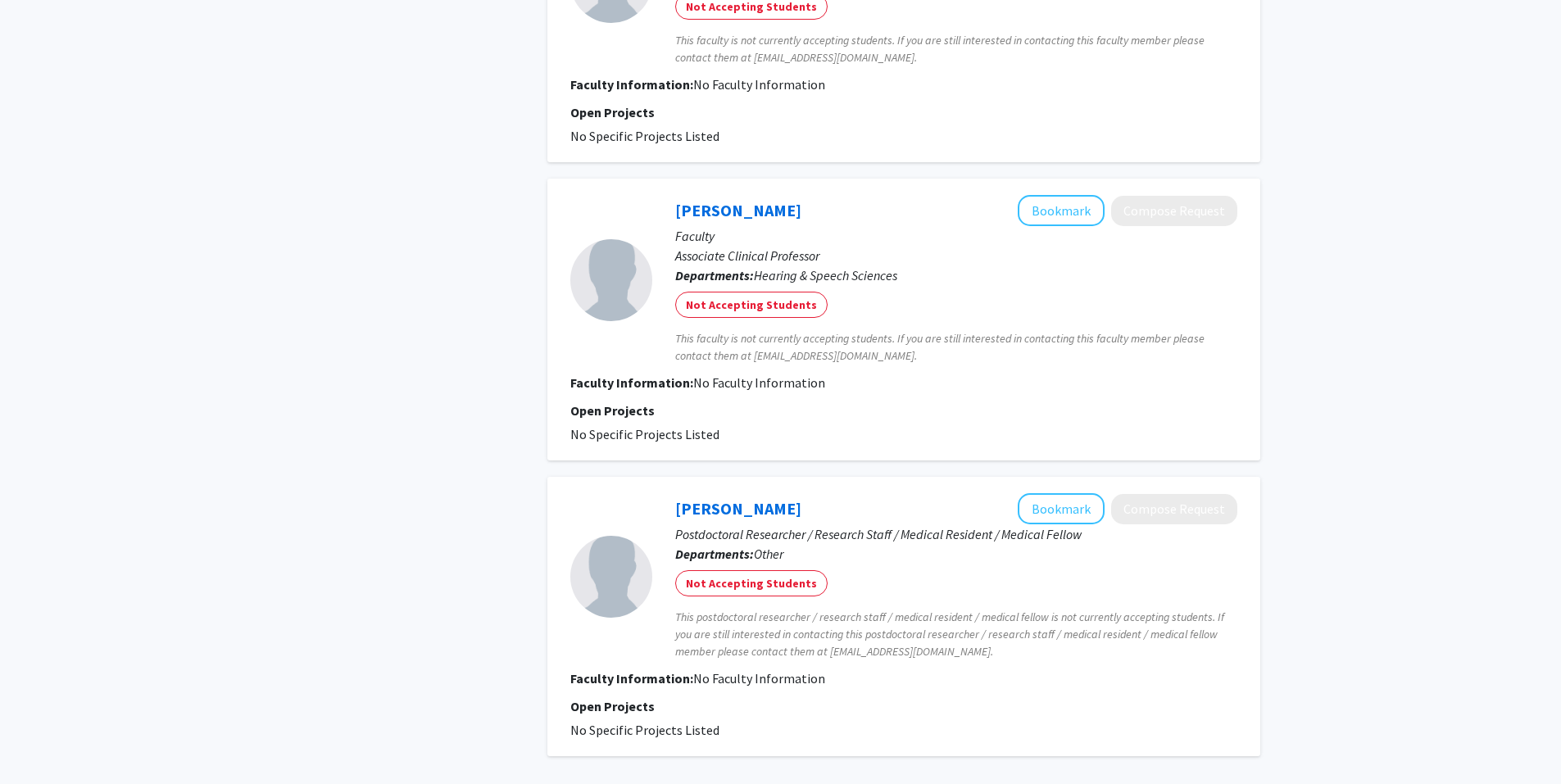
scroll to position [2525, 0]
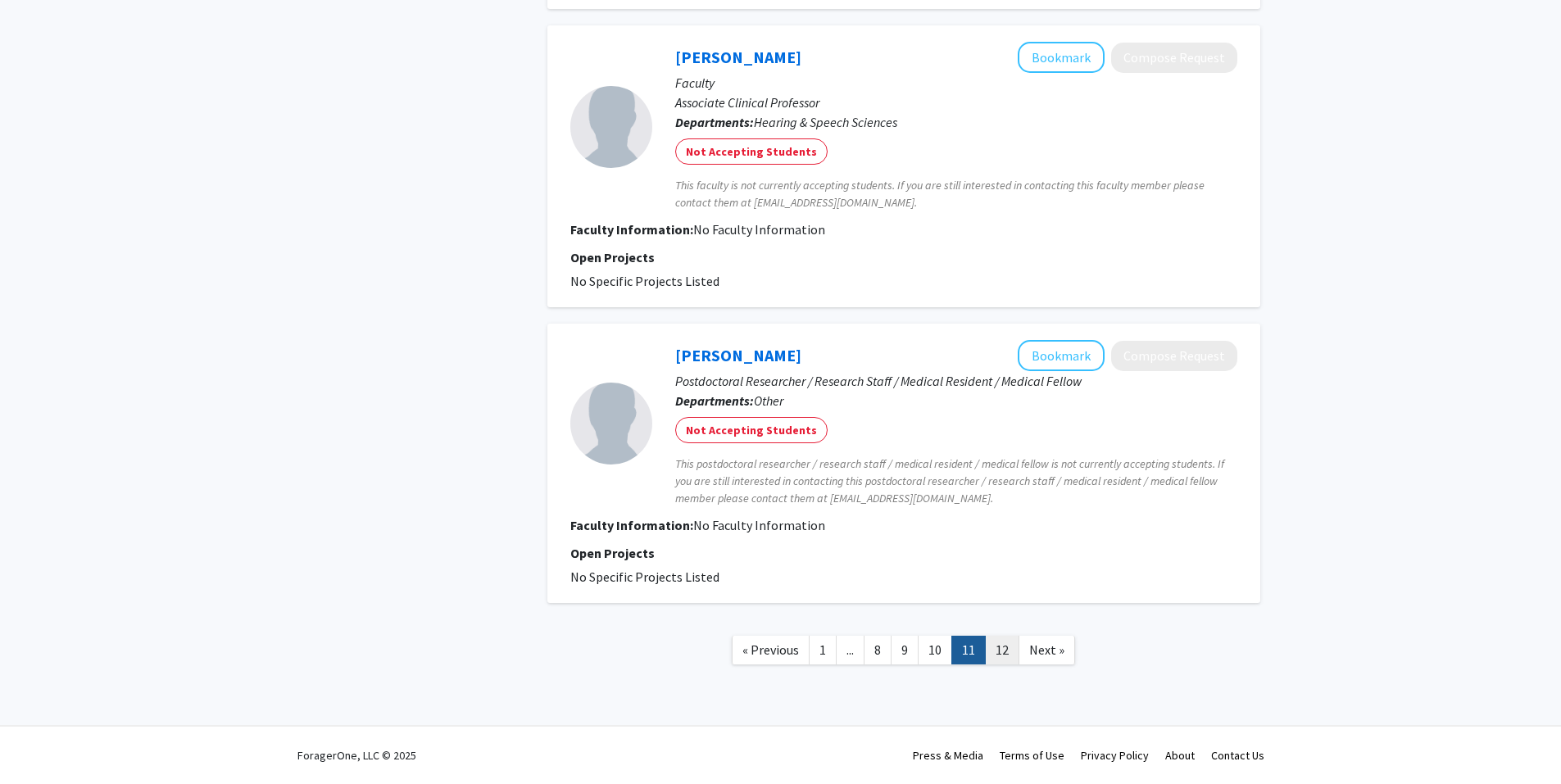
click at [998, 645] on link "12" at bounding box center [1002, 649] width 35 height 28
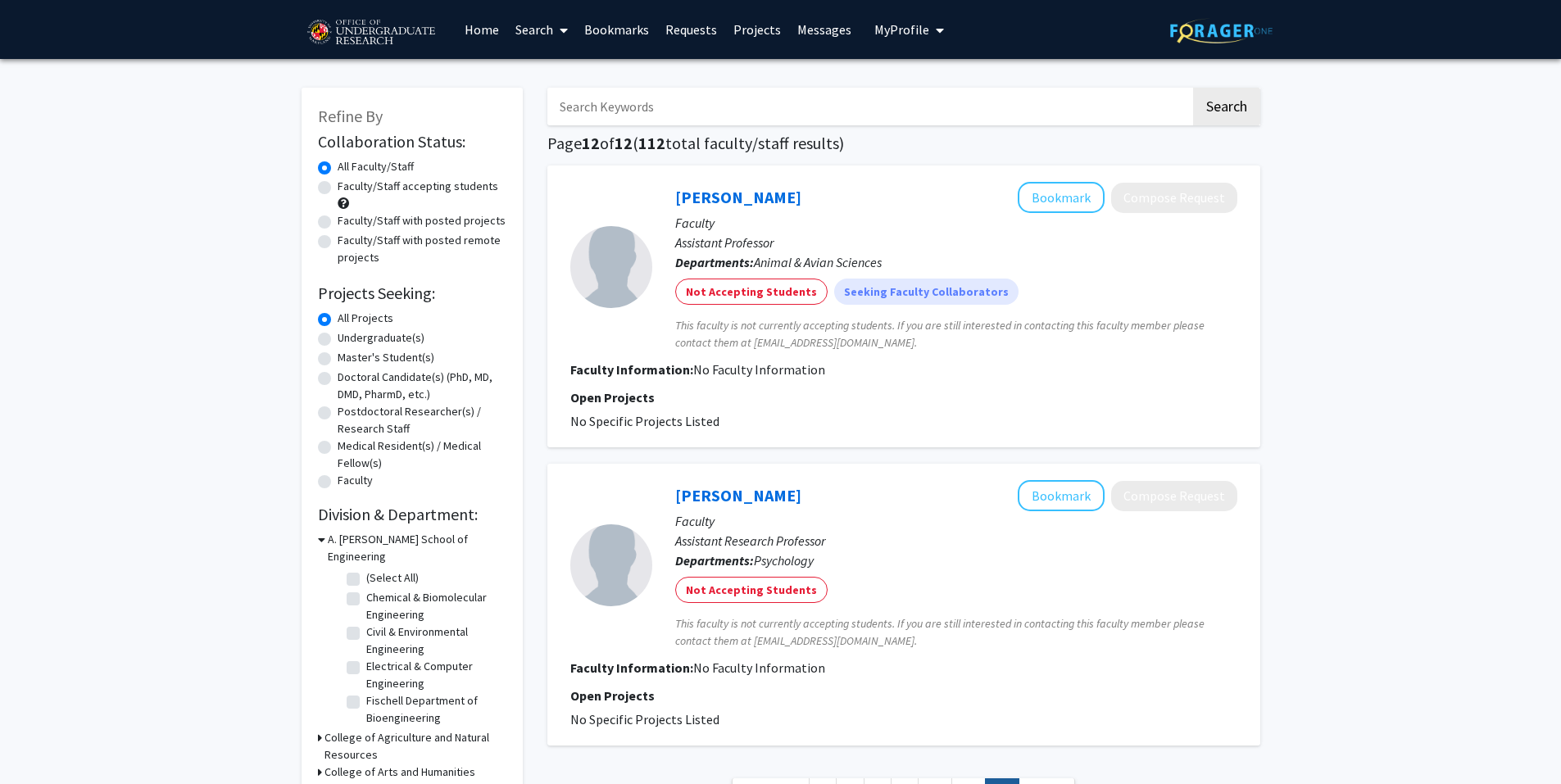
click at [936, 33] on icon "My profile dropdown to access profile and logout" at bounding box center [939, 30] width 8 height 13
click at [628, 37] on link "Bookmarks" at bounding box center [616, 29] width 81 height 57
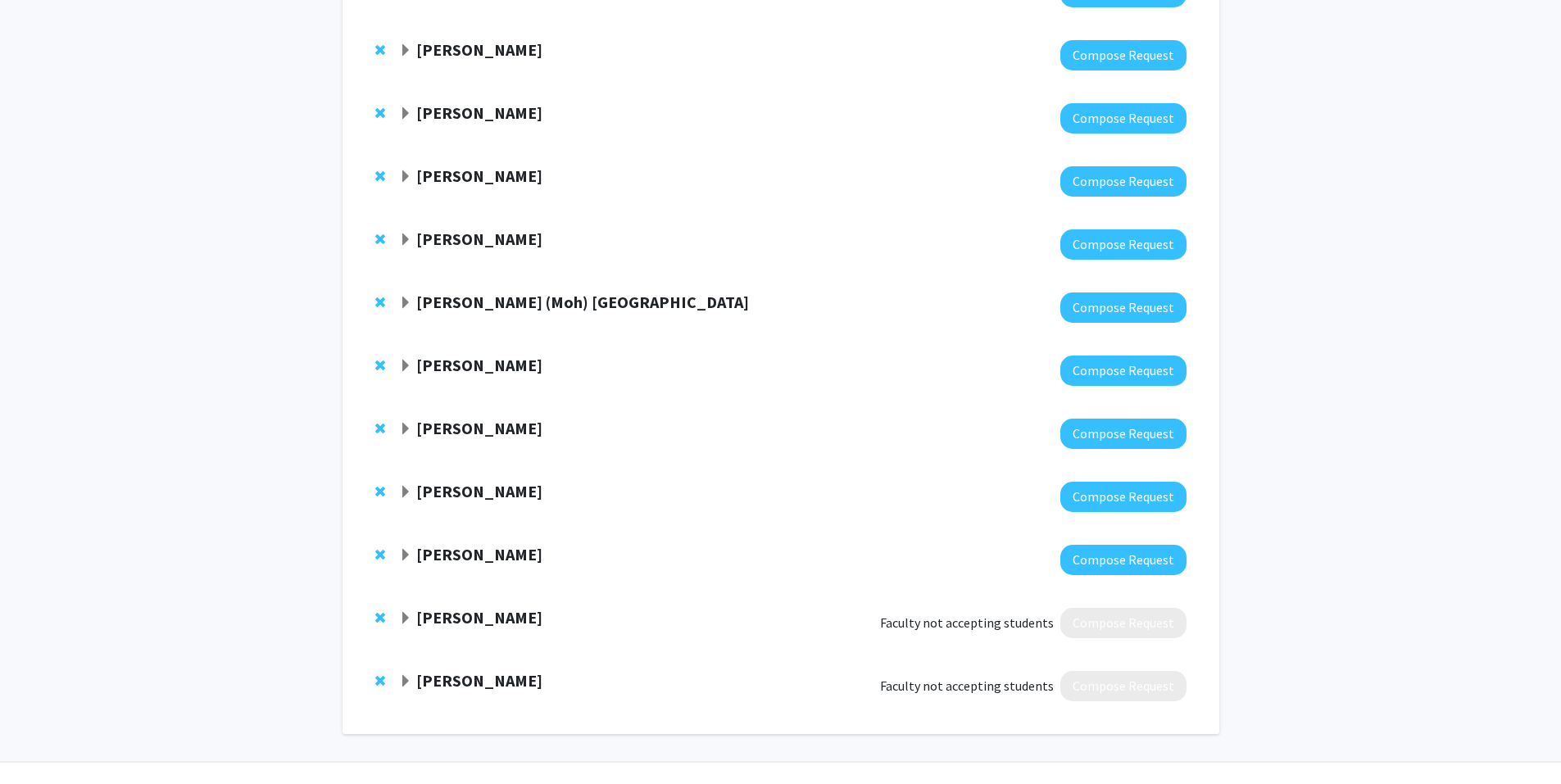
scroll to position [698, 0]
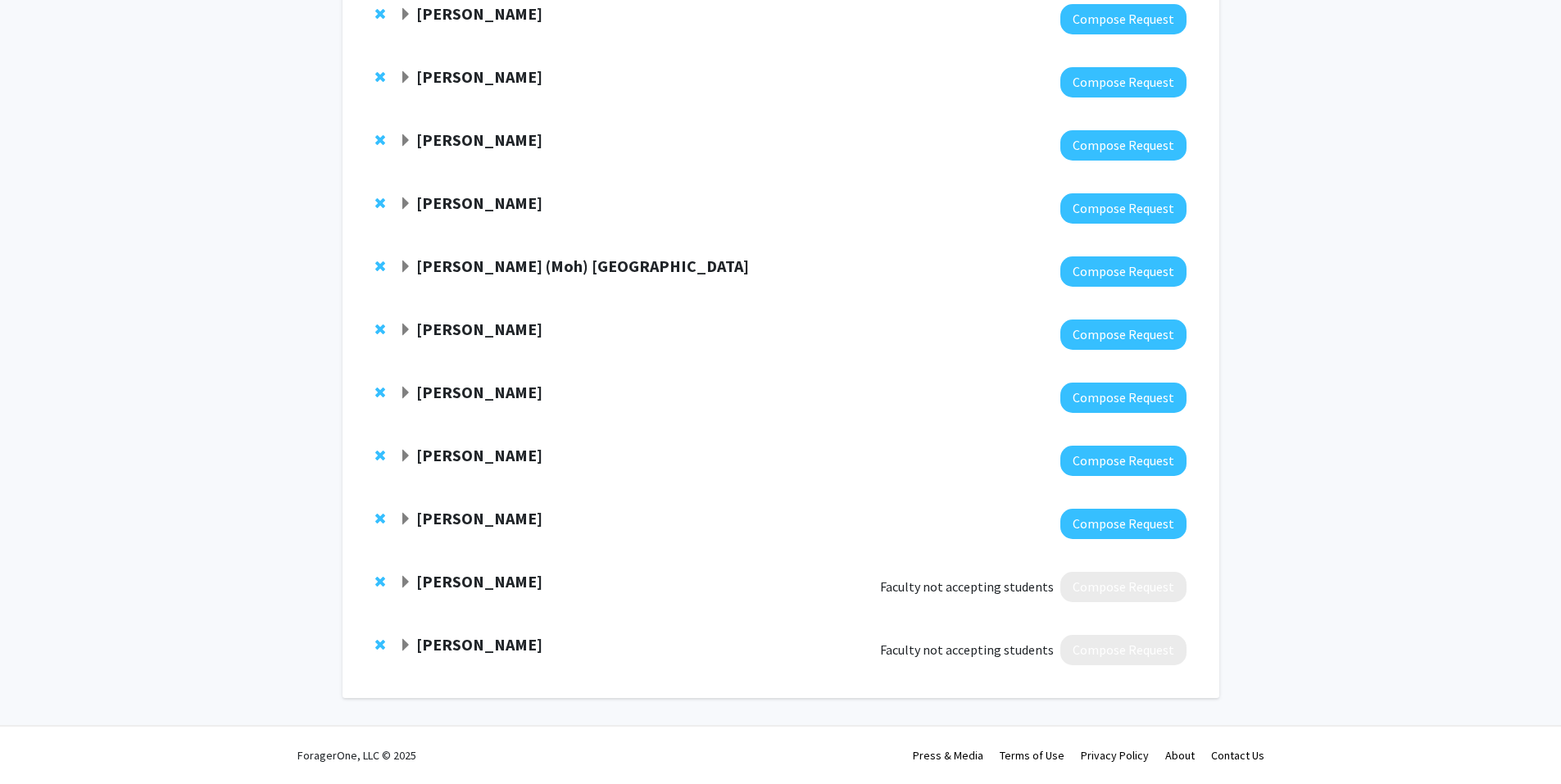
click at [490, 640] on strong "[PERSON_NAME]" at bounding box center [479, 644] width 126 height 20
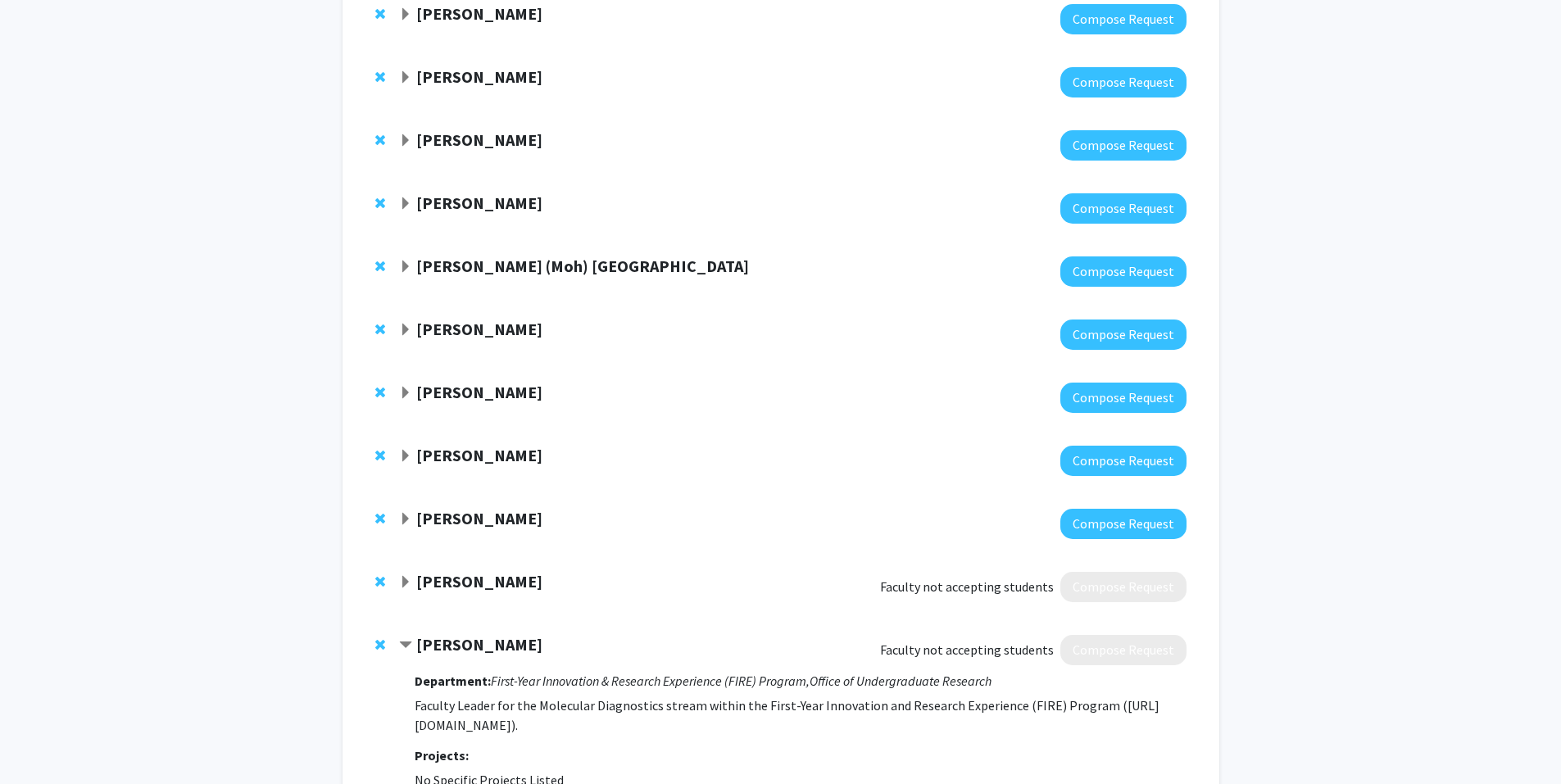
scroll to position [852, 0]
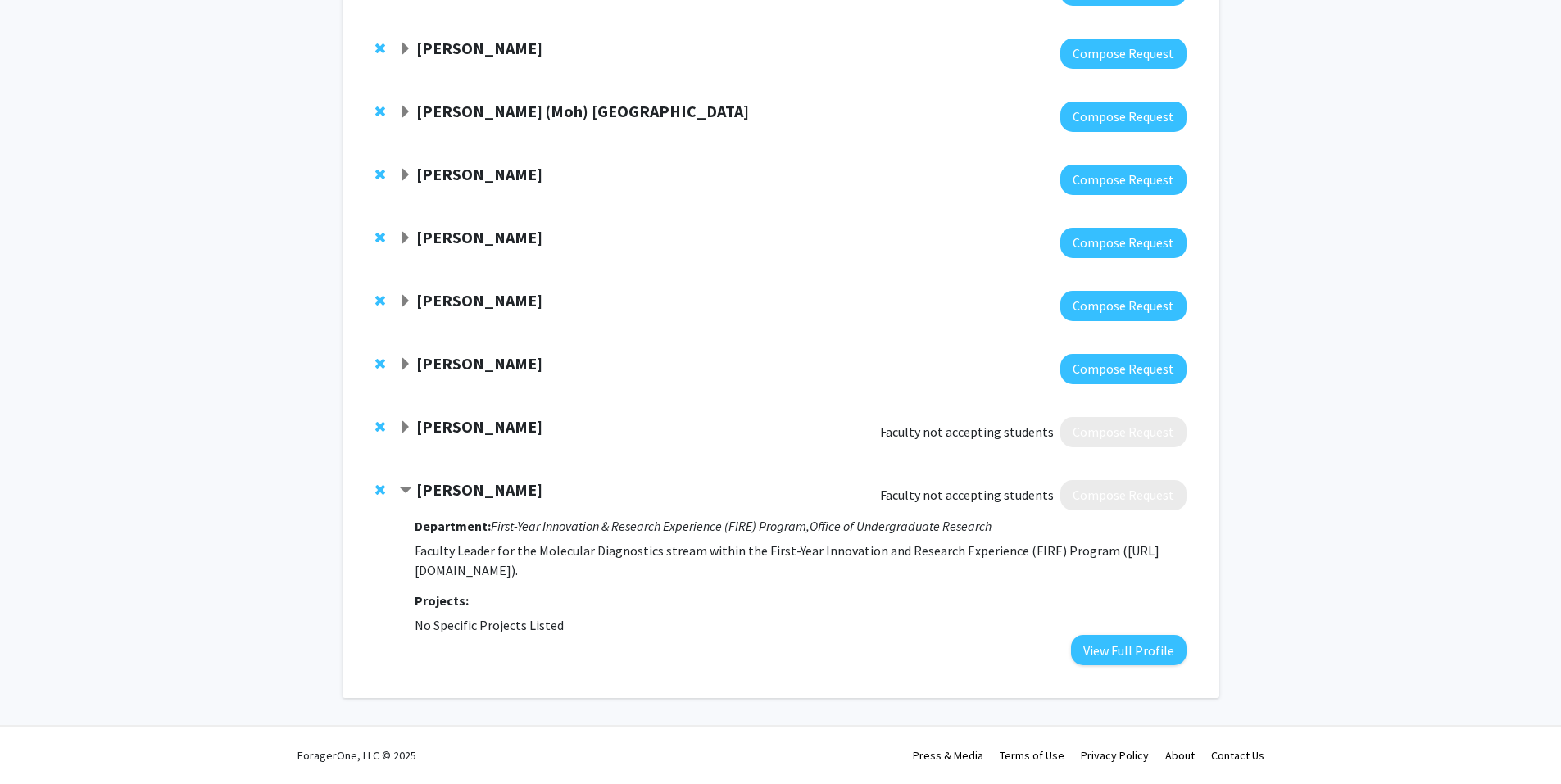
click at [382, 488] on span "Remove Catherine Spirito from bookmarks" at bounding box center [380, 490] width 10 height 13
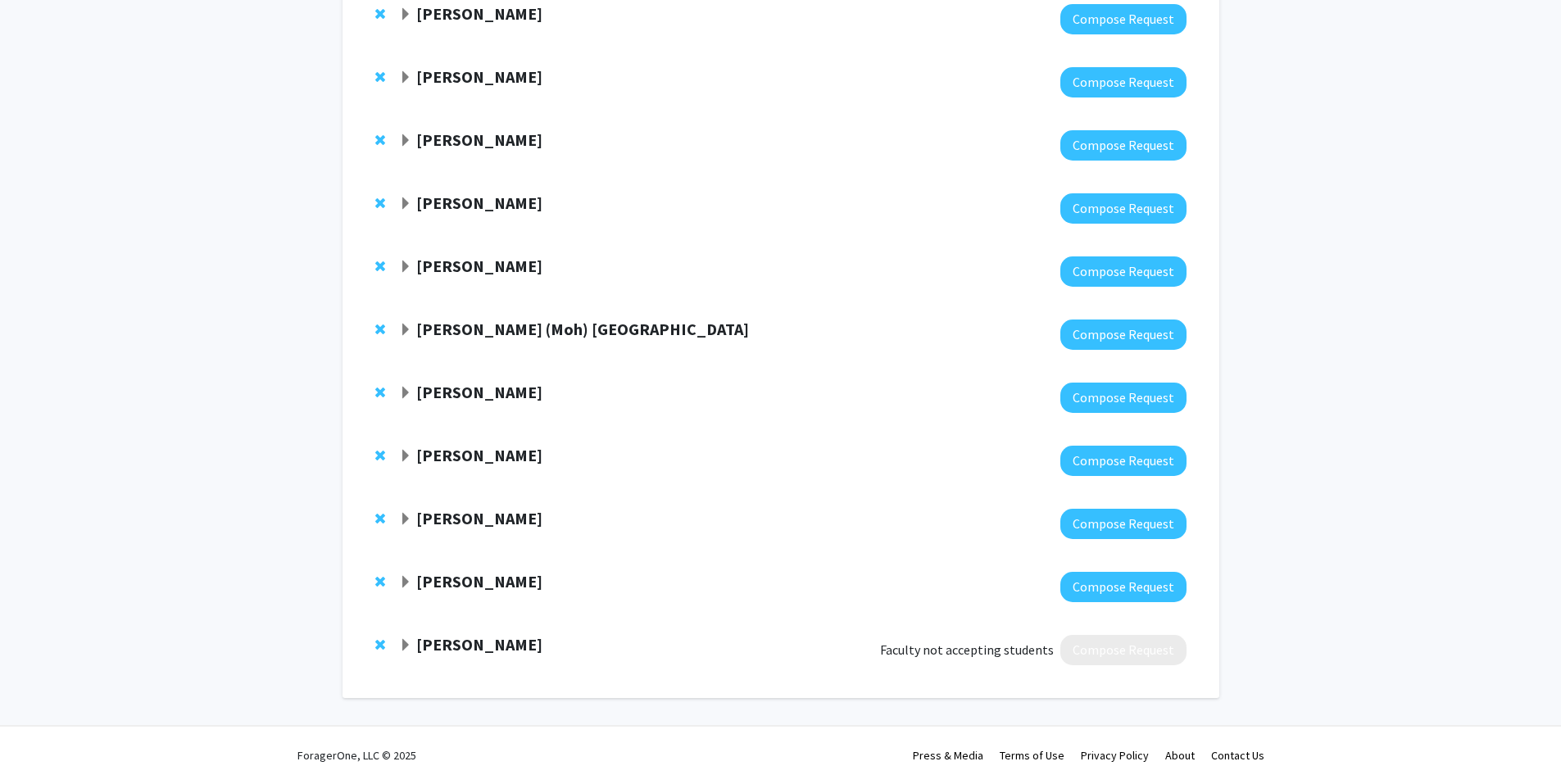
click at [379, 644] on span "Remove Mary Chey from bookmarks" at bounding box center [380, 644] width 10 height 13
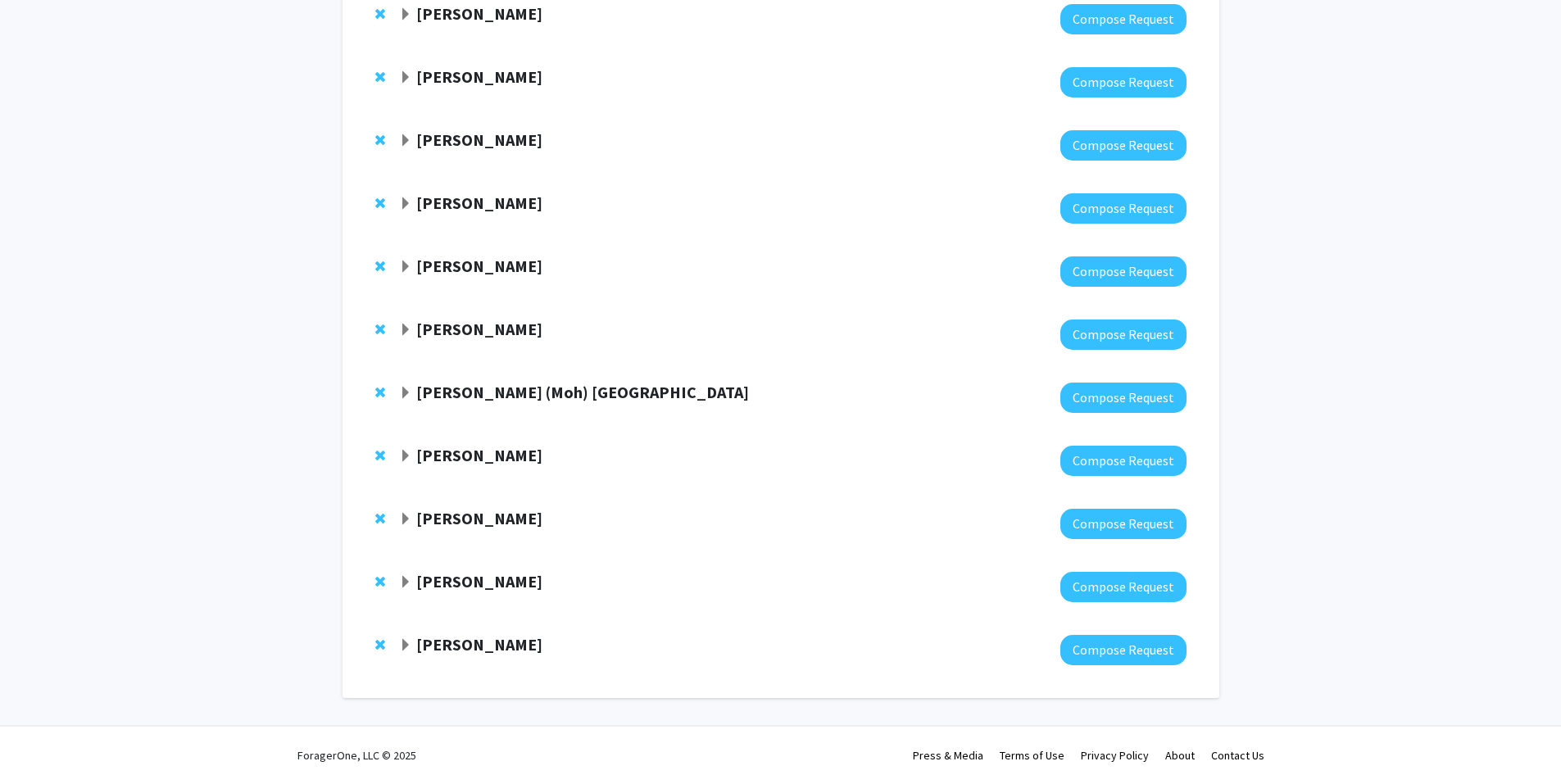
click at [472, 647] on strong "[PERSON_NAME]" at bounding box center [479, 644] width 126 height 20
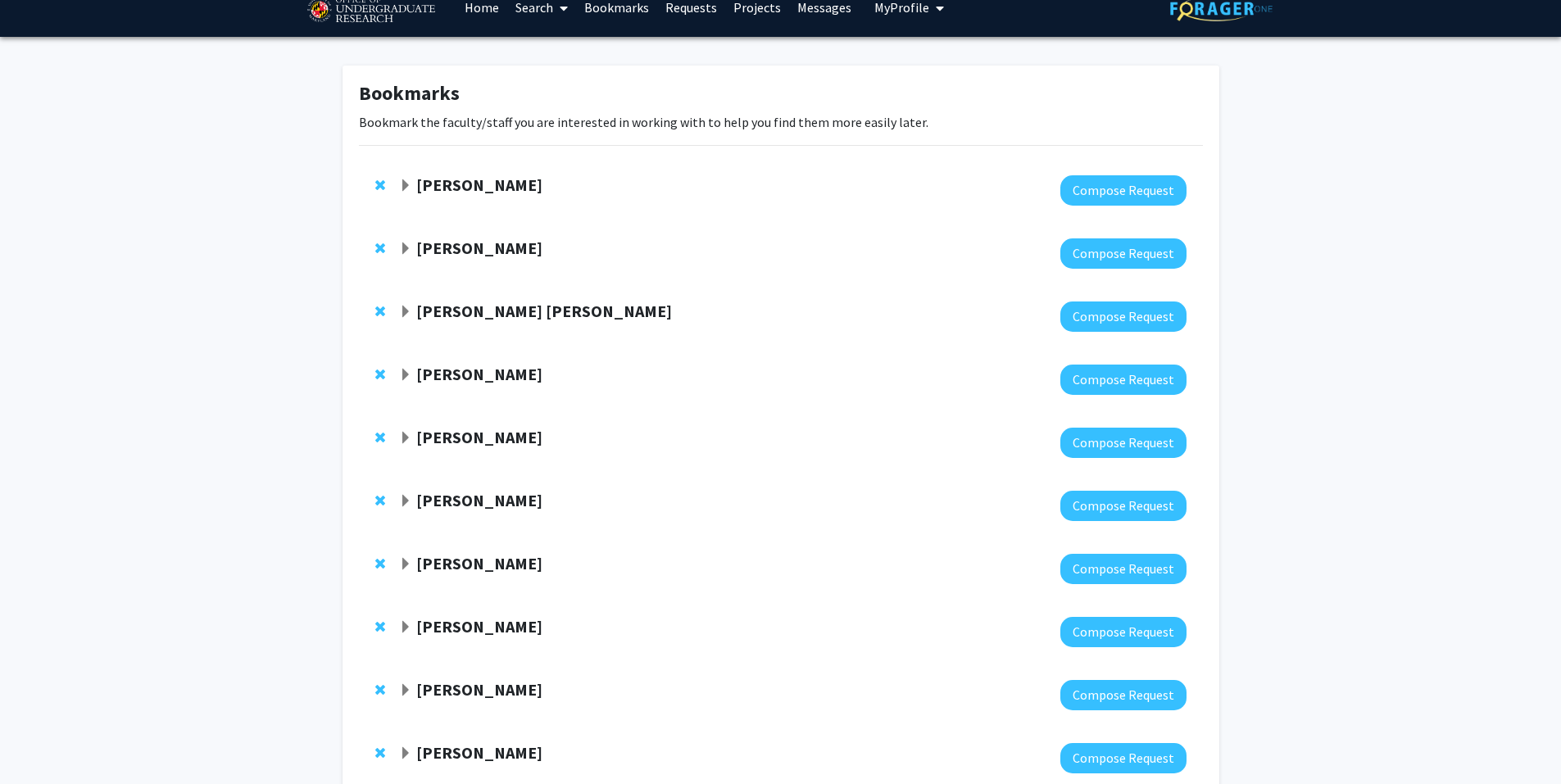
scroll to position [0, 0]
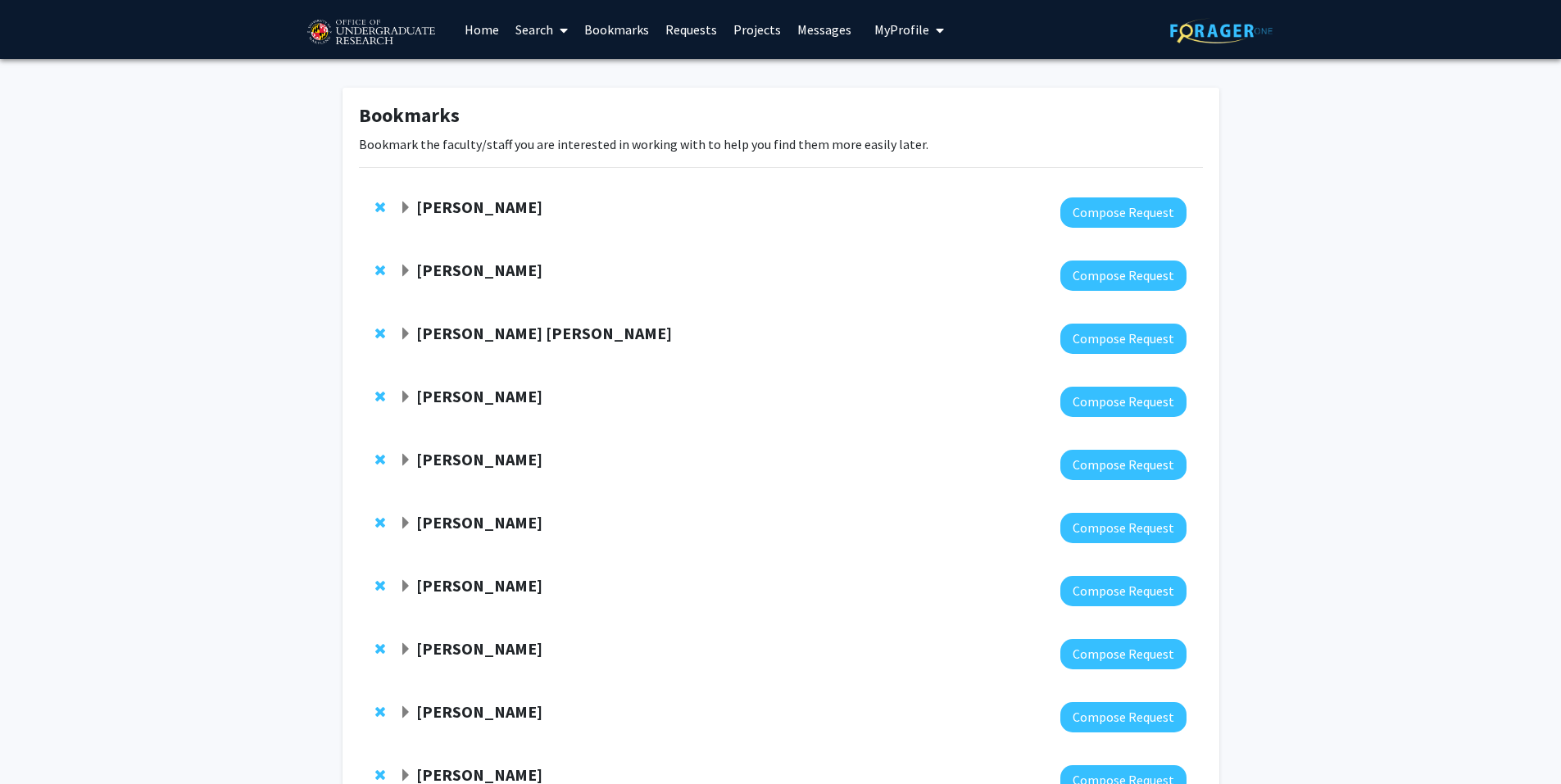
click at [499, 205] on strong "[PERSON_NAME]" at bounding box center [479, 206] width 126 height 20
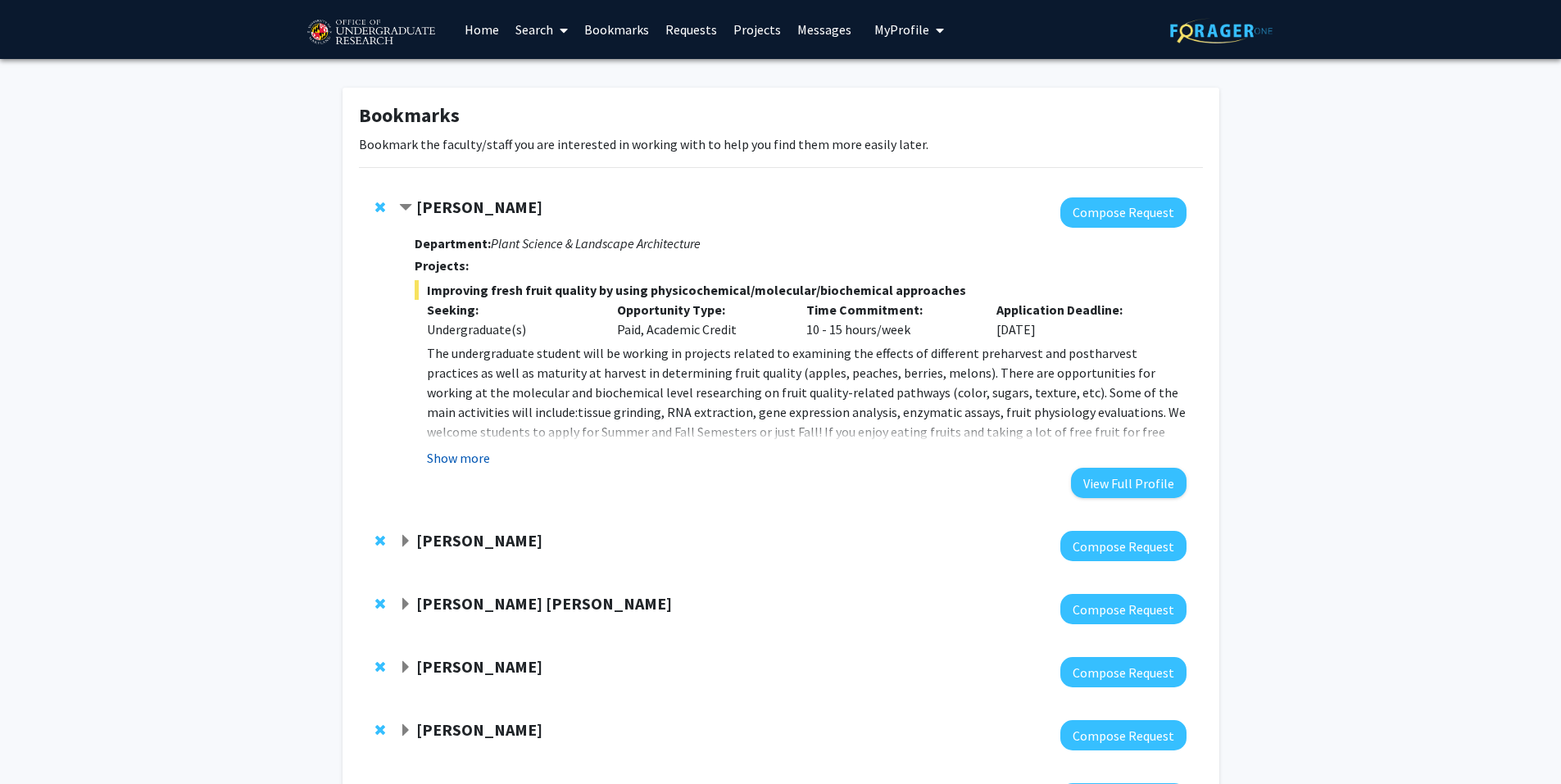
click at [483, 455] on button "Show more" at bounding box center [458, 458] width 63 height 20
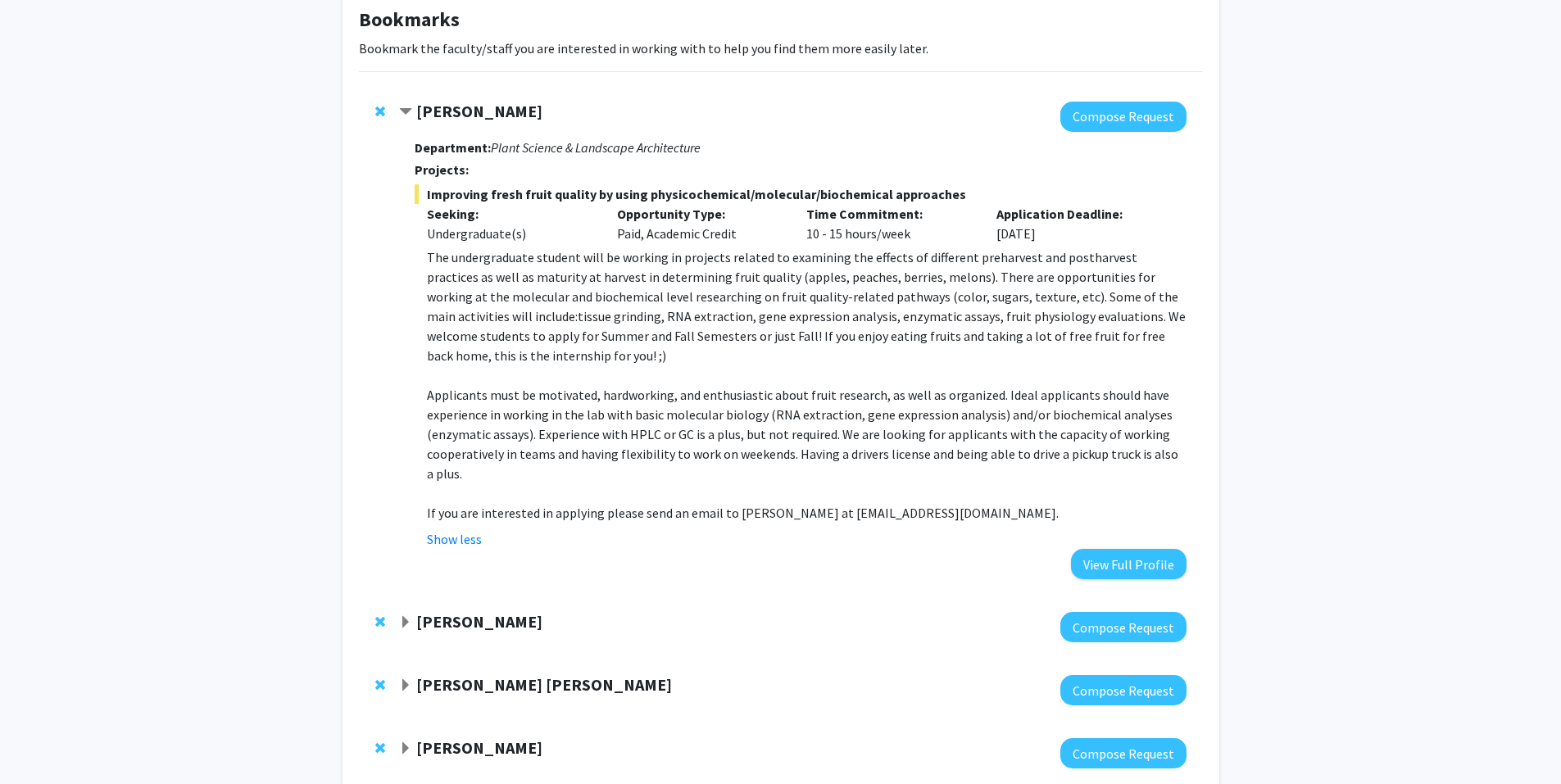
scroll to position [97, 0]
drag, startPoint x: 575, startPoint y: 109, endPoint x: 421, endPoint y: 108, distance: 154.0
click at [421, 108] on div "[PERSON_NAME]" at bounding box center [576, 110] width 354 height 20
click at [379, 110] on span "Remove Macarena Farcuh Yuri from bookmarks" at bounding box center [380, 110] width 10 height 13
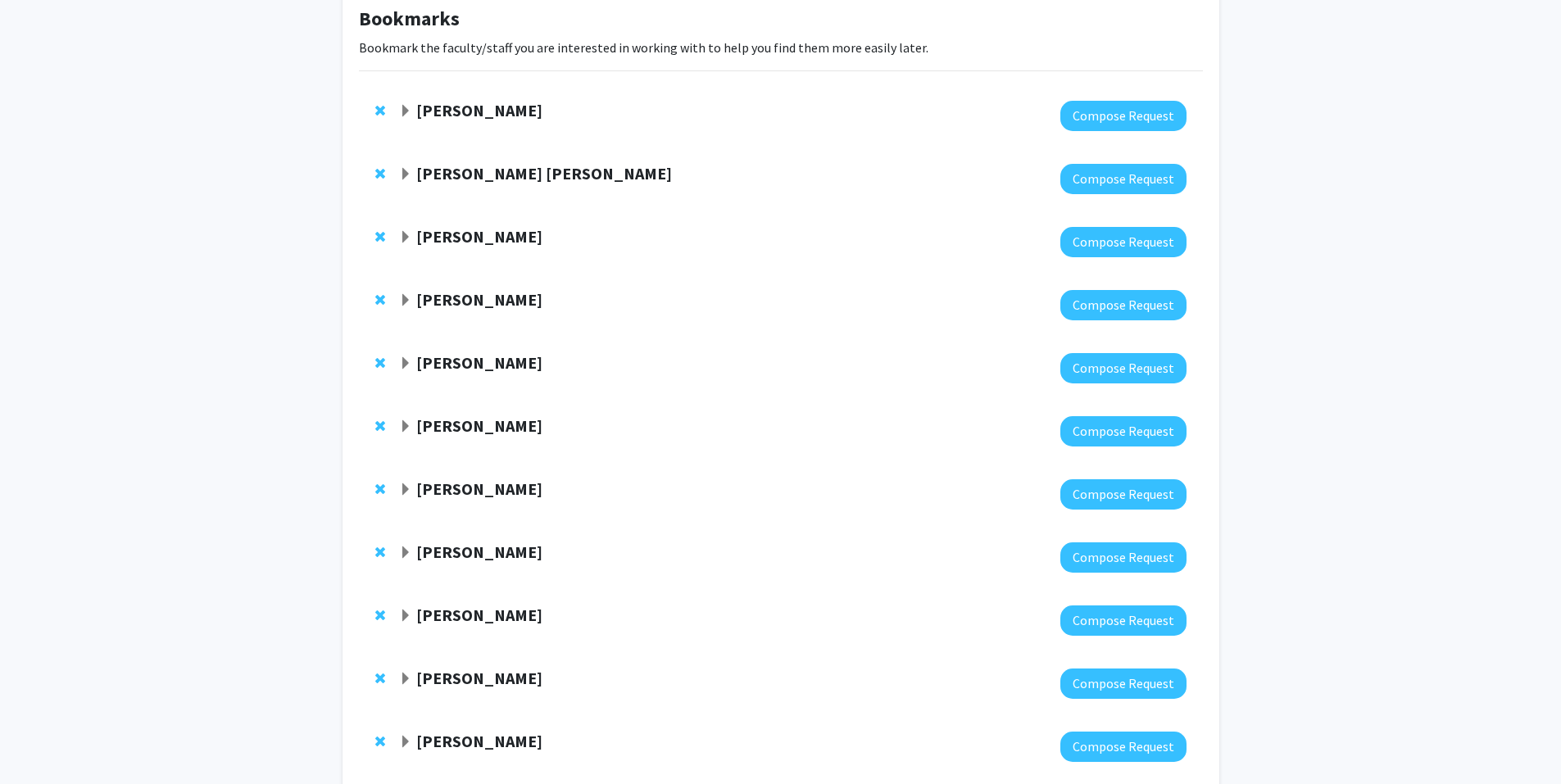
click at [430, 117] on strong "[PERSON_NAME]" at bounding box center [479, 110] width 126 height 20
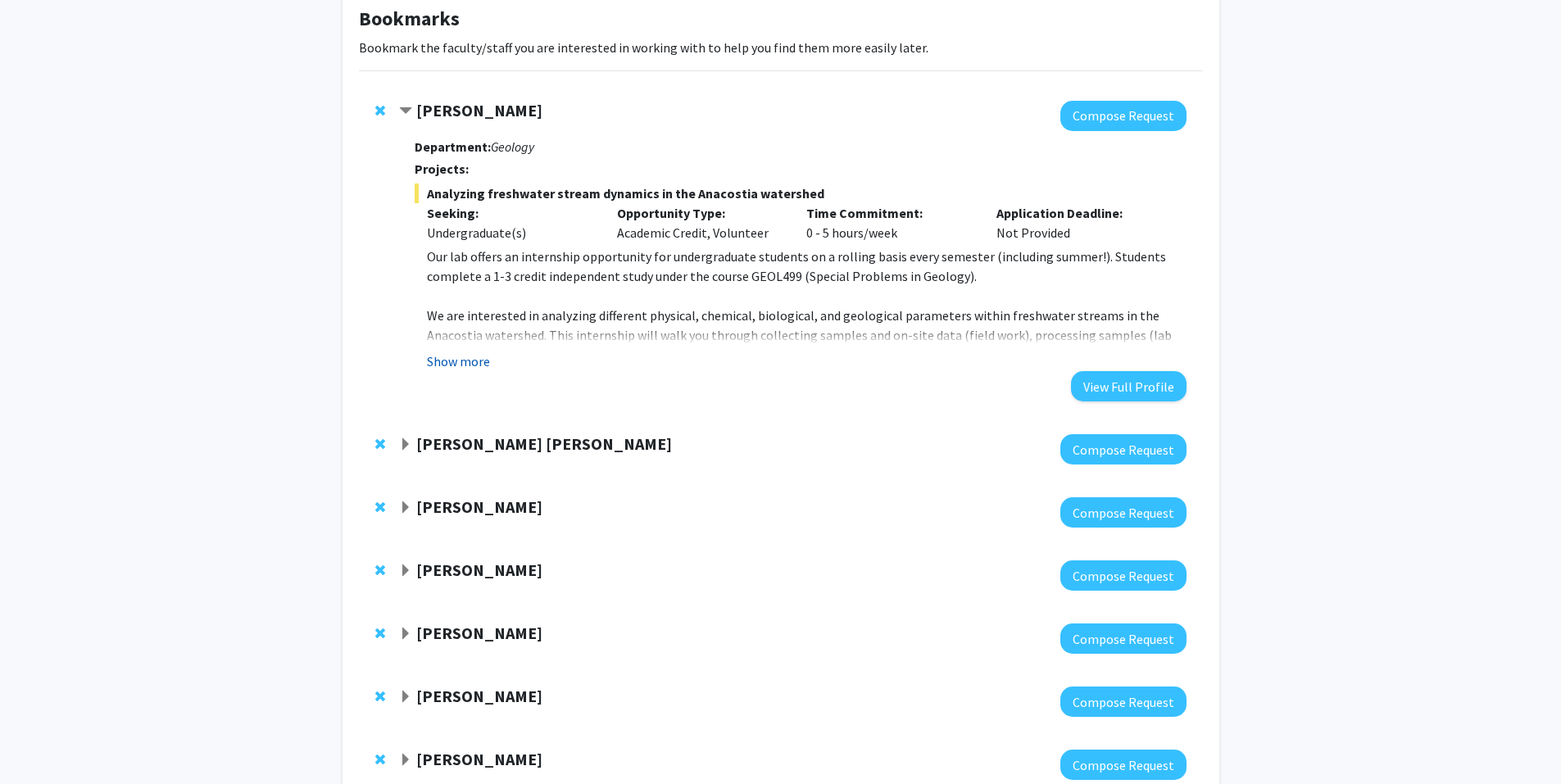
click at [471, 364] on button "Show more" at bounding box center [458, 361] width 63 height 20
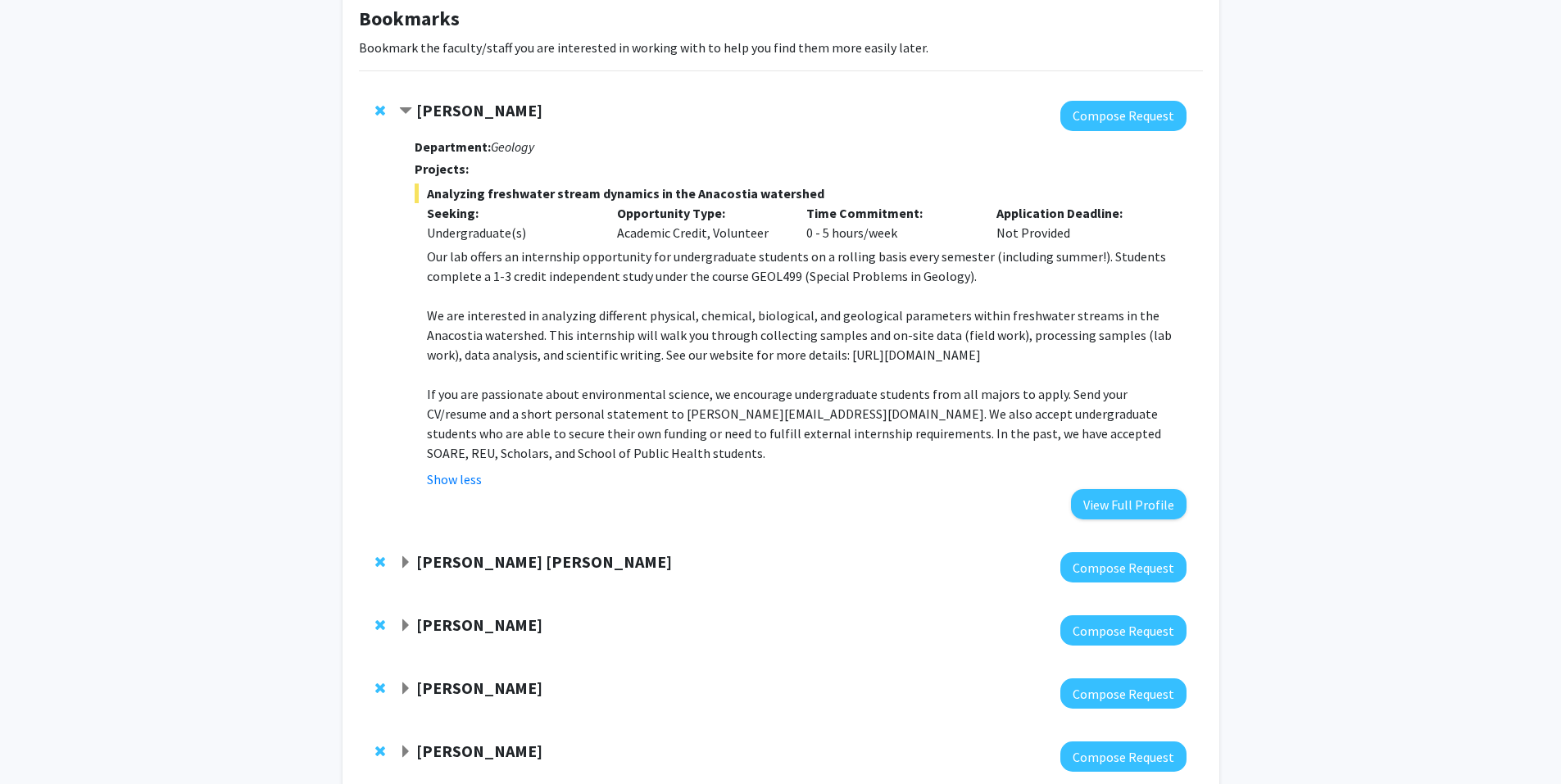
click at [382, 110] on span "Remove Ashley Mon from bookmarks" at bounding box center [380, 110] width 10 height 13
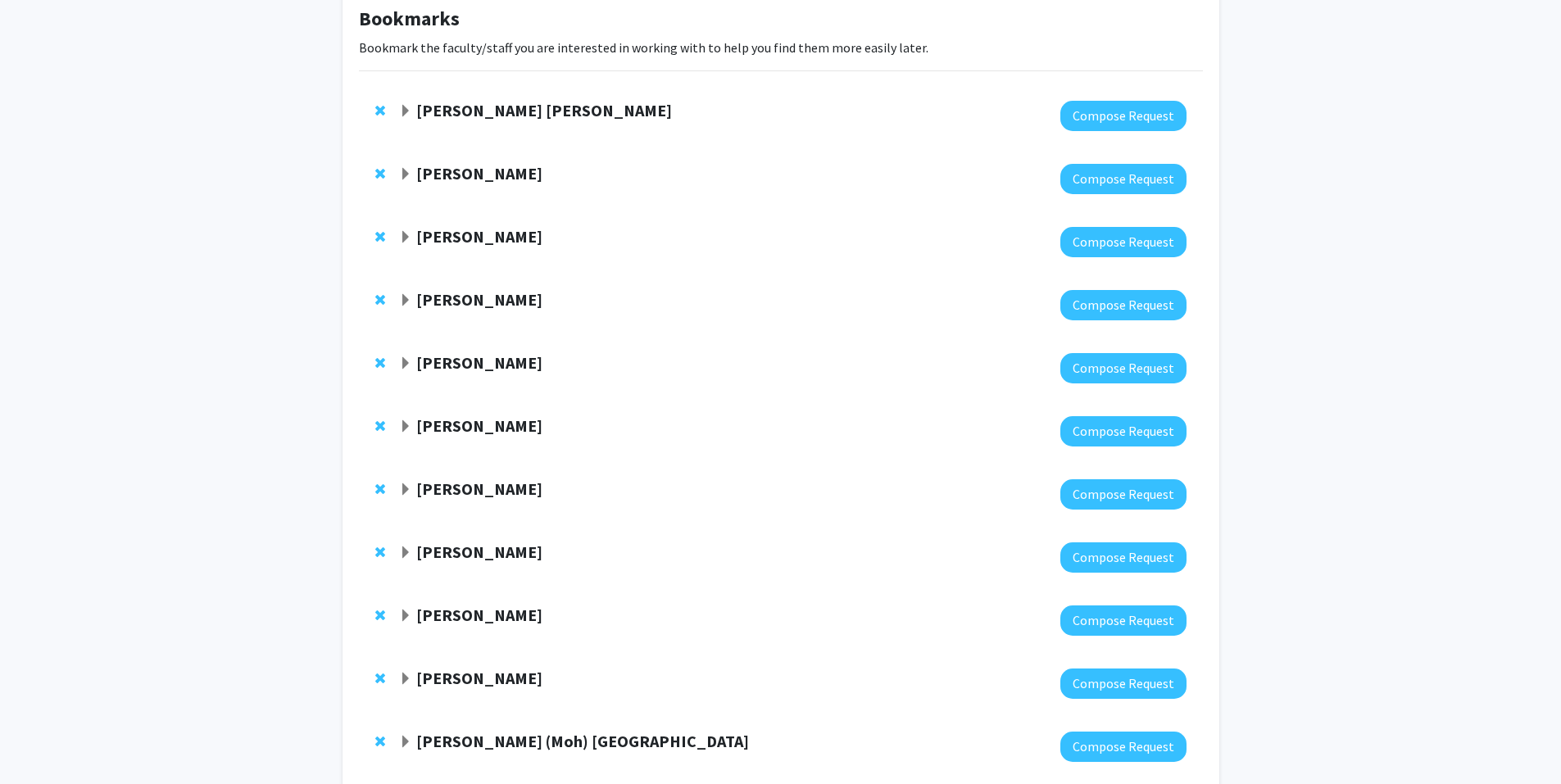
click at [453, 108] on strong "[PERSON_NAME] [PERSON_NAME]" at bounding box center [544, 110] width 256 height 20
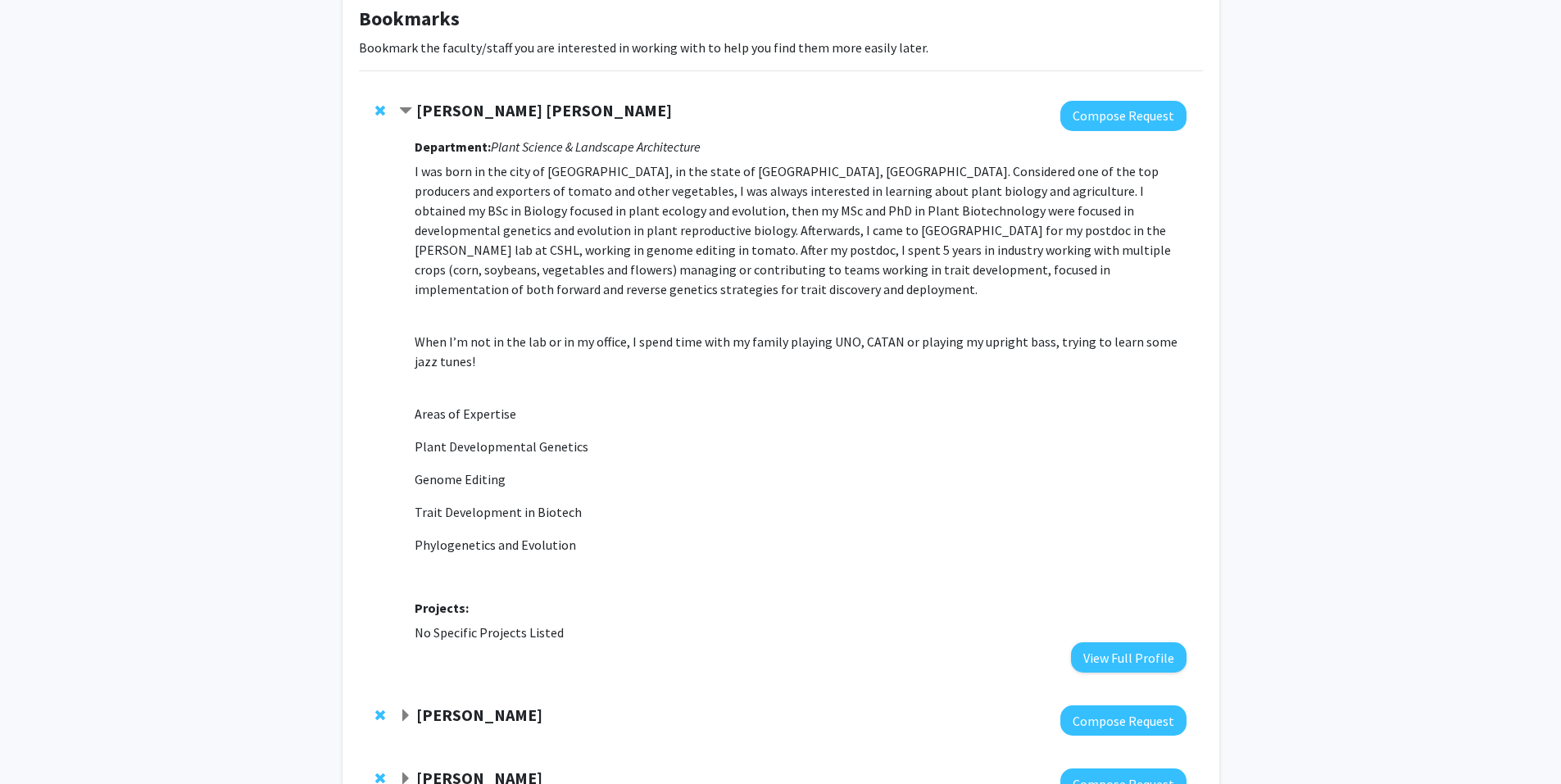
click at [434, 100] on strong "[PERSON_NAME] [PERSON_NAME]" at bounding box center [544, 110] width 256 height 20
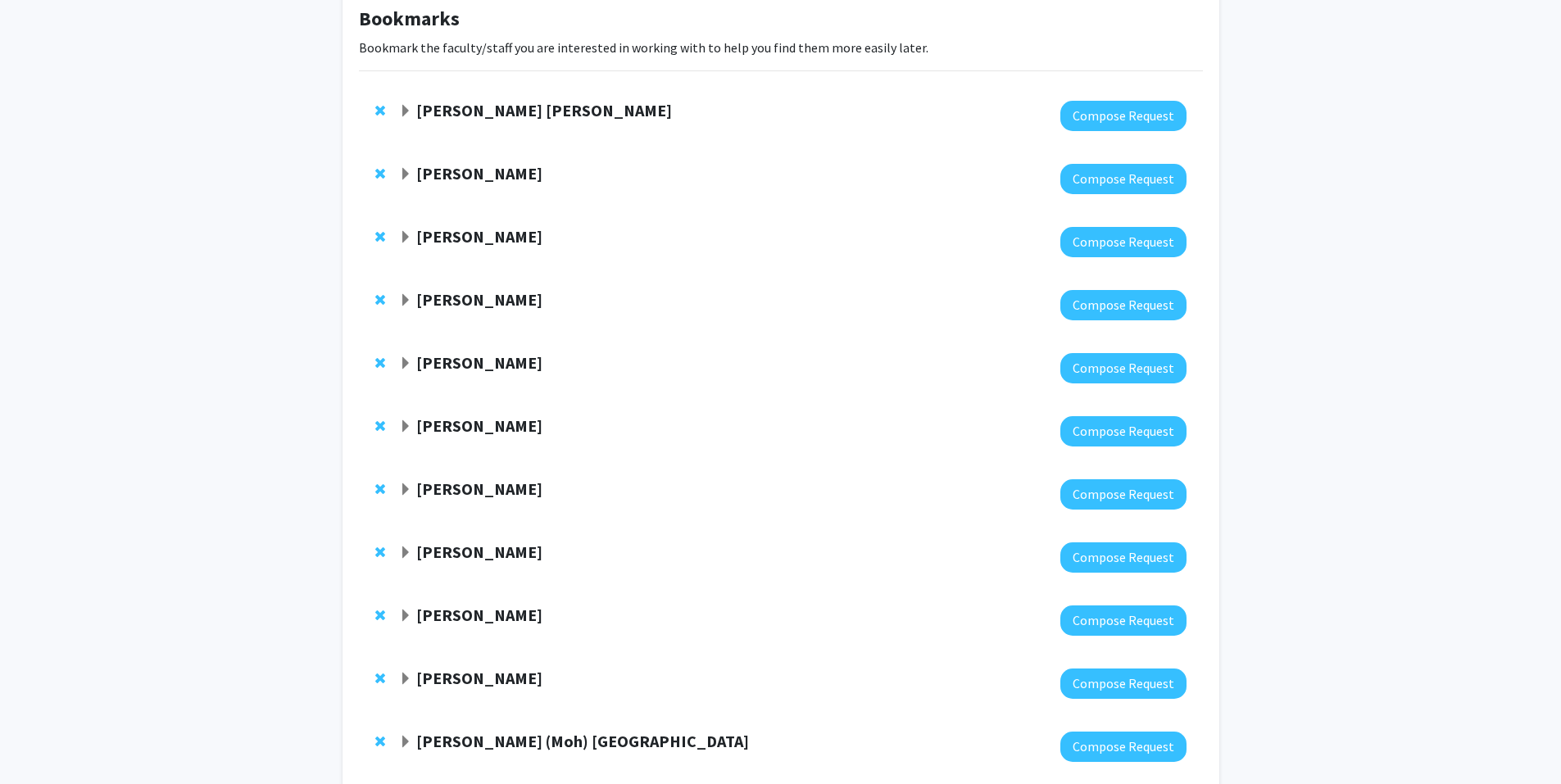
click at [477, 172] on strong "[PERSON_NAME]" at bounding box center [479, 173] width 126 height 20
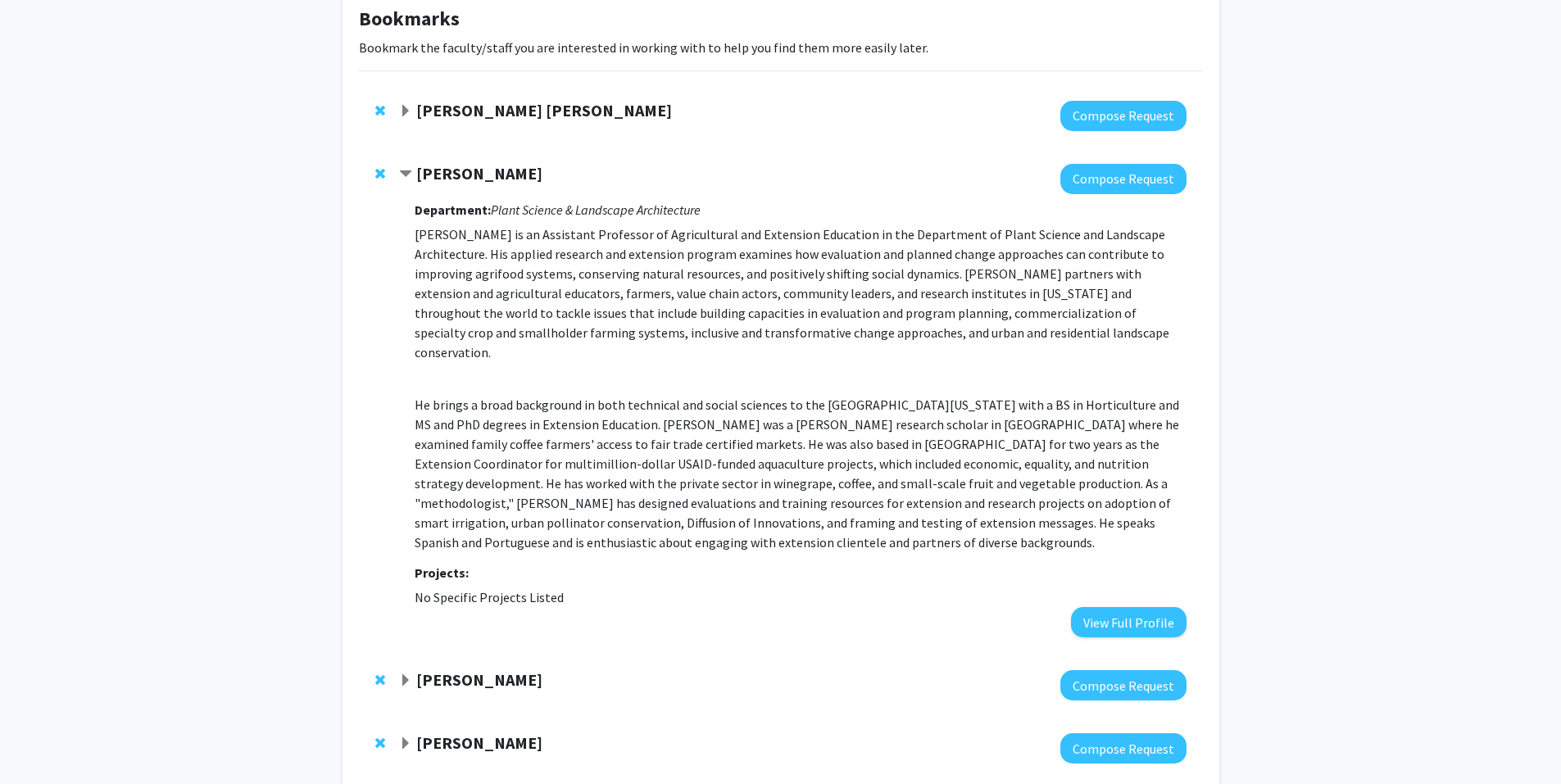
drag, startPoint x: 477, startPoint y: 172, endPoint x: 442, endPoint y: 665, distance: 494.2
click at [442, 669] on strong "[PERSON_NAME]" at bounding box center [479, 679] width 126 height 20
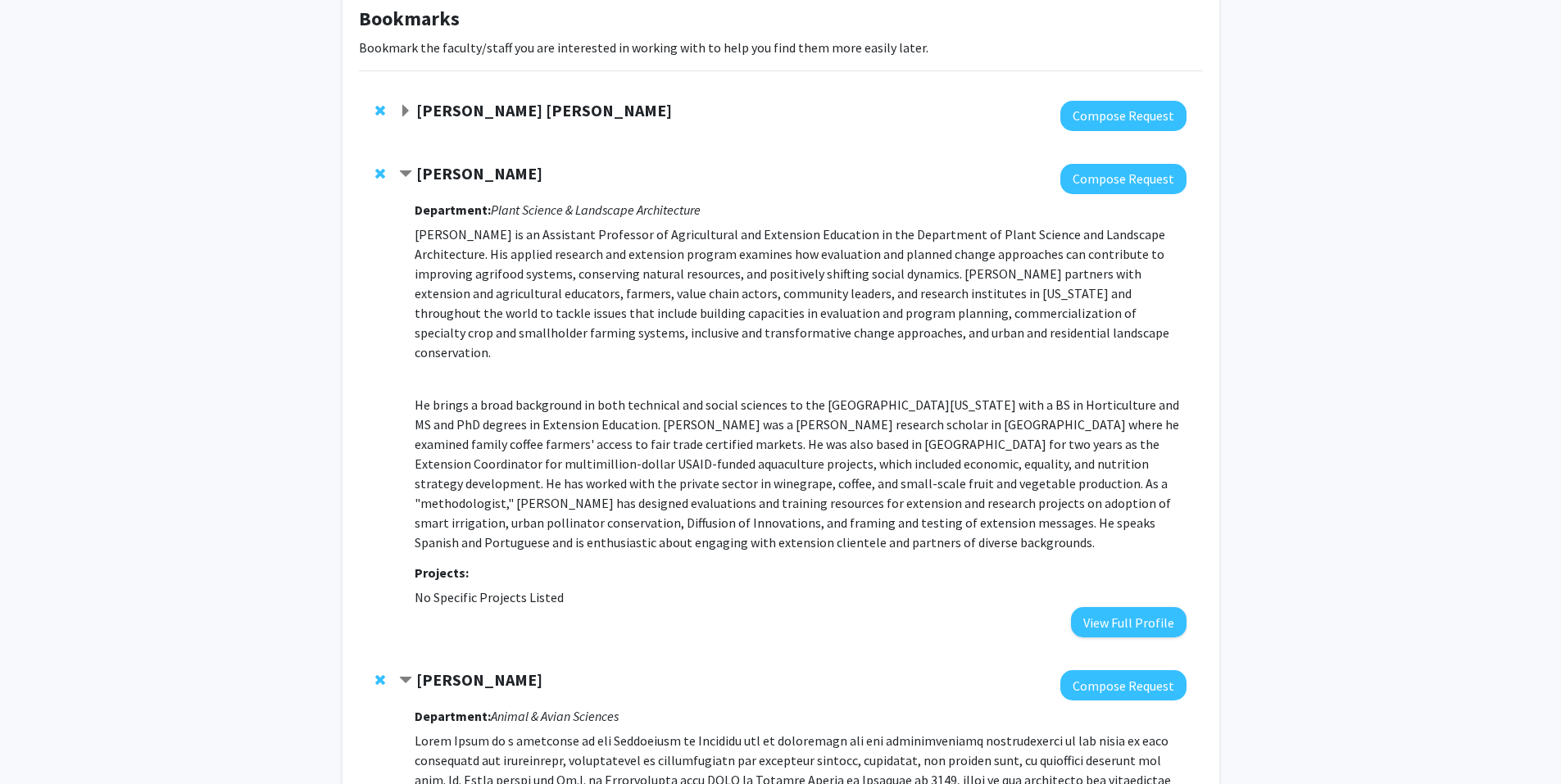
click at [442, 669] on strong "[PERSON_NAME]" at bounding box center [479, 679] width 126 height 20
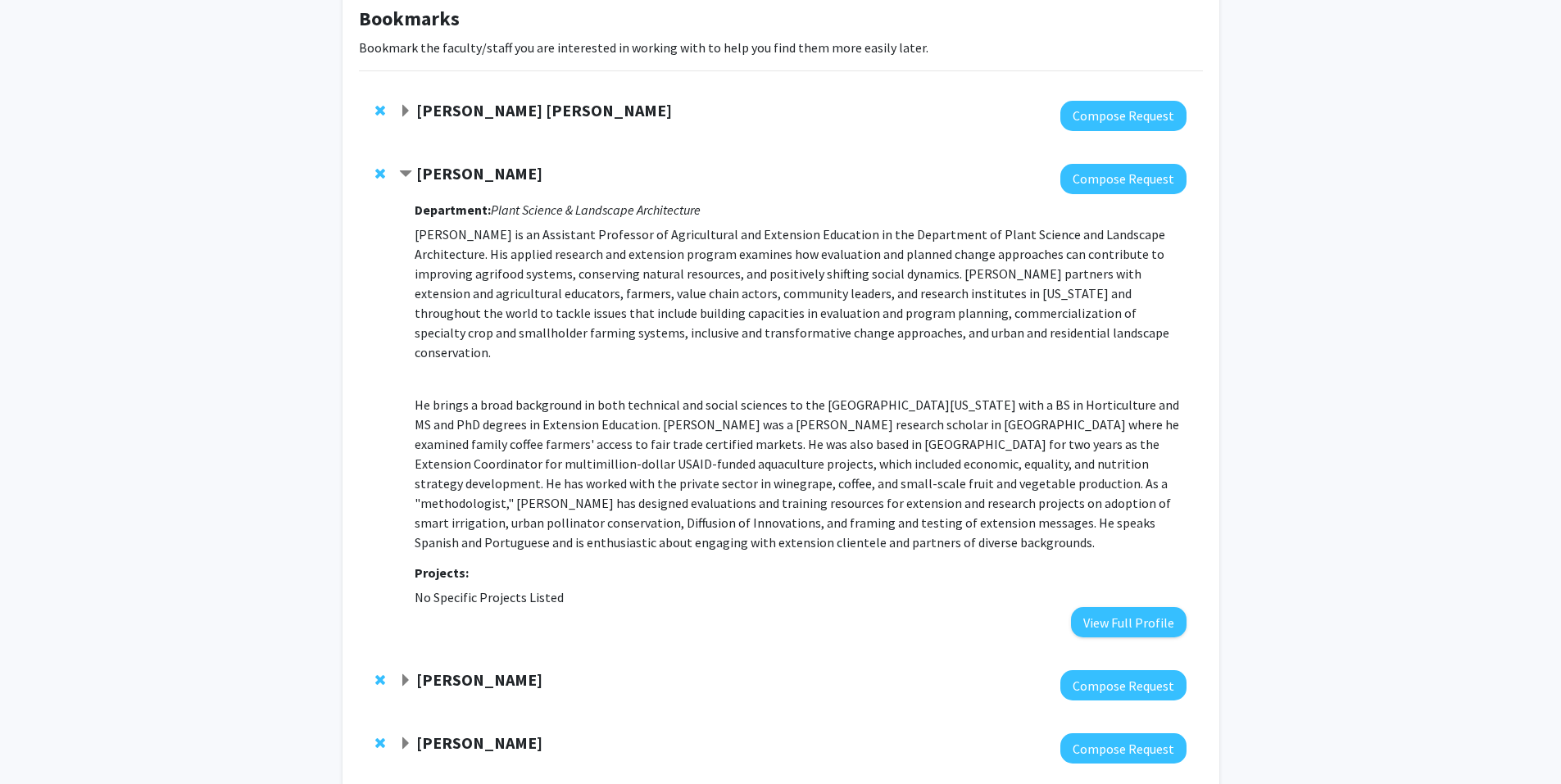
click at [484, 175] on strong "[PERSON_NAME]" at bounding box center [479, 173] width 126 height 20
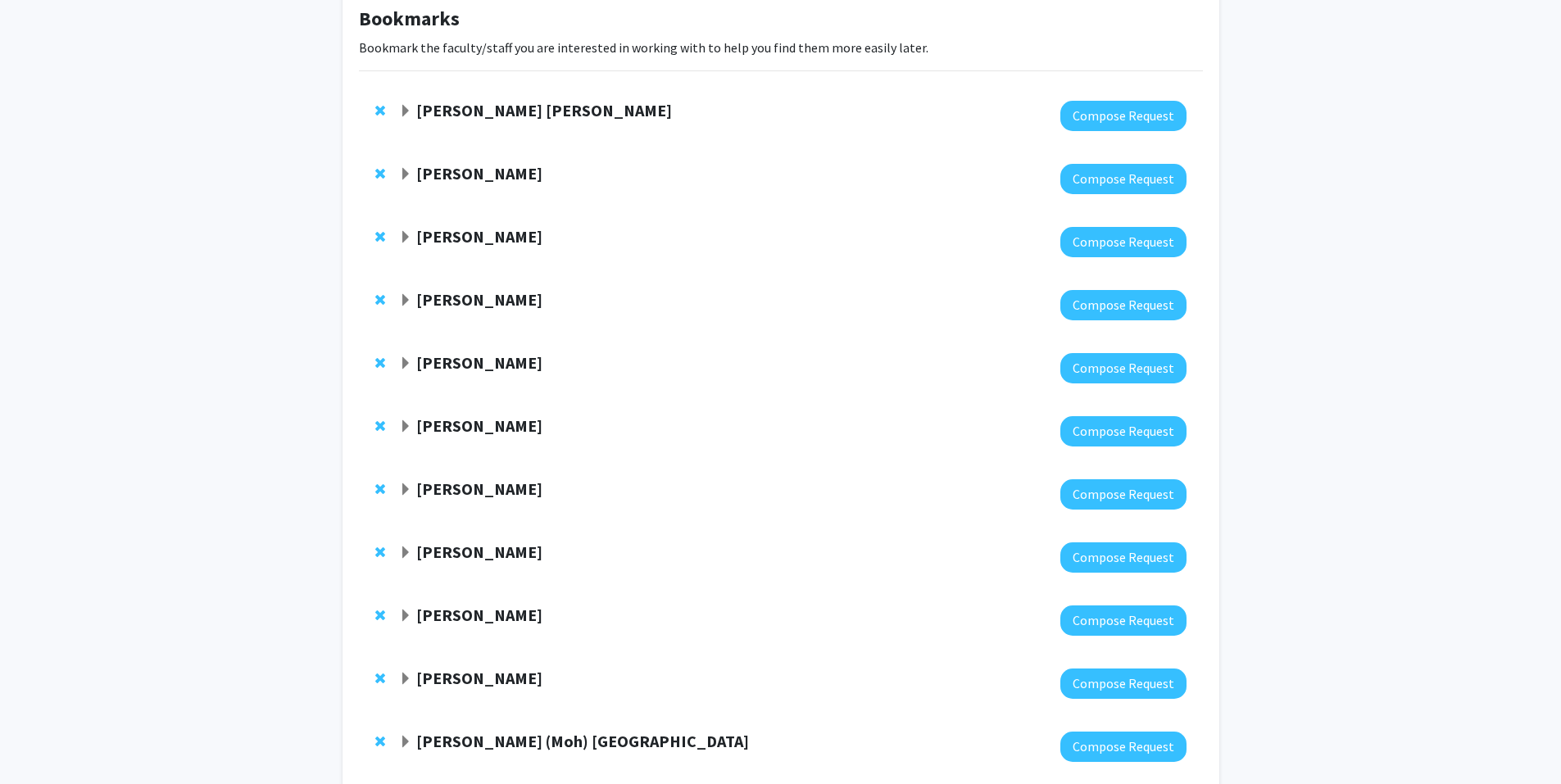
click at [467, 561] on strong "[PERSON_NAME]" at bounding box center [479, 551] width 126 height 20
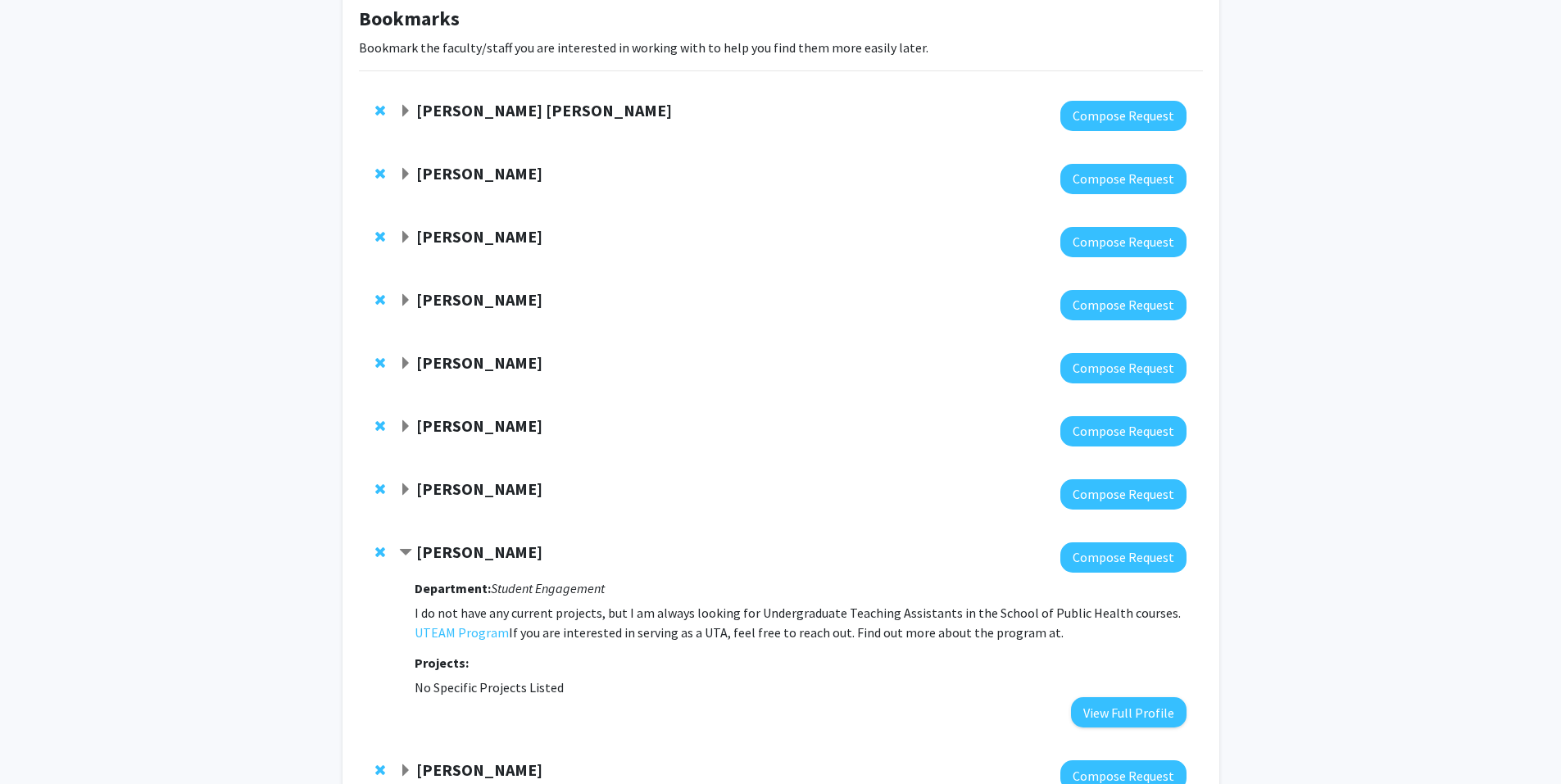
click at [467, 561] on strong "[PERSON_NAME]" at bounding box center [479, 551] width 126 height 20
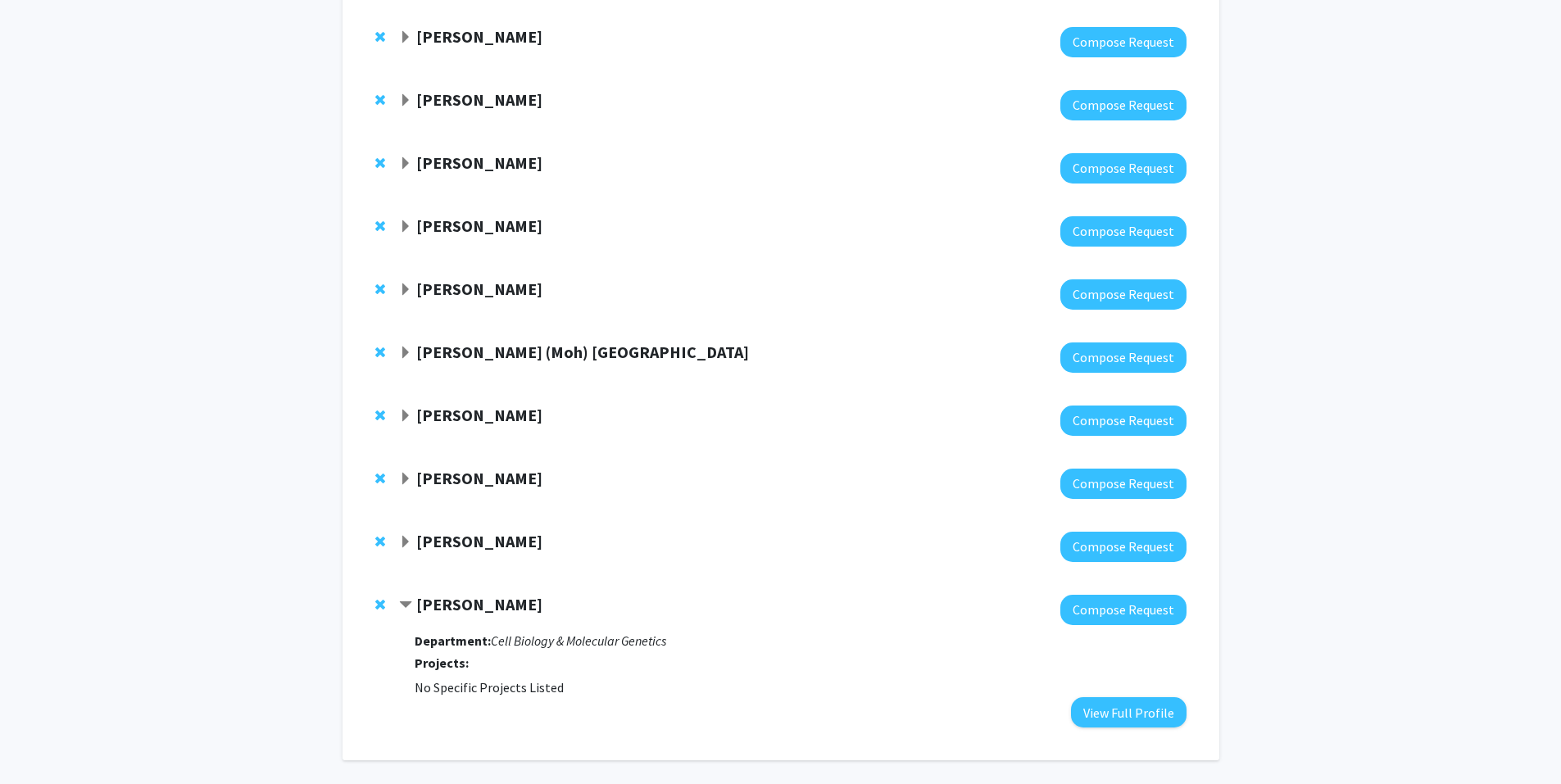
scroll to position [486, 0]
click at [474, 546] on strong "[PERSON_NAME]" at bounding box center [479, 540] width 126 height 20
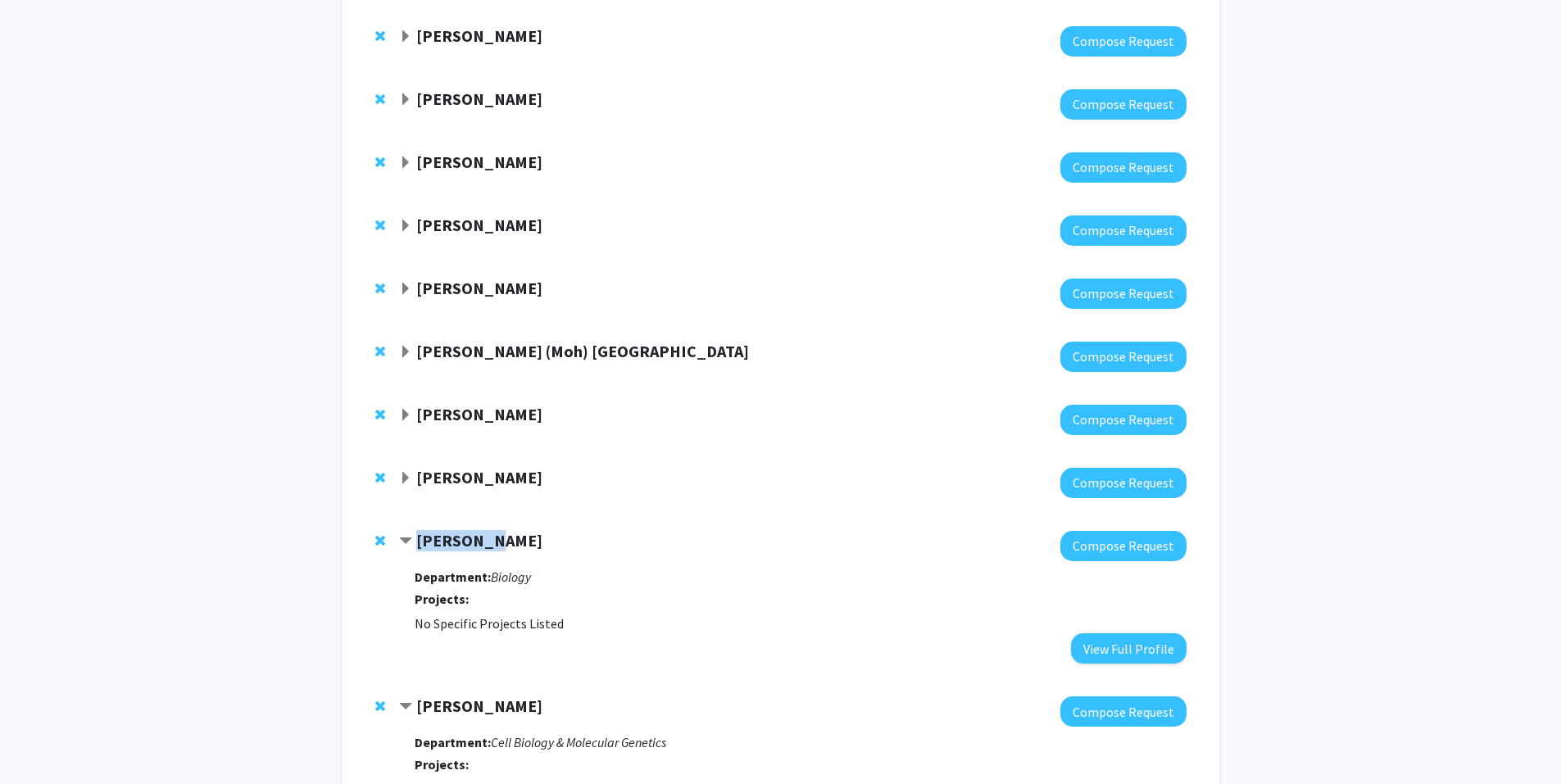
click at [474, 546] on strong "[PERSON_NAME]" at bounding box center [479, 540] width 126 height 20
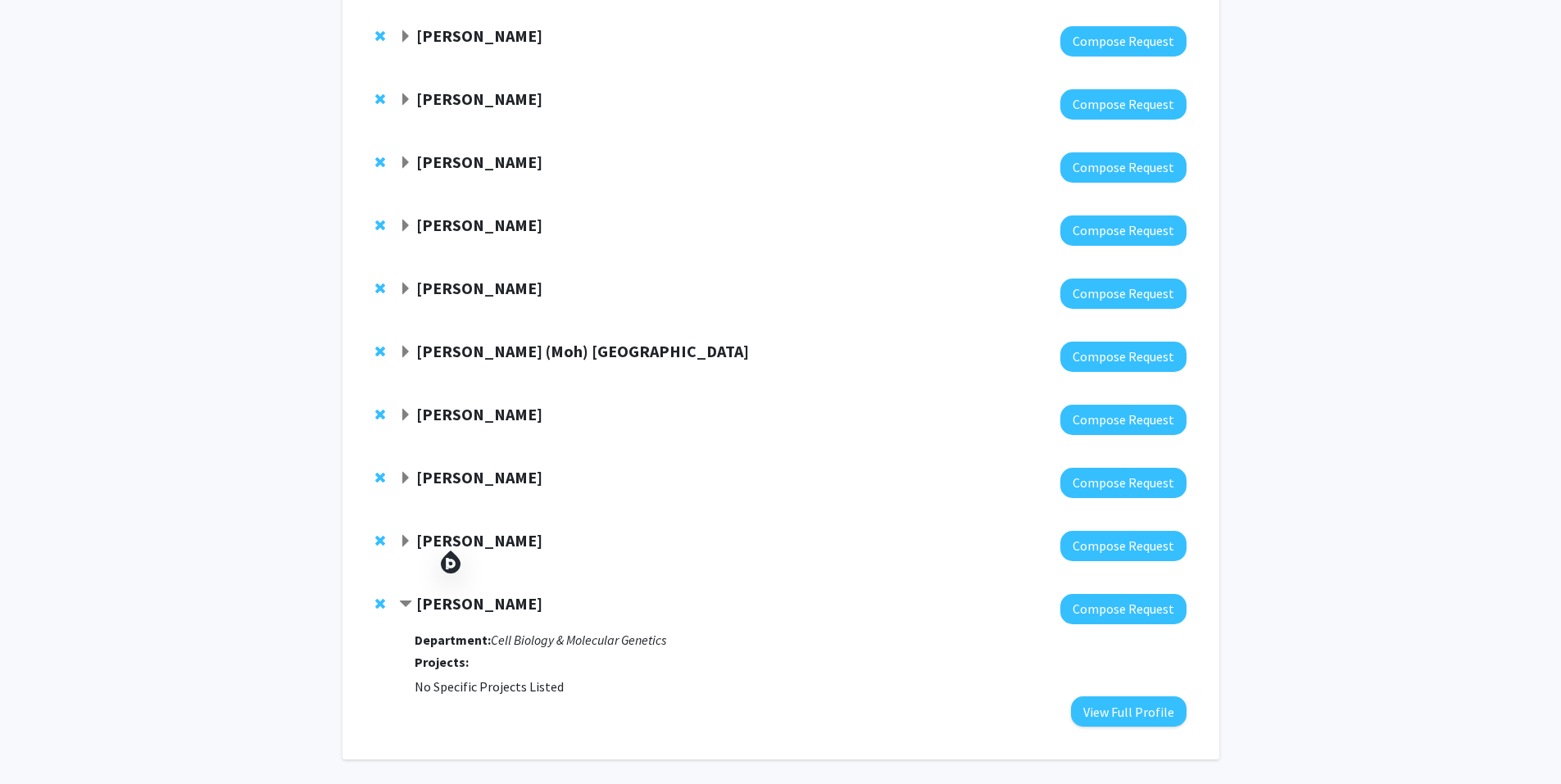
click at [468, 292] on strong "[PERSON_NAME]" at bounding box center [479, 287] width 126 height 20
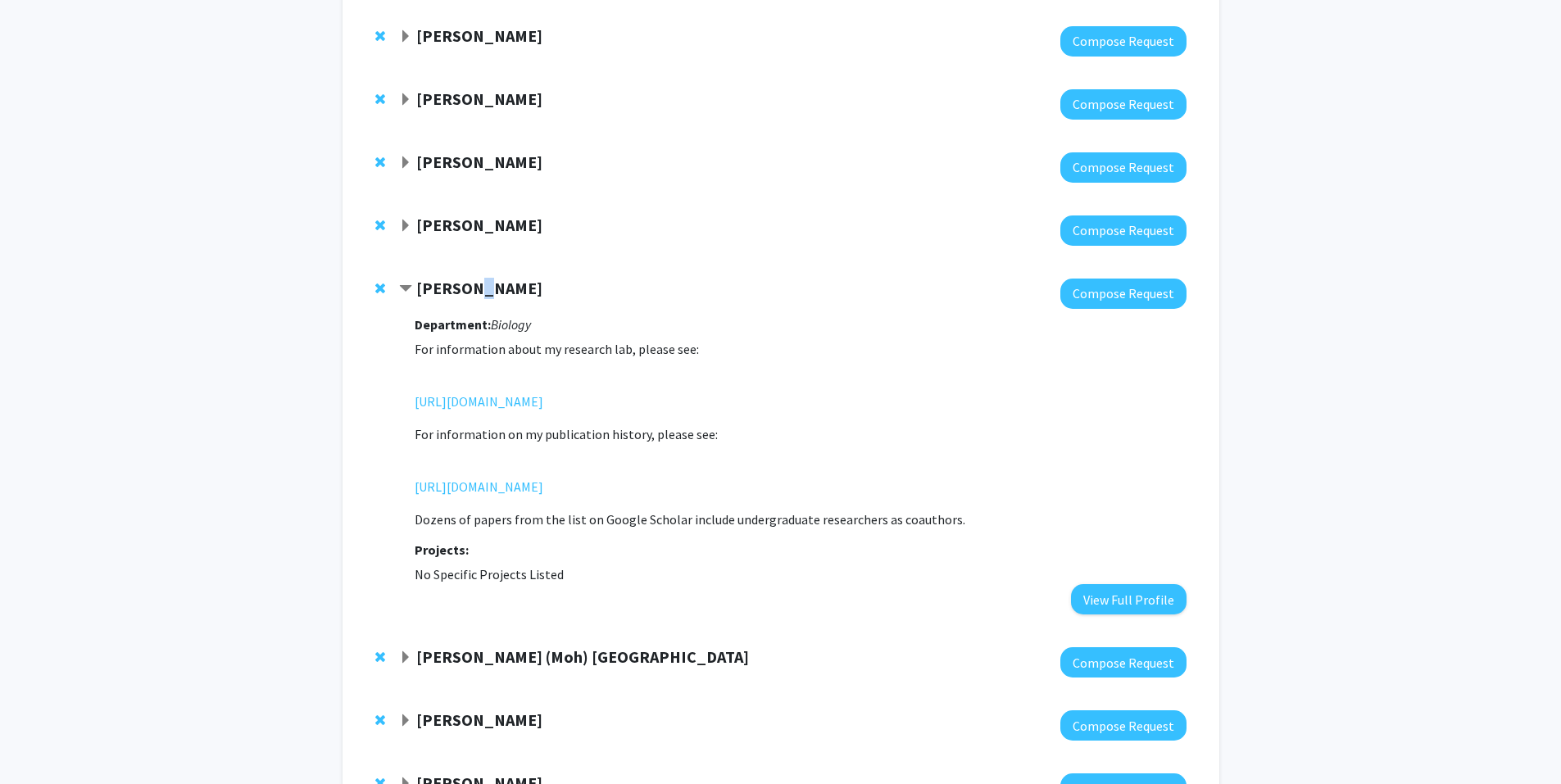
click at [468, 292] on strong "[PERSON_NAME]" at bounding box center [479, 287] width 126 height 20
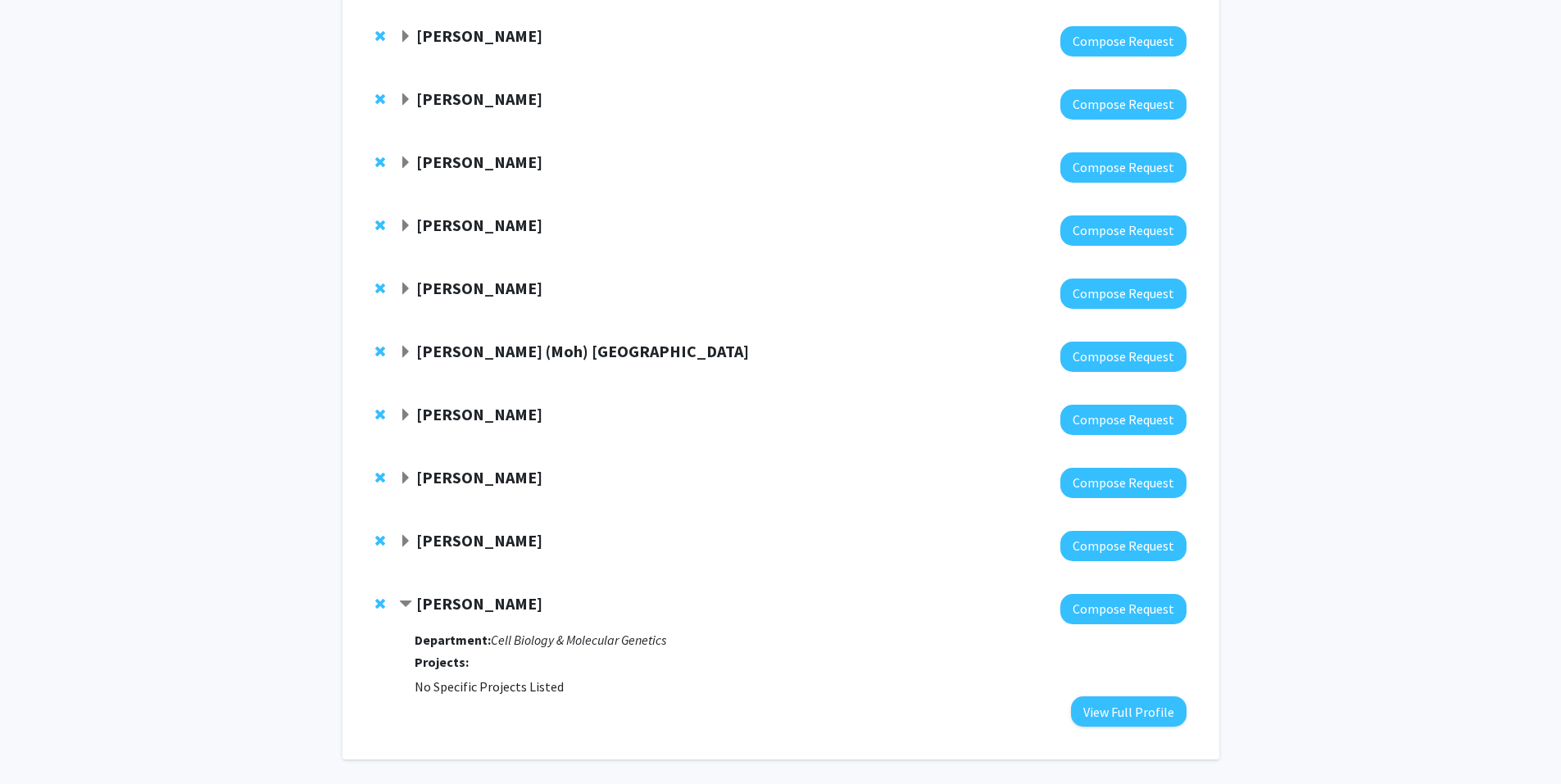
click at [453, 168] on strong "[PERSON_NAME]" at bounding box center [479, 162] width 126 height 20
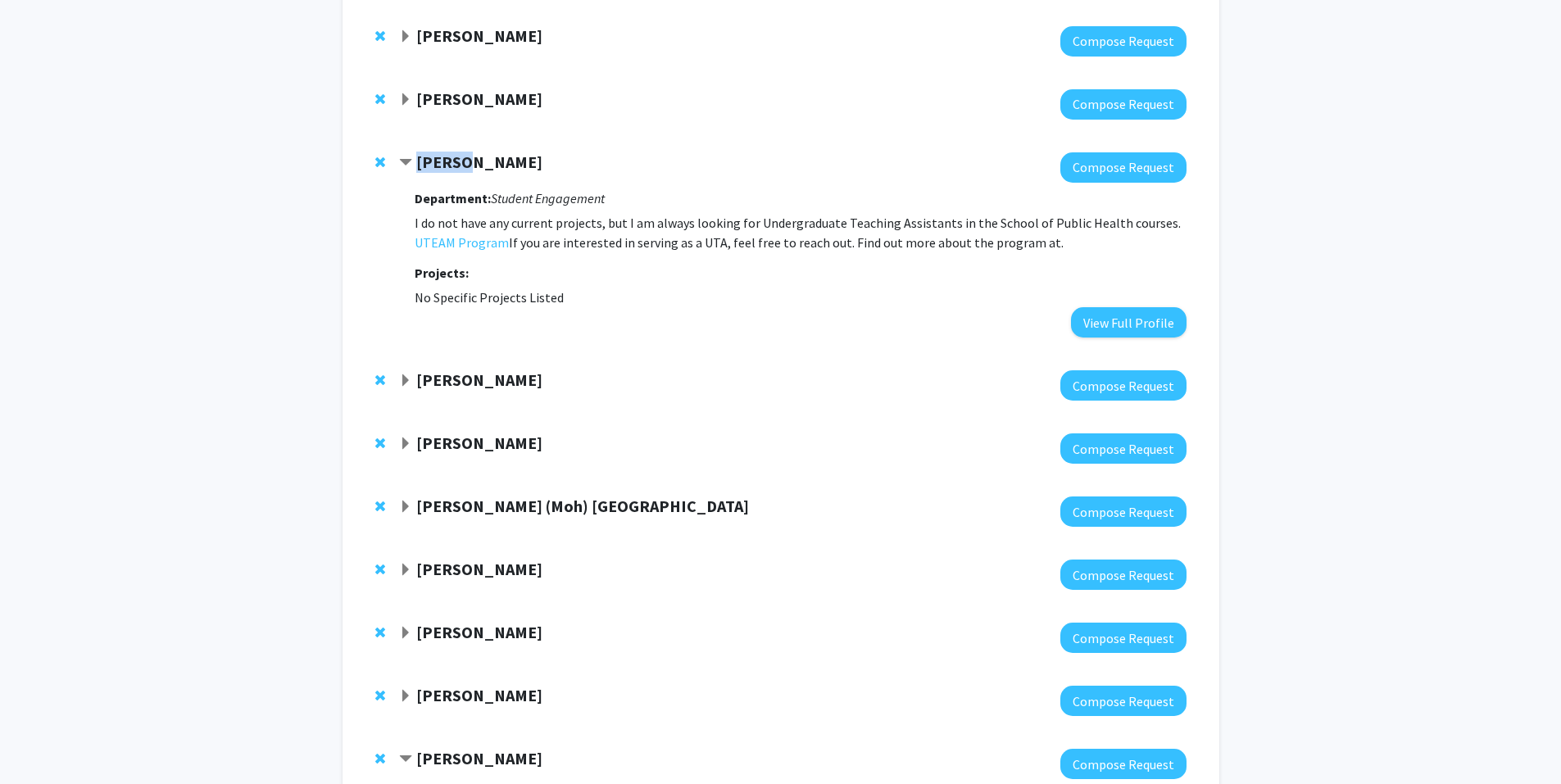
click at [453, 168] on strong "[PERSON_NAME]" at bounding box center [479, 162] width 126 height 20
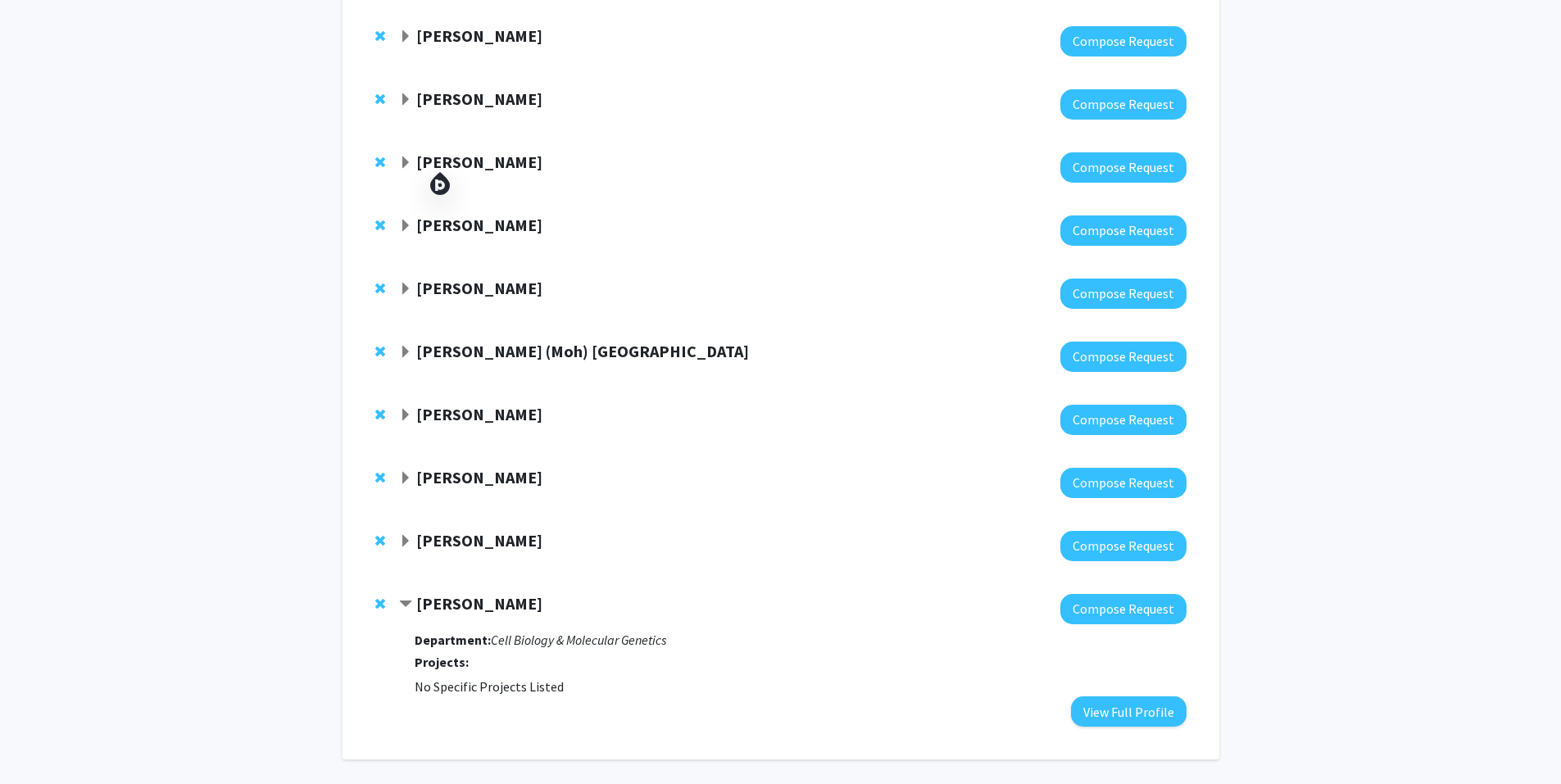
click at [454, 105] on strong "[PERSON_NAME]" at bounding box center [479, 99] width 126 height 20
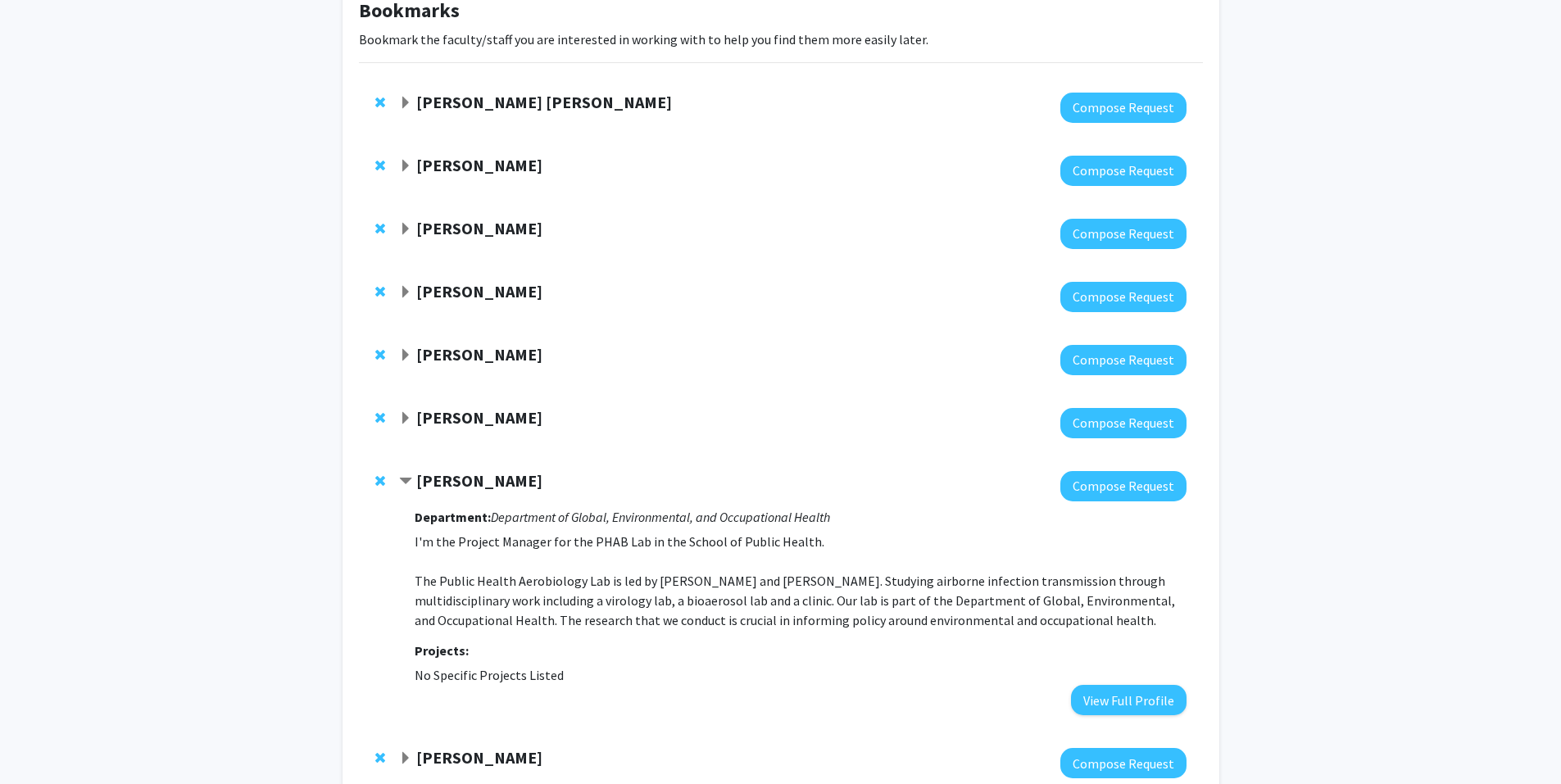
scroll to position [0, 0]
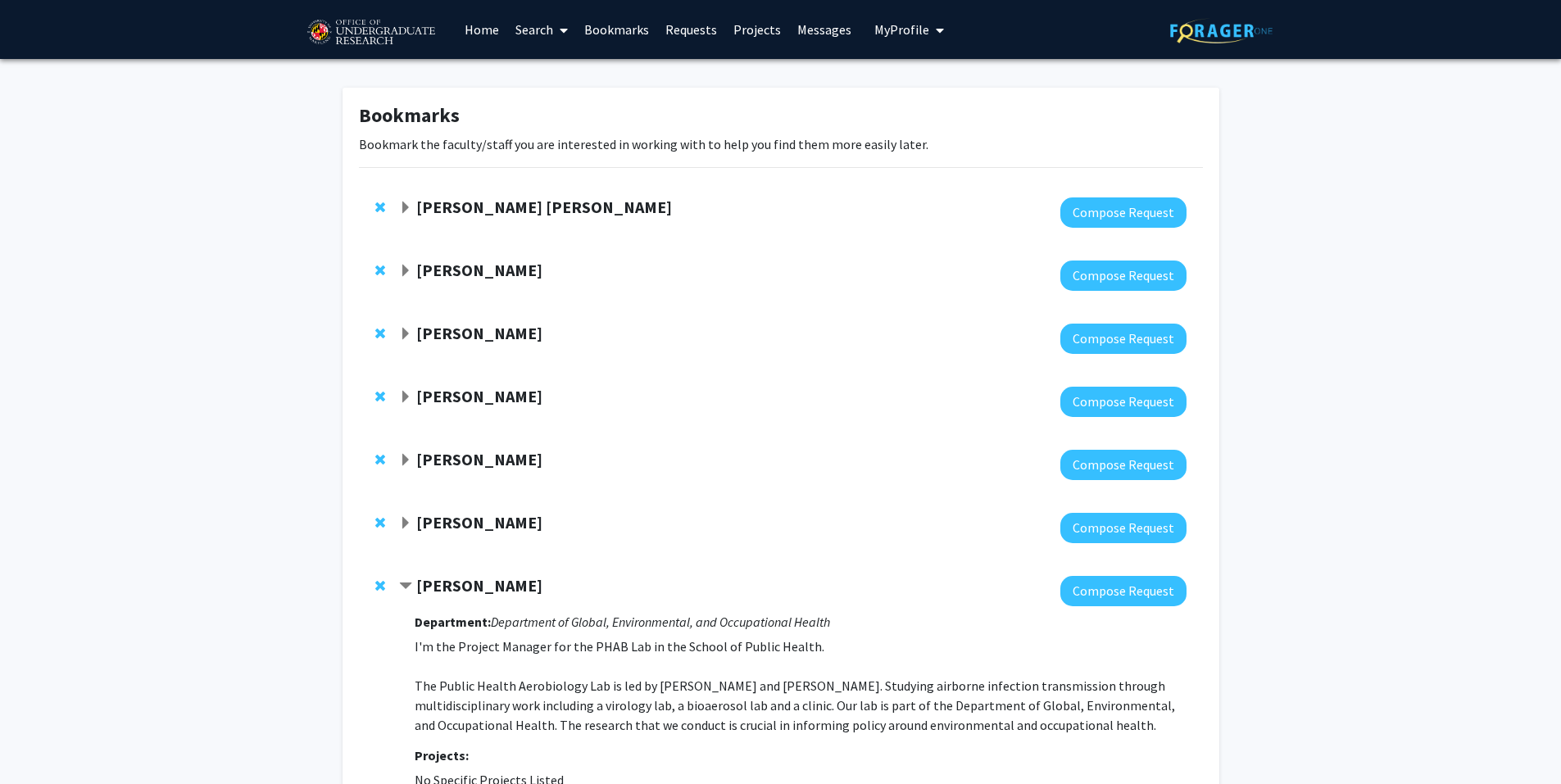
click at [465, 273] on strong "[PERSON_NAME]" at bounding box center [479, 270] width 126 height 20
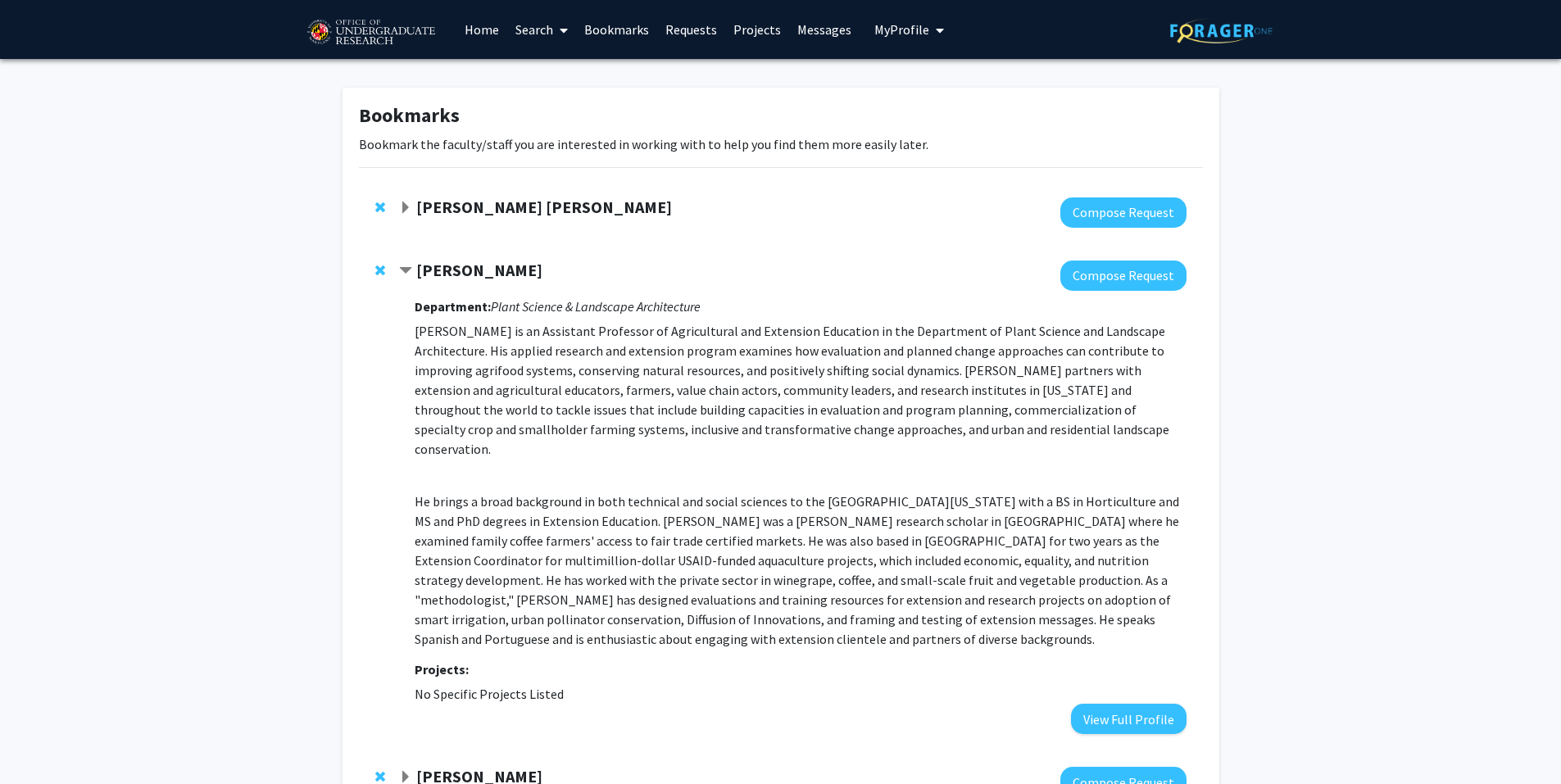
click at [465, 273] on strong "[PERSON_NAME]" at bounding box center [479, 270] width 126 height 20
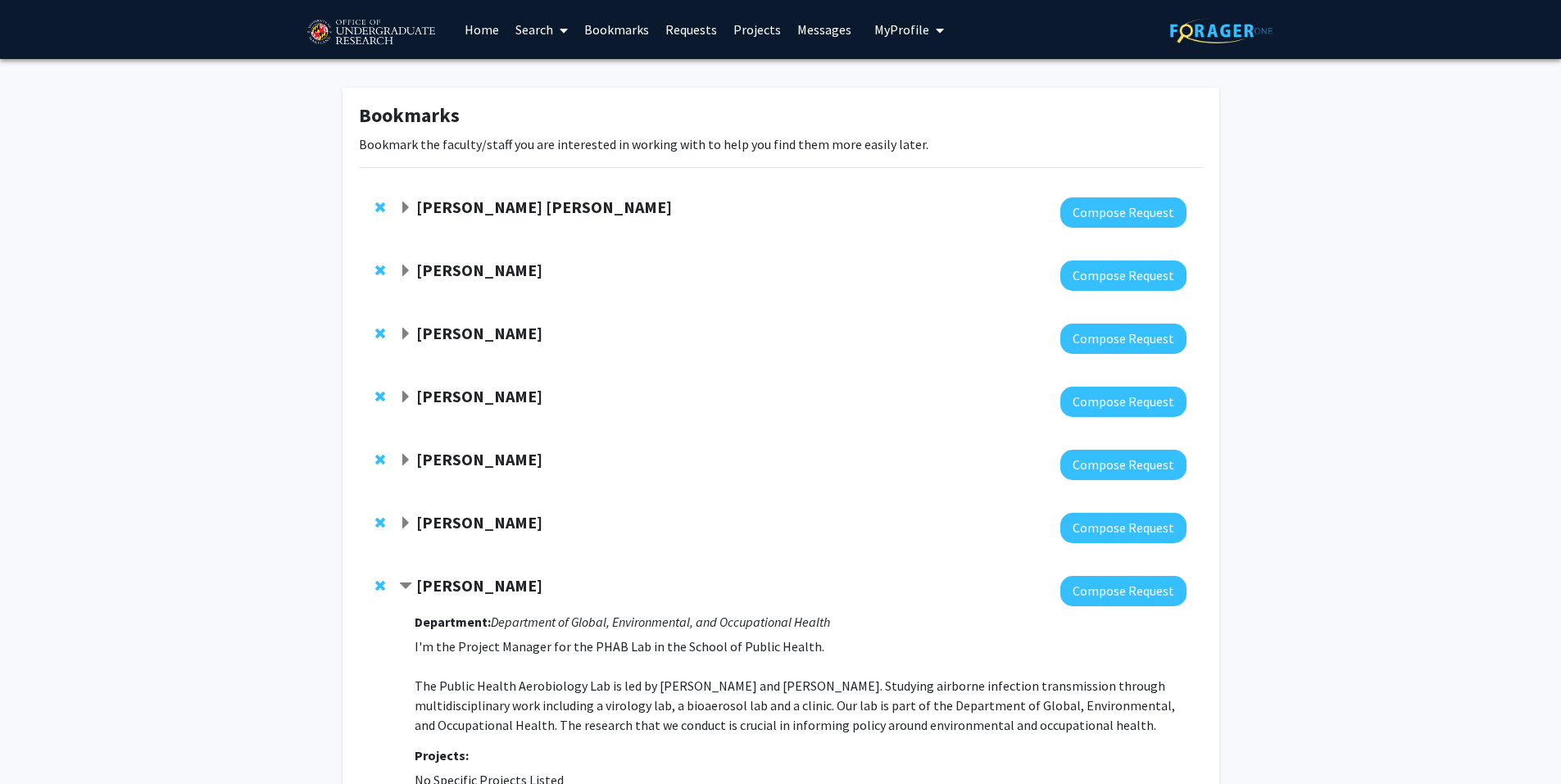
click at [457, 341] on strong "[PERSON_NAME]" at bounding box center [479, 333] width 126 height 20
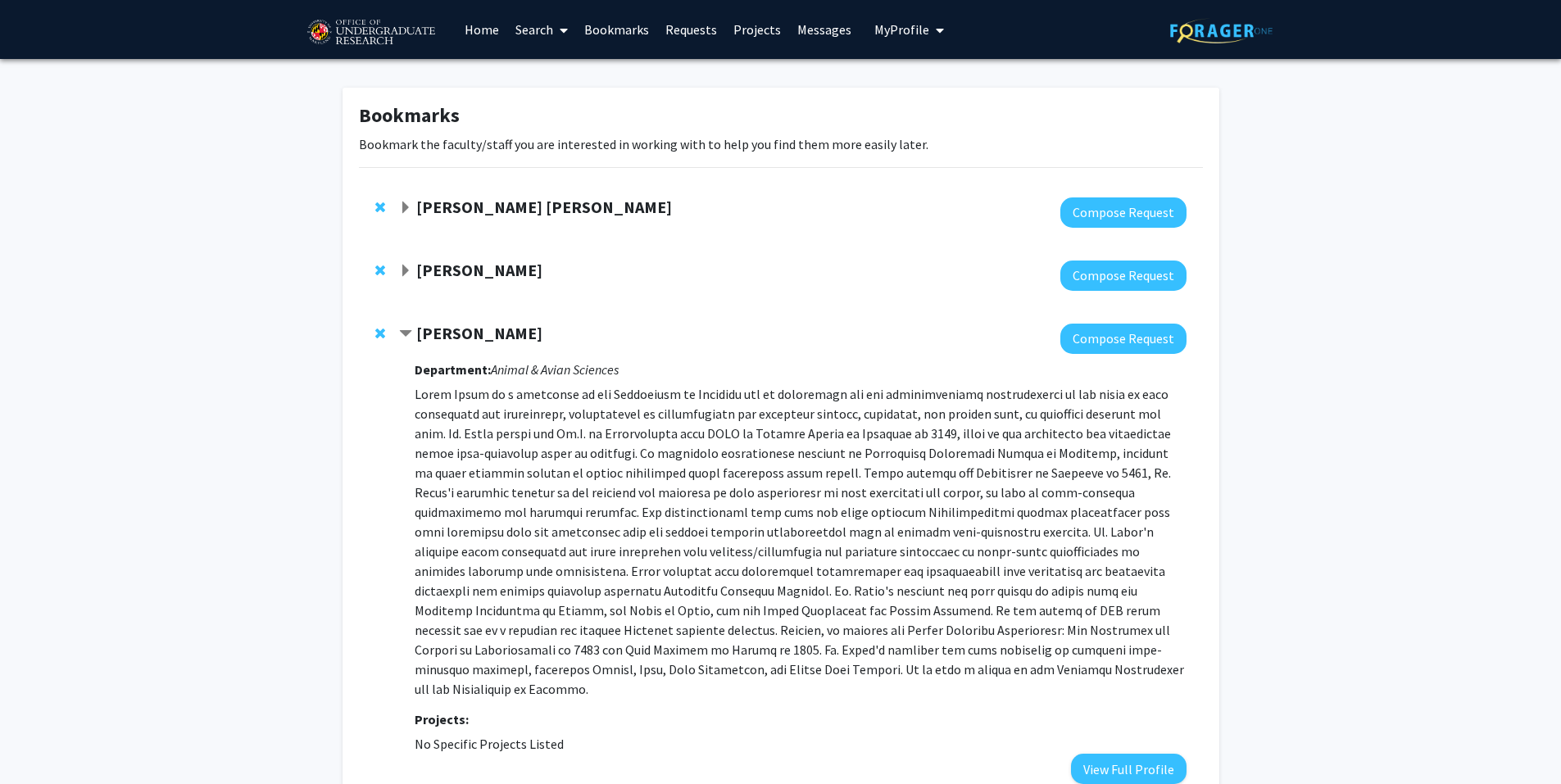
click at [462, 343] on div "[PERSON_NAME]" at bounding box center [576, 334] width 354 height 20
click at [465, 335] on strong "[PERSON_NAME]" at bounding box center [479, 333] width 126 height 20
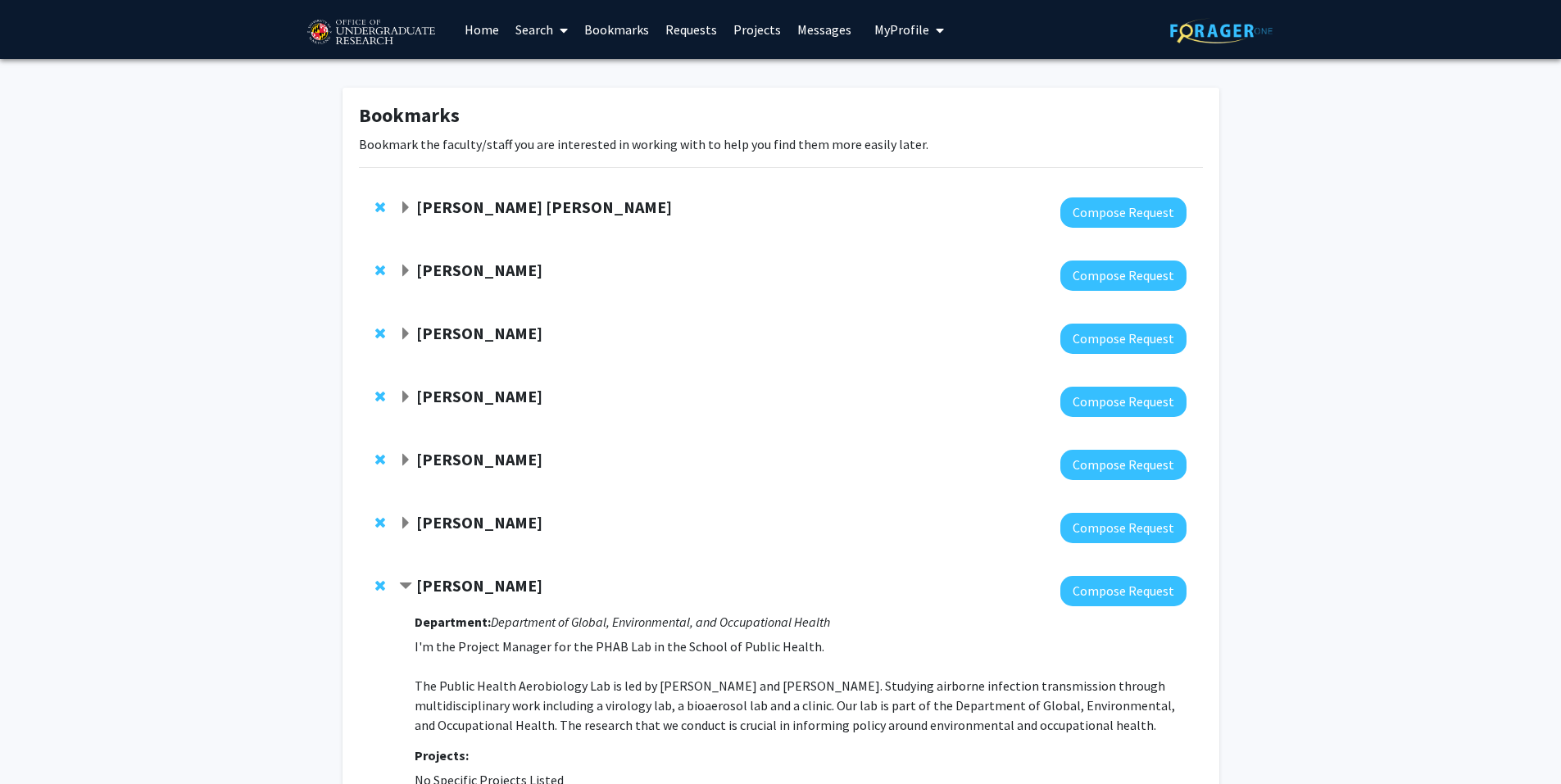
click at [465, 335] on strong "[PERSON_NAME]" at bounding box center [479, 333] width 126 height 20
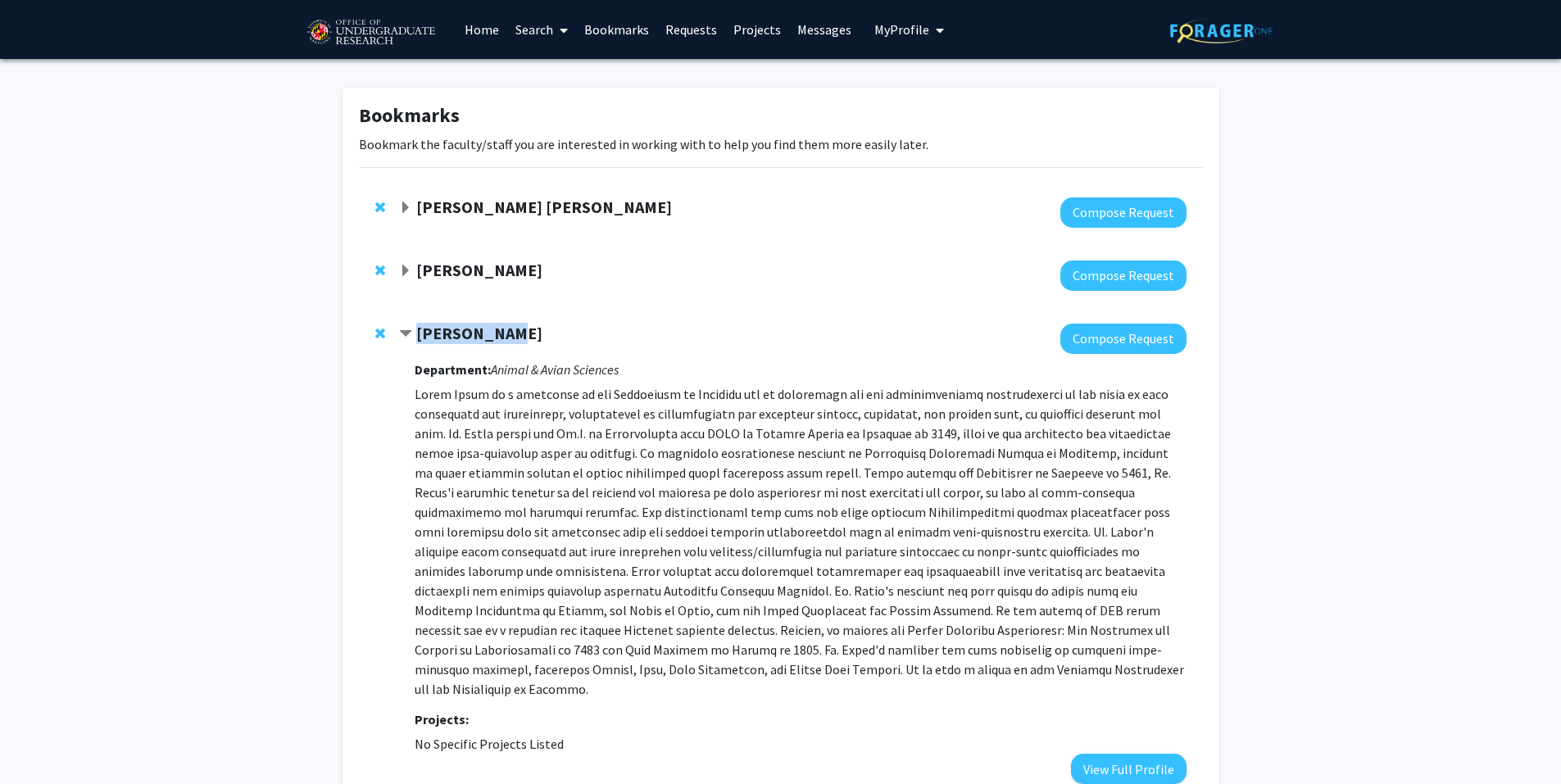
drag, startPoint x: 527, startPoint y: 331, endPoint x: 405, endPoint y: 335, distance: 122.1
click at [405, 335] on div "[PERSON_NAME]" at bounding box center [576, 334] width 354 height 20
copy div "[PERSON_NAME]"
click at [466, 324] on strong "[PERSON_NAME]" at bounding box center [479, 333] width 126 height 20
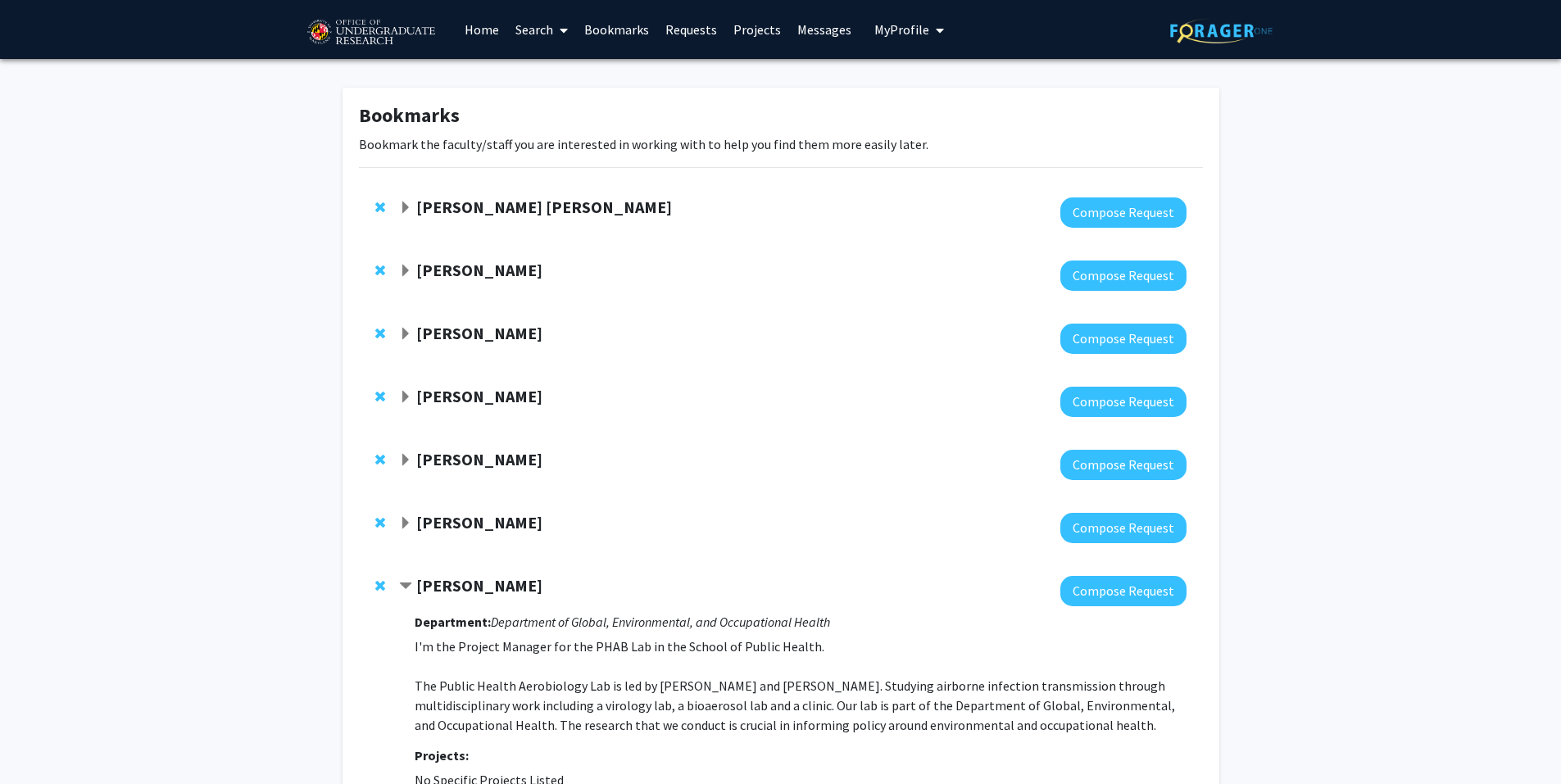
click at [473, 398] on strong "[PERSON_NAME]" at bounding box center [479, 396] width 126 height 20
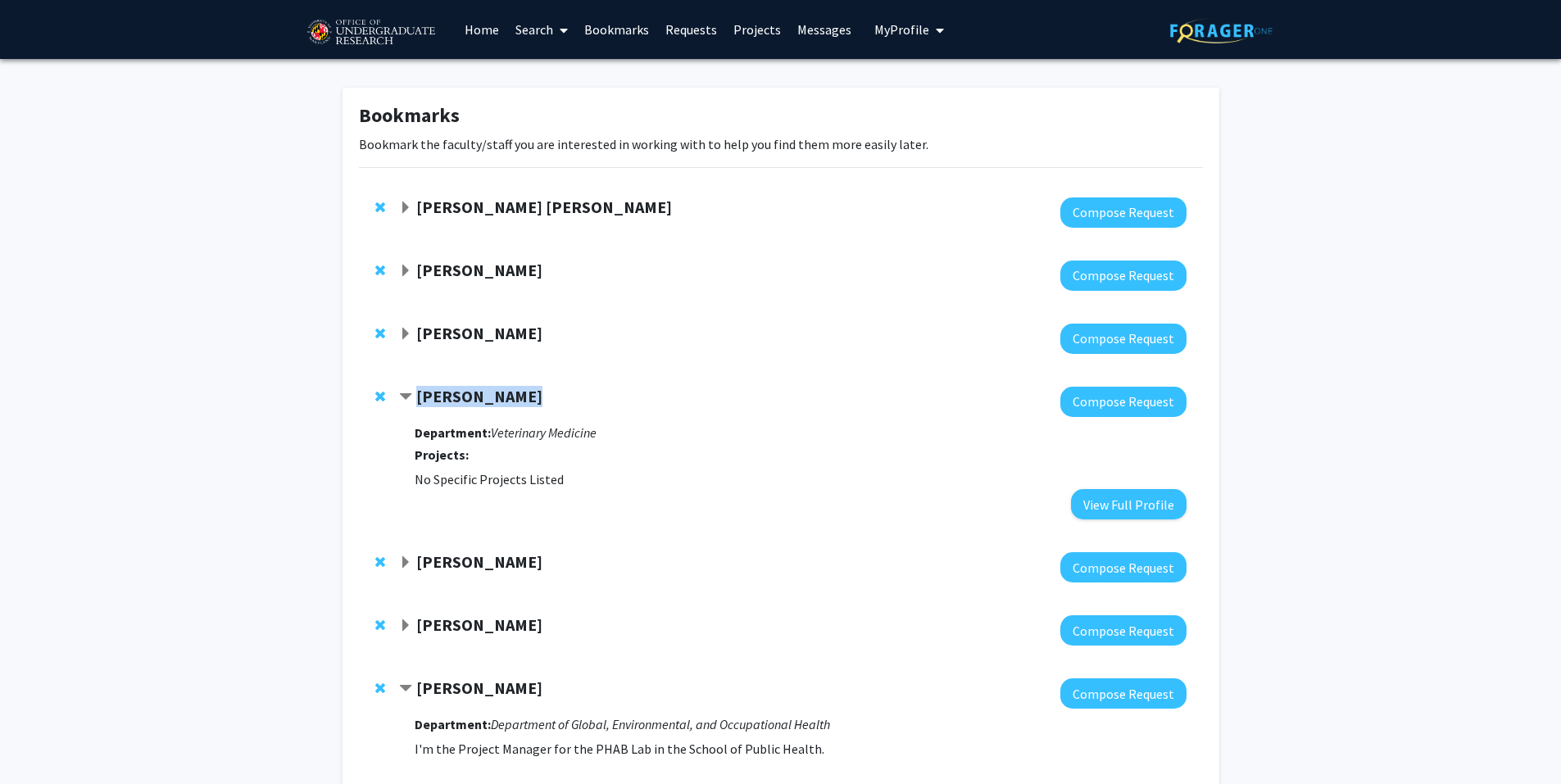
drag, startPoint x: 524, startPoint y: 391, endPoint x: 407, endPoint y: 401, distance: 117.4
click at [407, 401] on div "[PERSON_NAME]" at bounding box center [576, 397] width 354 height 20
copy div "[PERSON_NAME]"
click at [497, 557] on strong "[PERSON_NAME]" at bounding box center [479, 561] width 126 height 20
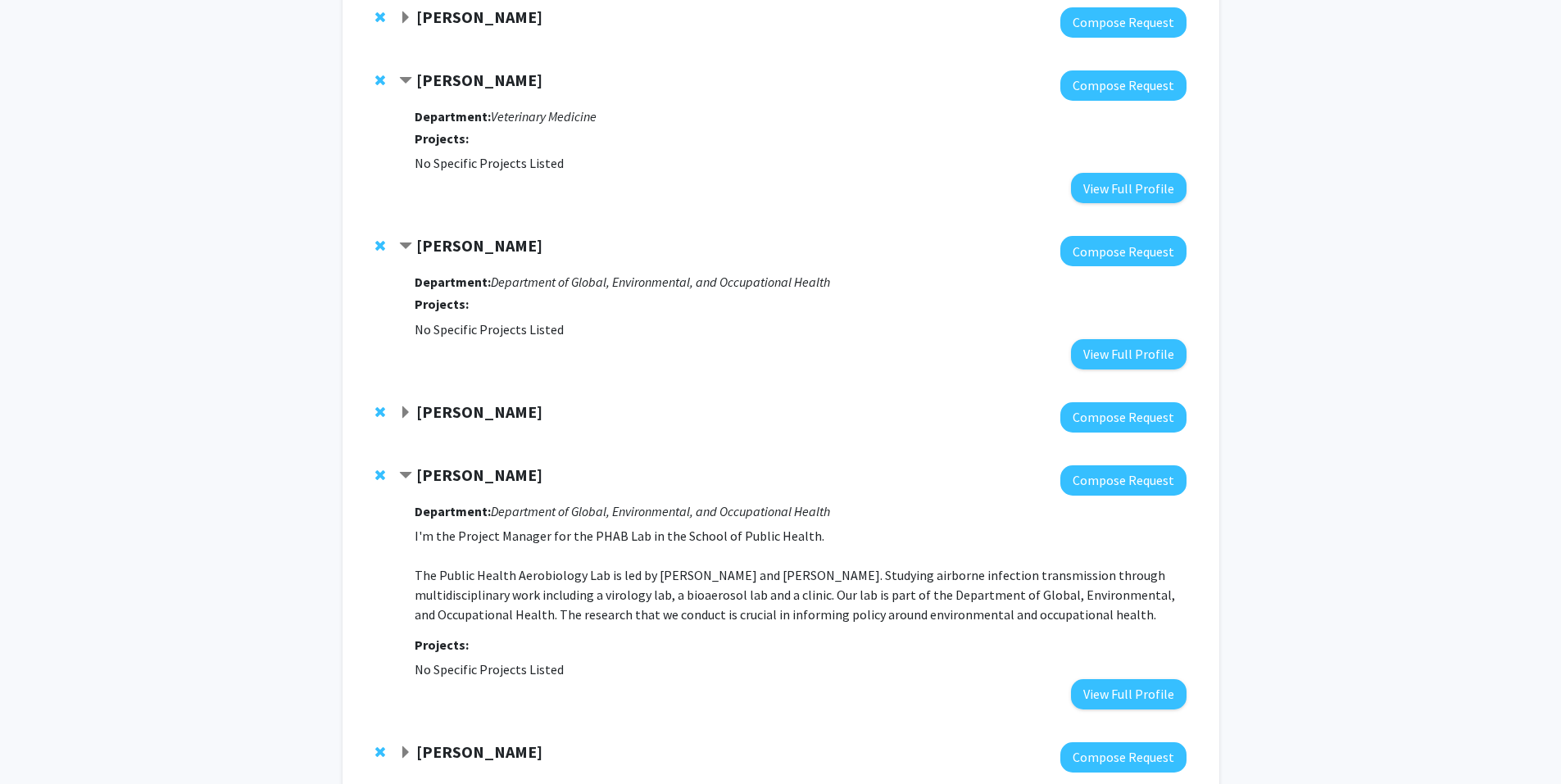
scroll to position [316, 0]
drag, startPoint x: 536, startPoint y: 476, endPoint x: 412, endPoint y: 484, distance: 124.3
click at [412, 484] on div "[PERSON_NAME]" at bounding box center [576, 476] width 354 height 20
copy div "[PERSON_NAME]"
click at [476, 468] on strong "[PERSON_NAME]" at bounding box center [479, 476] width 126 height 20
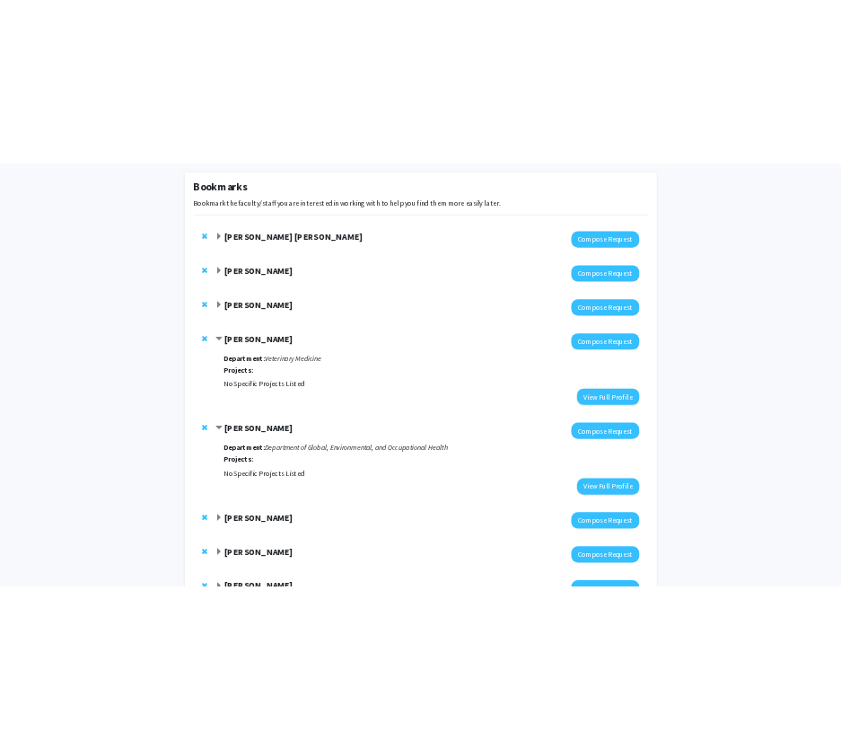
scroll to position [0, 0]
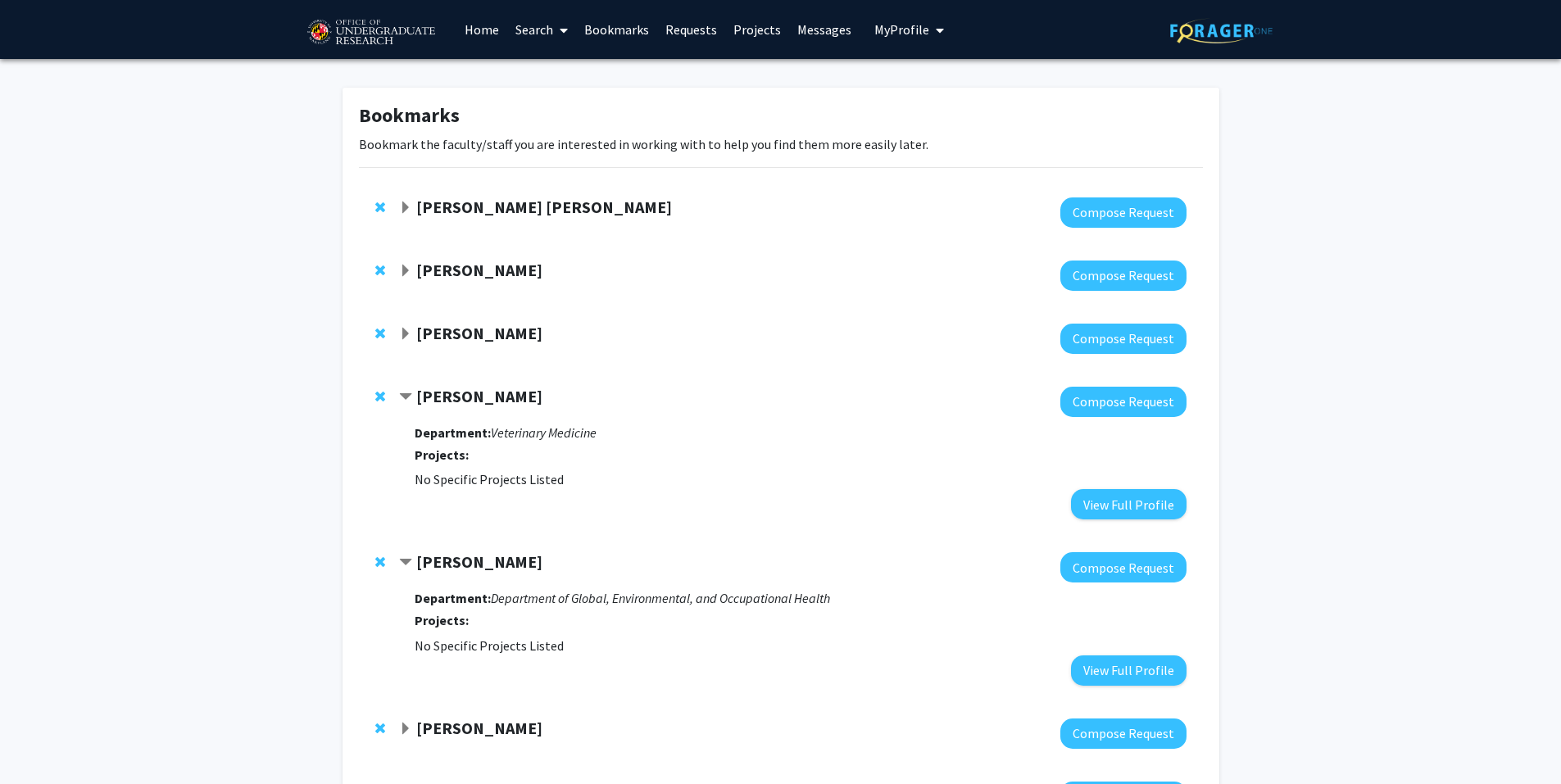
click at [477, 204] on strong "[PERSON_NAME] [PERSON_NAME]" at bounding box center [544, 206] width 256 height 20
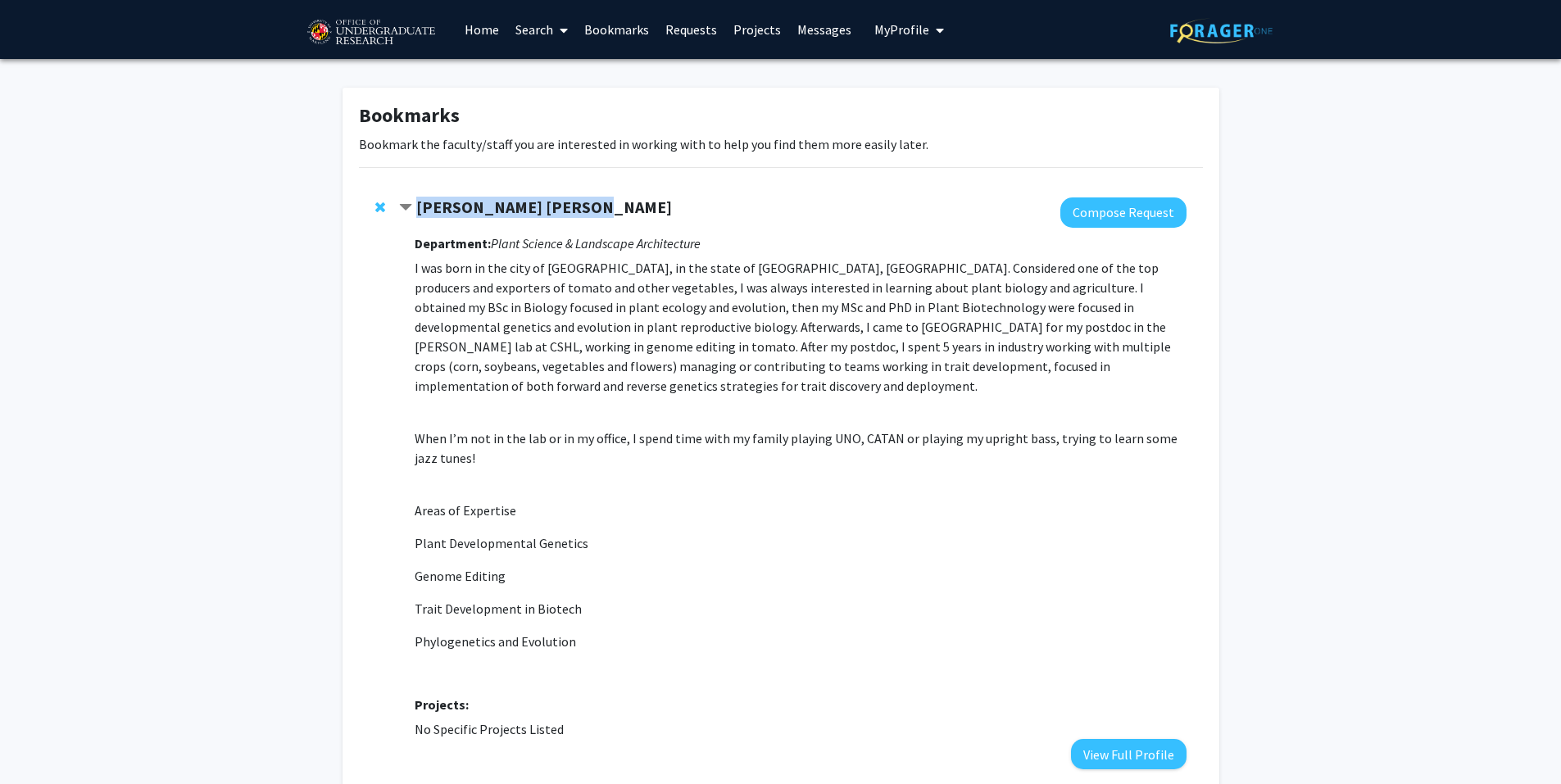
drag, startPoint x: 592, startPoint y: 212, endPoint x: 419, endPoint y: 206, distance: 173.1
click at [419, 206] on div "[PERSON_NAME] [PERSON_NAME]" at bounding box center [576, 207] width 354 height 20
copy strong "[PERSON_NAME] [PERSON_NAME]"
